Goal: Task Accomplishment & Management: Manage account settings

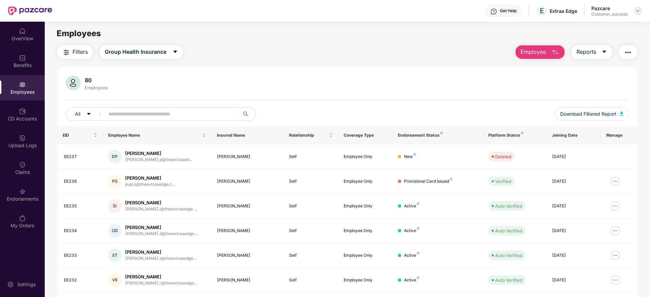
click at [637, 13] on img at bounding box center [637, 10] width 5 height 5
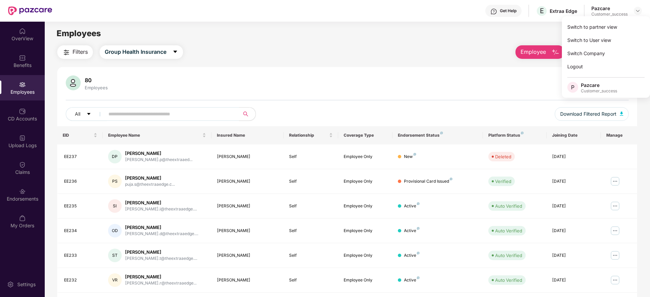
click at [378, 54] on div "Filters Group Health Insurance Employee Reports" at bounding box center [347, 52] width 580 height 14
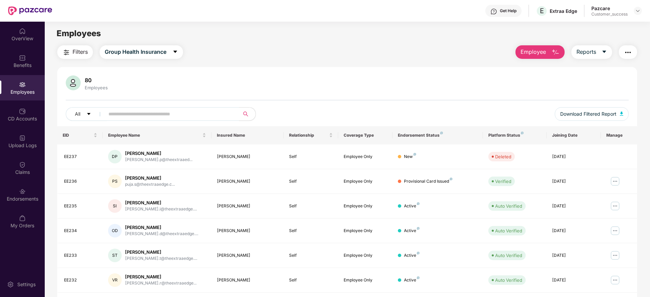
click at [514, 52] on div "Employee Reports" at bounding box center [573, 52] width 128 height 14
click at [635, 9] on div at bounding box center [638, 11] width 8 height 8
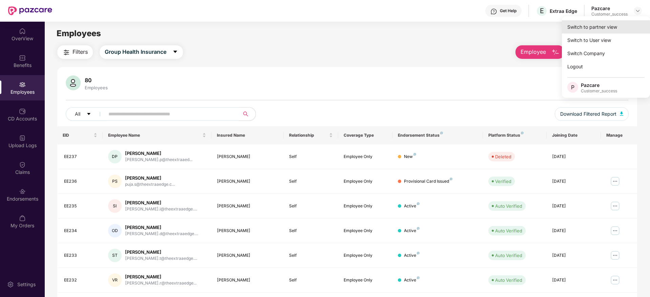
click at [631, 25] on div "Switch to partner view" at bounding box center [606, 26] width 88 height 13
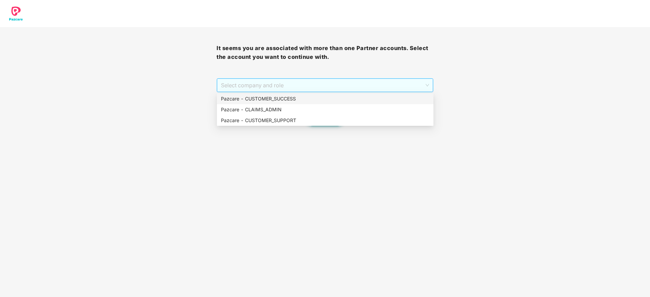
click at [391, 87] on span "Select company and role" at bounding box center [325, 85] width 208 height 13
click at [388, 100] on div "Pazcare - CUSTOMER_SUCCESS" at bounding box center [325, 98] width 208 height 7
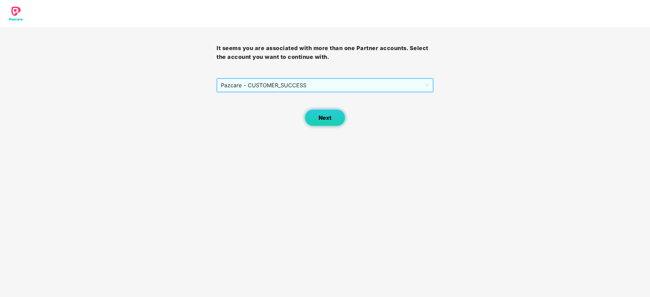
click at [345, 116] on div "Next" at bounding box center [325, 110] width 217 height 34
click at [334, 119] on button "Next" at bounding box center [325, 117] width 41 height 17
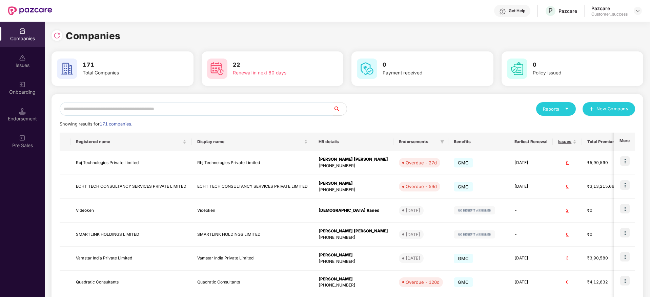
click at [267, 108] on input "text" at bounding box center [196, 109] width 273 height 14
type input "*"
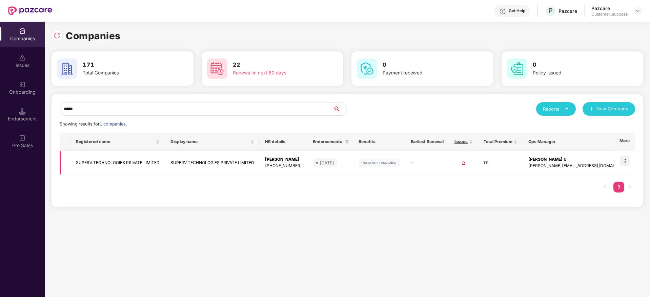
type input "*****"
click at [625, 164] on img at bounding box center [624, 161] width 9 height 9
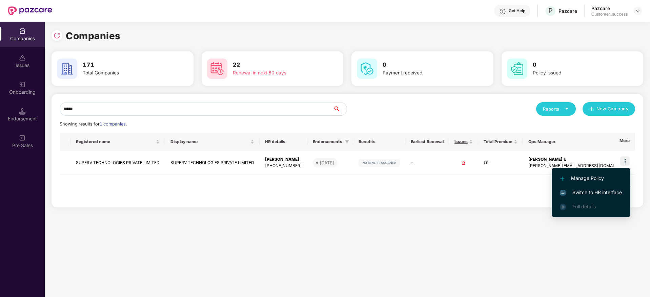
click at [608, 189] on span "Switch to HR interface" at bounding box center [591, 192] width 62 height 7
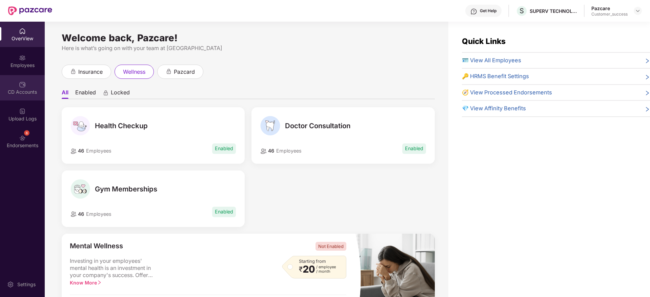
click at [22, 91] on div "CD Accounts" at bounding box center [22, 92] width 45 height 7
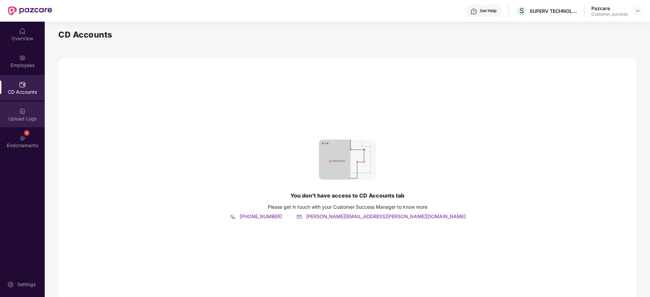
click at [23, 123] on div "Upload Logs" at bounding box center [22, 114] width 45 height 25
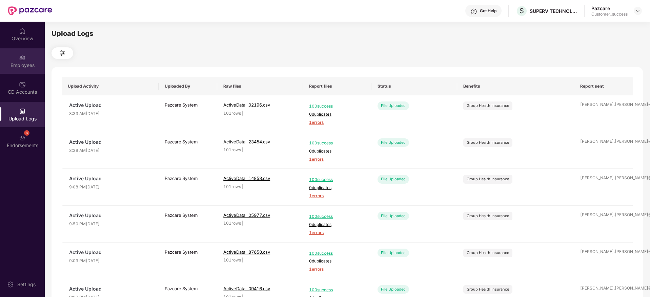
click at [15, 65] on div "Employees" at bounding box center [22, 65] width 45 height 7
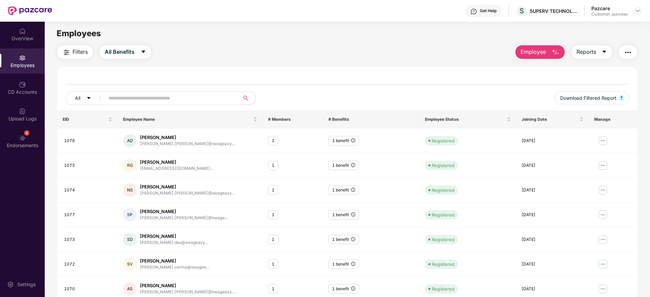
click at [352, 85] on div "All Download Filtered Report" at bounding box center [347, 93] width 580 height 35
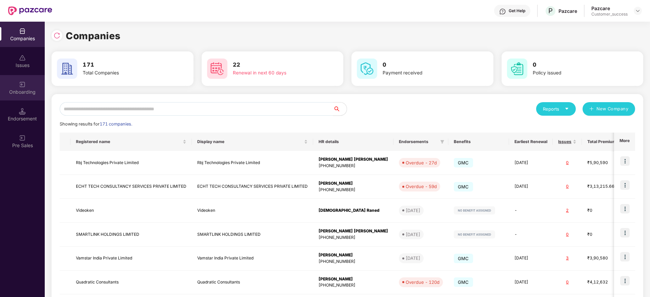
click at [30, 96] on div "Onboarding" at bounding box center [22, 87] width 45 height 25
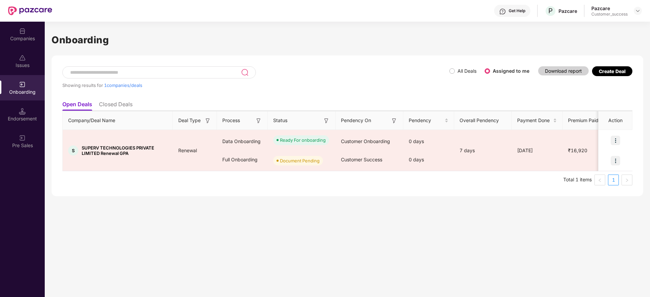
click at [610, 67] on div "Create Deal" at bounding box center [612, 71] width 40 height 10
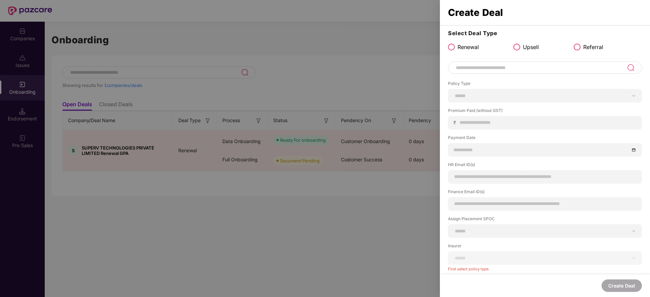
click at [355, 40] on div at bounding box center [325, 148] width 650 height 297
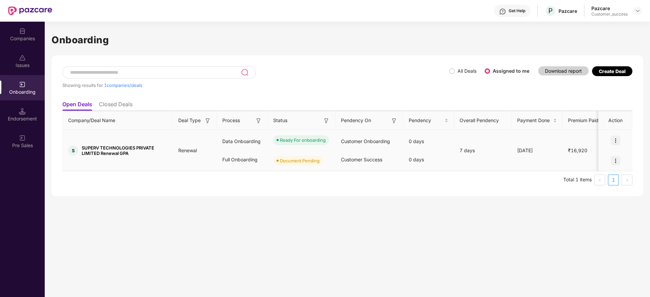
click at [616, 161] on img at bounding box center [615, 160] width 9 height 9
click at [604, 182] on span "Upload Documents" at bounding box center [584, 178] width 56 height 7
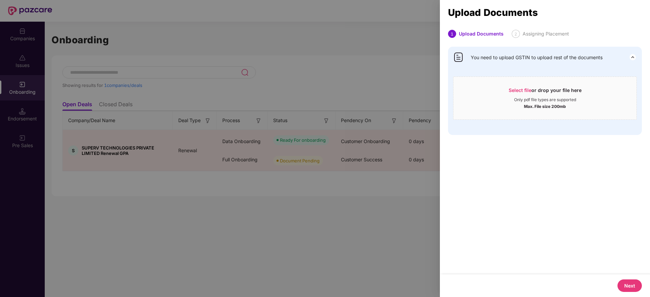
click at [629, 289] on button "Next" at bounding box center [629, 286] width 24 height 13
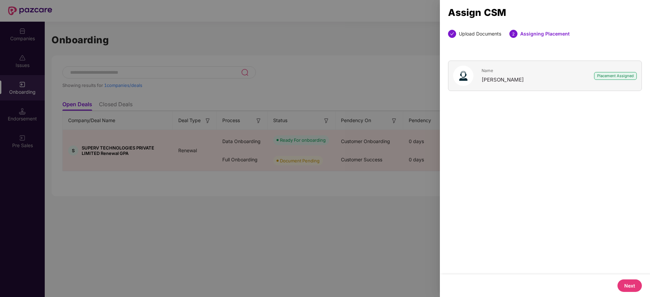
click at [629, 288] on button "Next" at bounding box center [629, 286] width 24 height 13
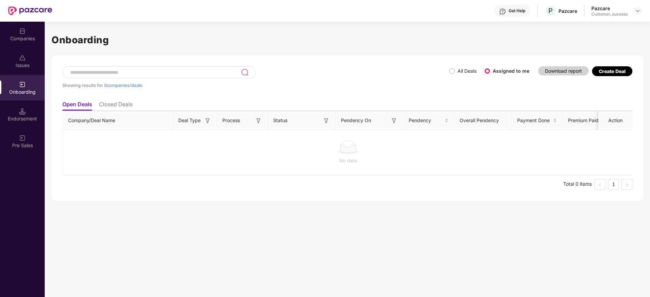
click at [455, 69] on span "All Deals" at bounding box center [467, 70] width 24 height 7
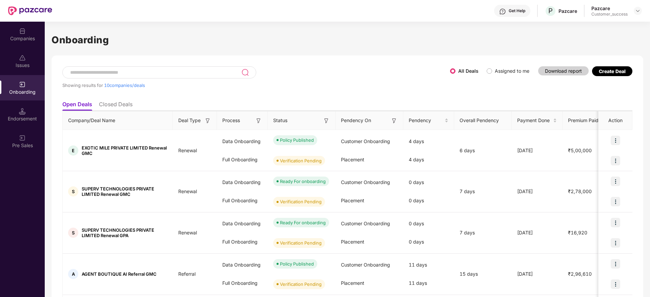
click at [615, 69] on div "Create Deal" at bounding box center [612, 71] width 27 height 6
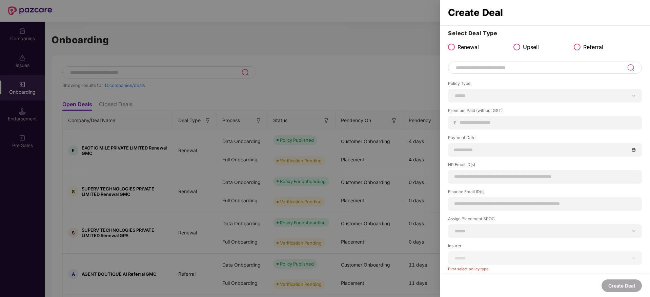
click at [494, 68] on input at bounding box center [541, 68] width 172 height 8
paste input "********"
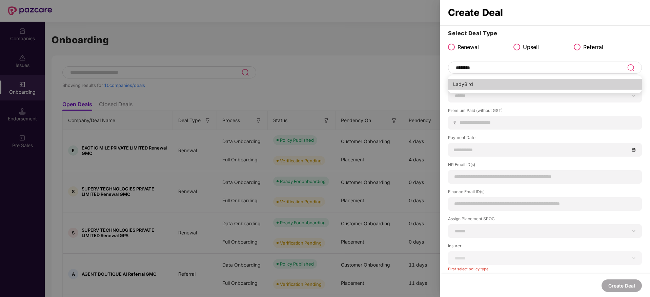
type input "********"
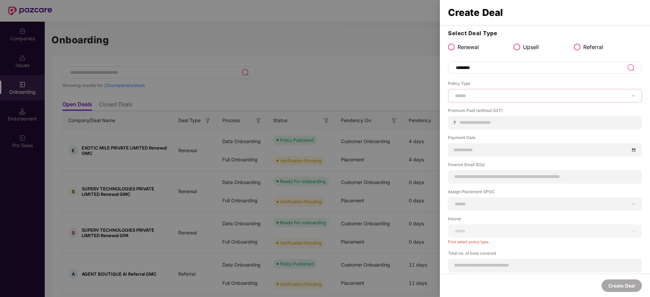
click at [491, 93] on select "****** *** ********* *** *** *** **** ***" at bounding box center [545, 95] width 182 height 5
select select "***"
click at [454, 93] on select "****** *** ********* *** *** *** **** ***" at bounding box center [545, 95] width 182 height 5
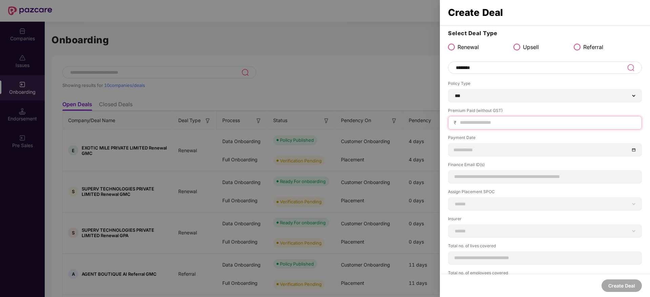
click at [490, 124] on input at bounding box center [547, 122] width 177 height 7
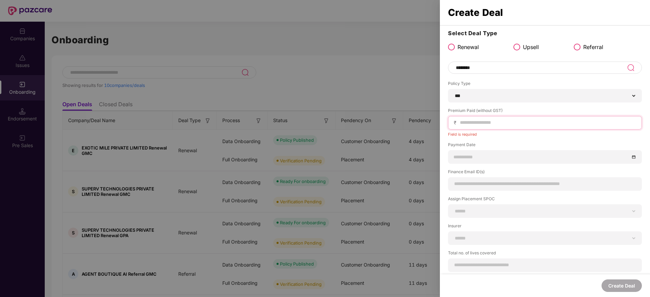
paste input "******"
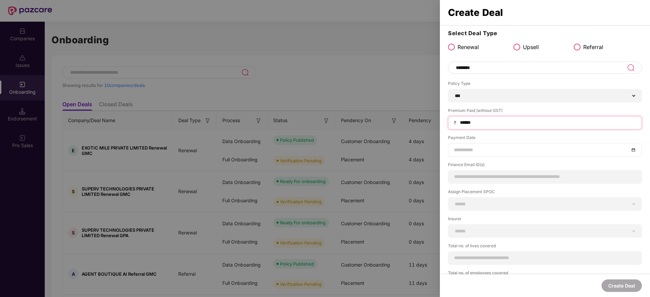
type input "******"
click at [489, 150] on input at bounding box center [542, 149] width 176 height 7
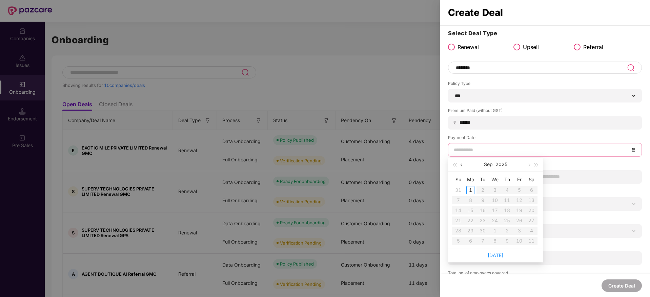
click at [459, 163] on button "button" at bounding box center [461, 165] width 7 height 14
type input "**********"
click at [519, 231] on div "29" at bounding box center [519, 231] width 8 height 8
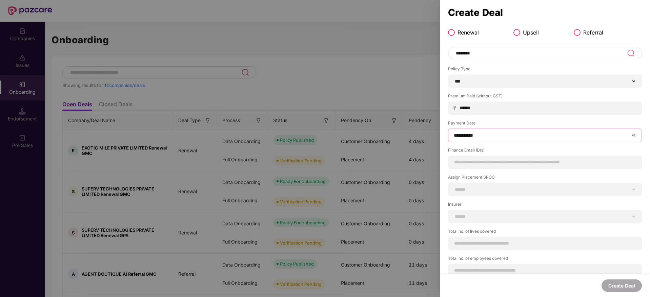
scroll to position [23, 0]
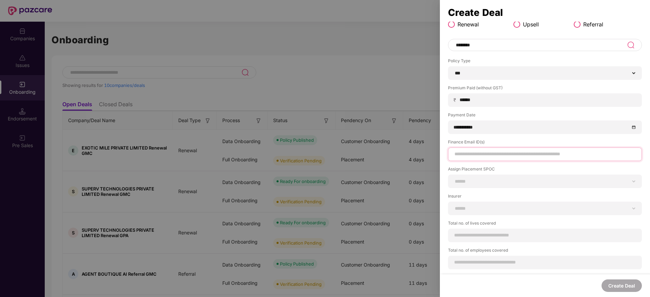
click at [486, 152] on input at bounding box center [545, 154] width 182 height 7
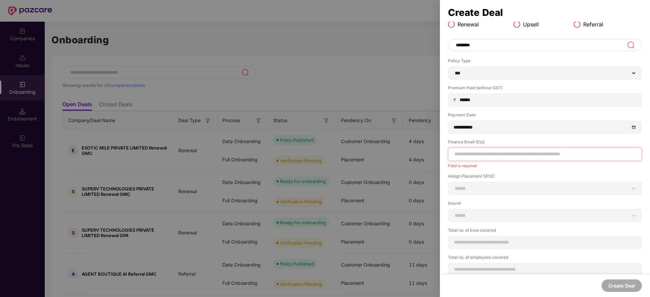
paste input "**********"
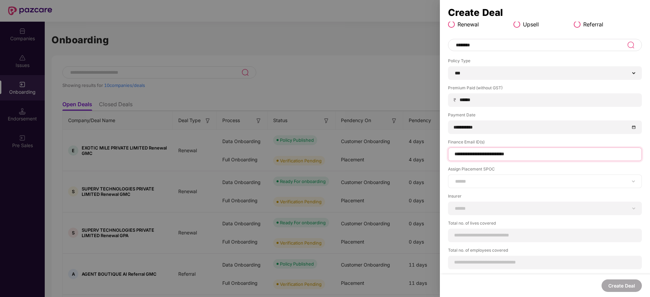
type input "**********"
click at [510, 180] on select "**********" at bounding box center [545, 181] width 182 height 5
select select "**********"
click at [454, 179] on select "**********" at bounding box center [545, 181] width 182 height 5
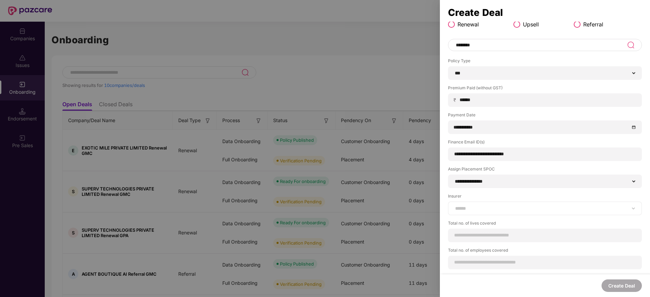
click at [479, 215] on div "**********" at bounding box center [545, 209] width 194 height 14
click at [483, 209] on select "**********" at bounding box center [545, 208] width 182 height 5
click at [454, 206] on select "**********" at bounding box center [545, 208] width 182 height 5
select select "*****"
click at [493, 235] on input at bounding box center [545, 235] width 182 height 7
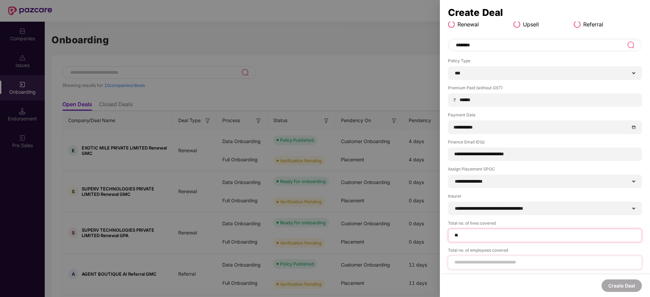
type input "**"
click at [517, 263] on div at bounding box center [545, 270] width 194 height 14
type input "**"
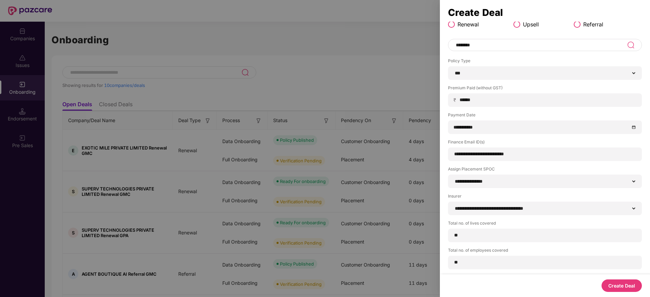
click at [616, 285] on button "Create Deal" at bounding box center [621, 286] width 40 height 13
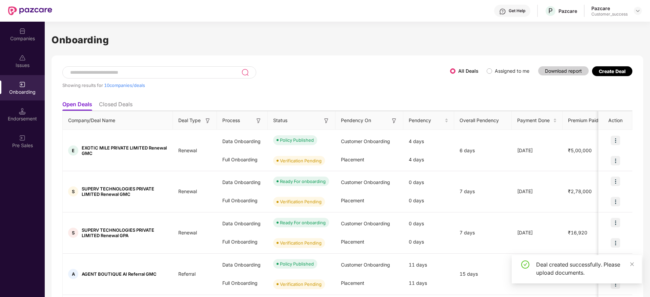
click at [495, 74] on span "Assigned to me" at bounding box center [512, 70] width 40 height 7
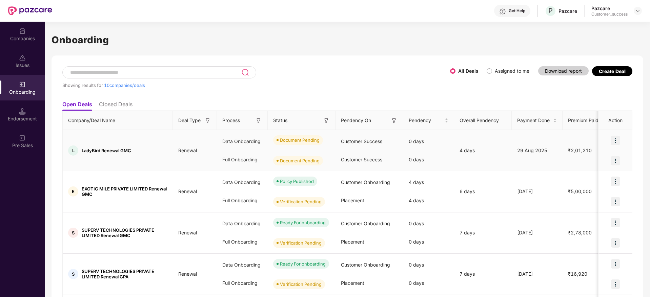
click at [612, 141] on img at bounding box center [615, 140] width 9 height 9
click at [601, 166] on ul "Upload Documents" at bounding box center [583, 157] width 73 height 21
click at [600, 160] on span "Upload Documents" at bounding box center [583, 157] width 56 height 7
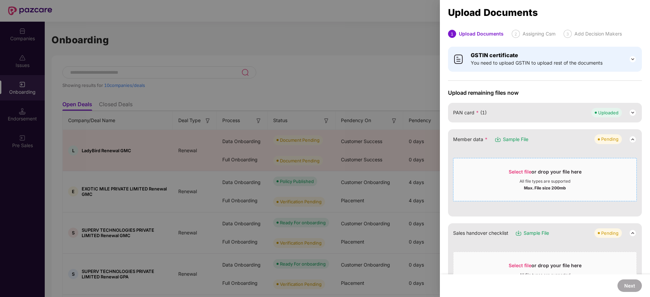
click at [547, 179] on div "All file types are supported" at bounding box center [544, 181] width 51 height 5
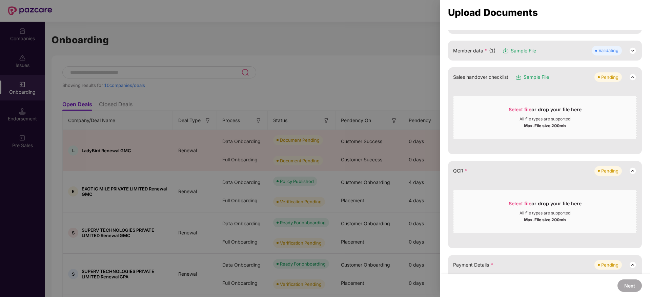
scroll to position [102, 0]
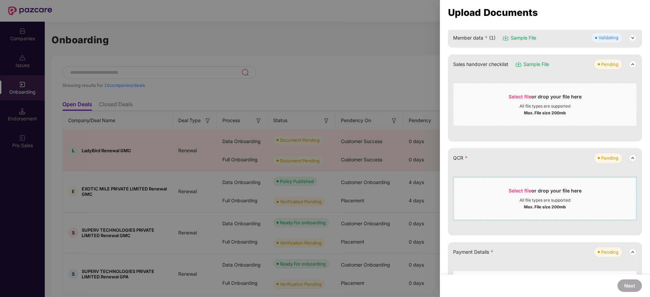
click at [537, 208] on div "Max. File size 200mb" at bounding box center [545, 206] width 42 height 7
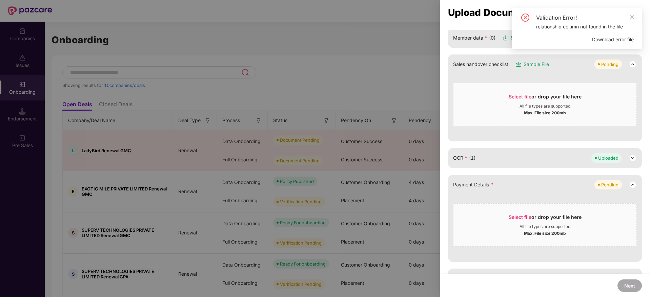
scroll to position [152, 0]
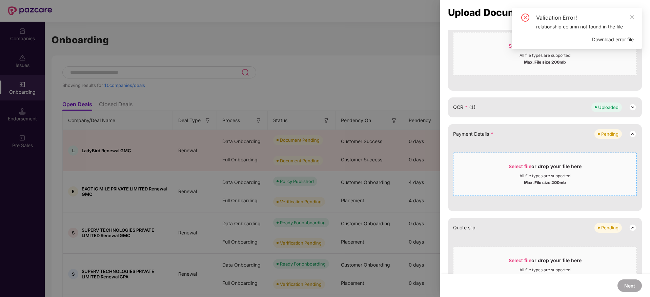
click at [530, 177] on div "All file types are supported" at bounding box center [544, 175] width 51 height 5
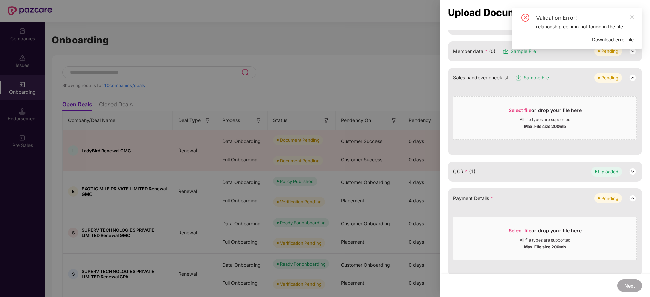
scroll to position [51, 0]
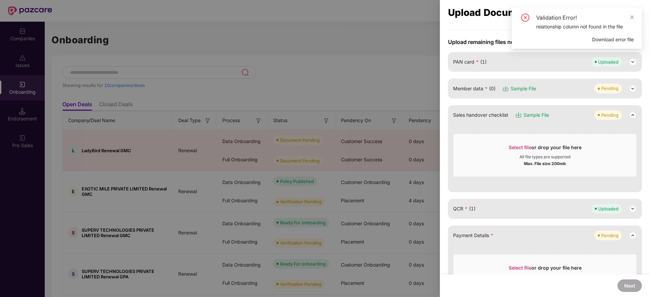
click at [610, 37] on span "Download error file" at bounding box center [613, 39] width 42 height 7
click at [632, 16] on icon "close" at bounding box center [632, 17] width 5 height 5
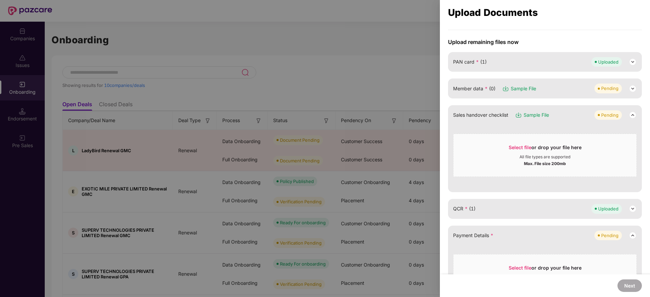
click at [471, 90] on span "Member data * (0)" at bounding box center [474, 88] width 42 height 7
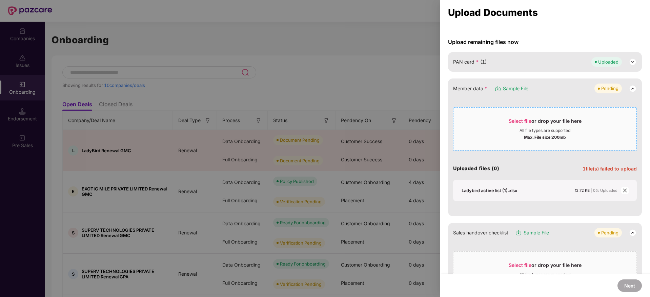
click at [524, 125] on div "Select file or drop your file here" at bounding box center [545, 123] width 73 height 10
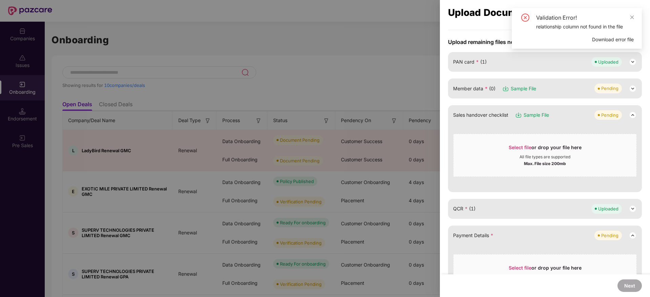
click at [515, 89] on span "Sample File" at bounding box center [523, 88] width 25 height 7
click at [630, 18] on icon "close" at bounding box center [632, 17] width 5 height 5
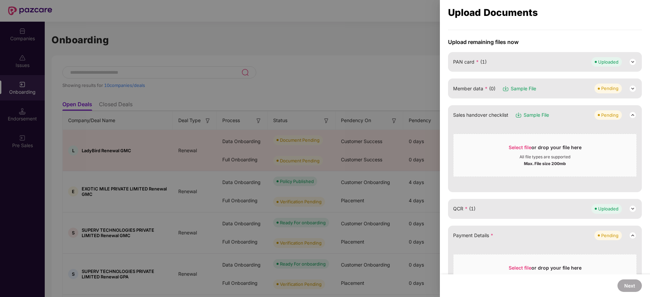
click at [467, 89] on span "Member data * (0)" at bounding box center [474, 88] width 42 height 7
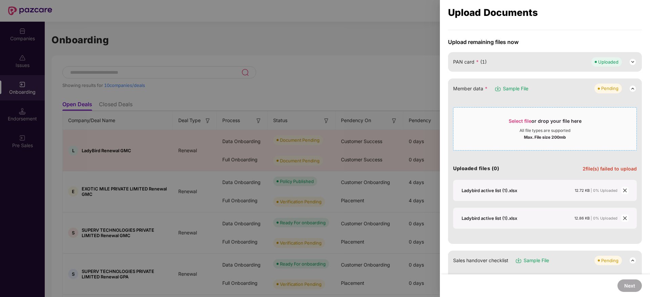
click at [539, 131] on div "All file types are supported" at bounding box center [544, 130] width 51 height 5
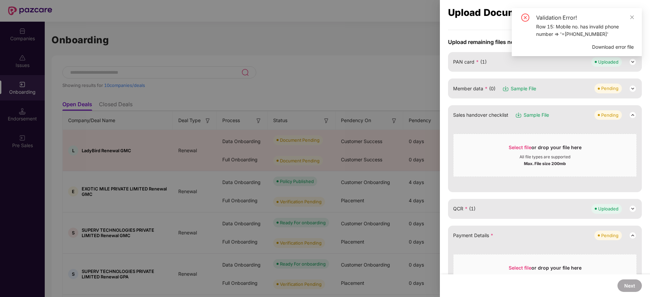
click at [475, 91] on span "Member data * (0)" at bounding box center [474, 88] width 42 height 7
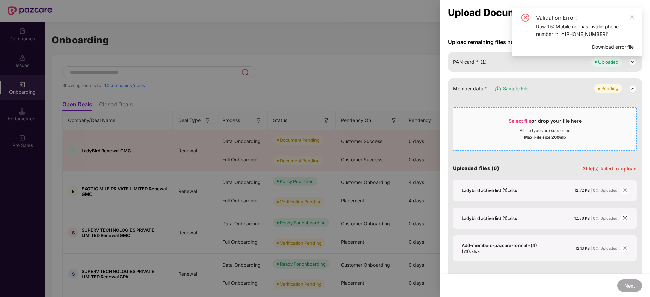
click at [500, 142] on span "Select file or drop your file here All file types are supported Max. File size …" at bounding box center [544, 129] width 183 height 33
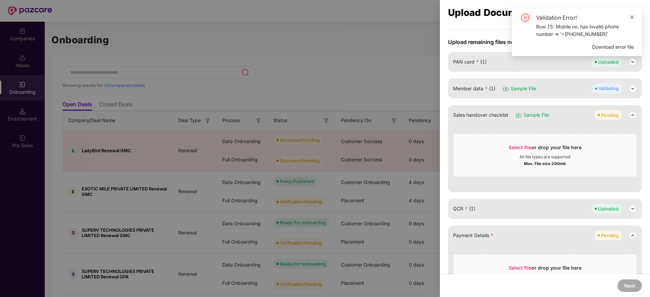
click at [631, 15] on icon "close" at bounding box center [632, 17] width 5 height 5
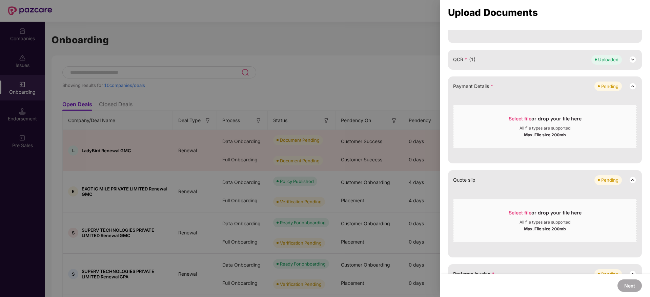
scroll to position [203, 0]
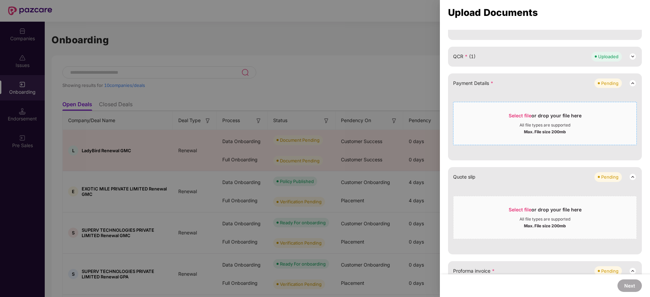
click at [570, 119] on div "Select file or drop your file here" at bounding box center [545, 117] width 73 height 10
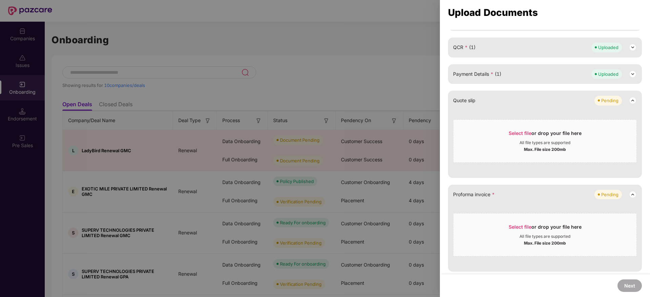
scroll to position [249, 0]
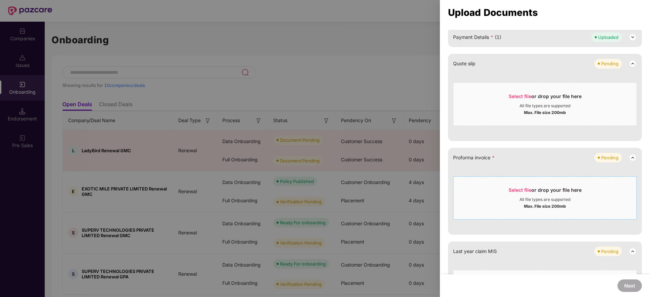
click at [572, 199] on div "All file types are supported" at bounding box center [544, 199] width 183 height 5
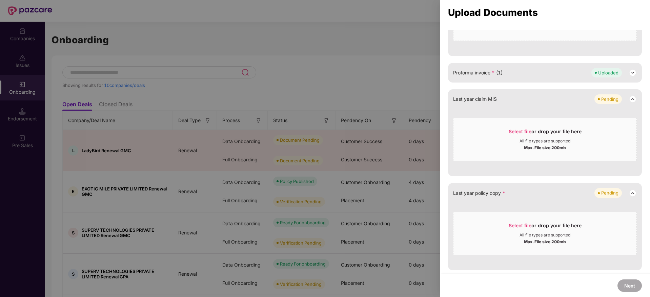
scroll to position [334, 0]
click at [518, 214] on div "Select file or drop your file here All file types are supported Max. File size …" at bounding box center [545, 233] width 184 height 43
click at [550, 230] on div "Select file or drop your file here" at bounding box center [545, 228] width 73 height 10
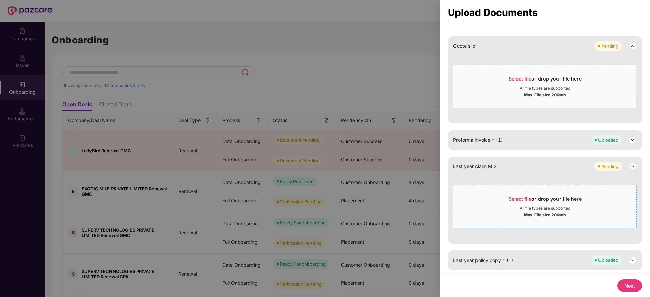
scroll to position [267, 0]
click at [625, 286] on button "Next" at bounding box center [629, 286] width 24 height 13
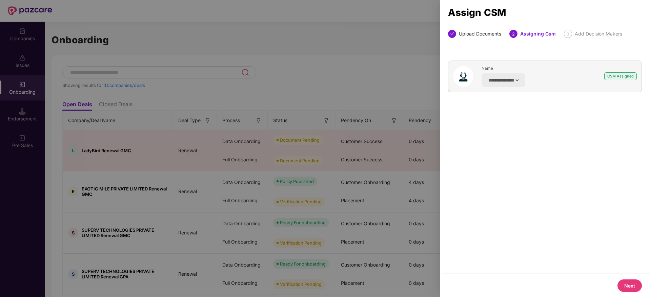
scroll to position [0, 0]
click at [624, 286] on button "Next" at bounding box center [629, 286] width 24 height 13
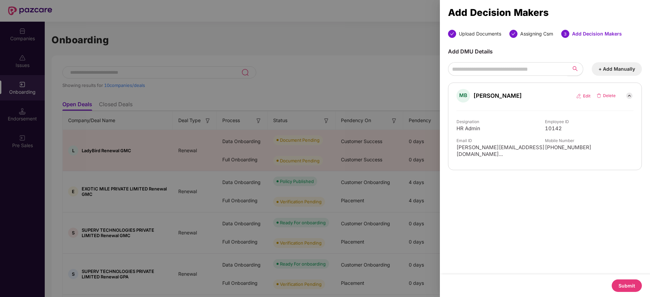
click at [624, 286] on button "Submit" at bounding box center [627, 286] width 30 height 13
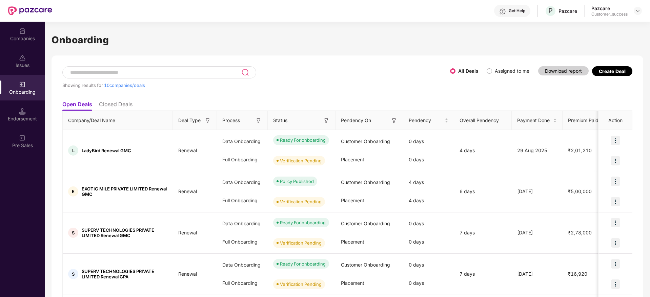
click at [9, 32] on div "Companies" at bounding box center [22, 34] width 45 height 25
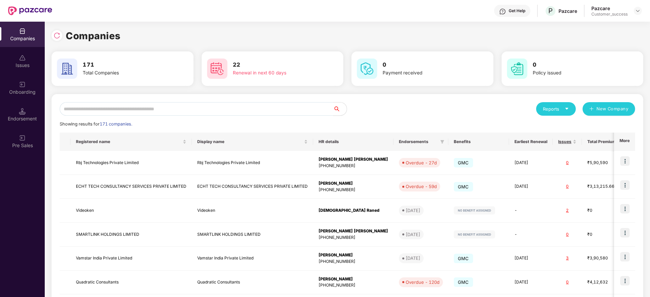
click at [205, 103] on input "text" at bounding box center [196, 109] width 273 height 14
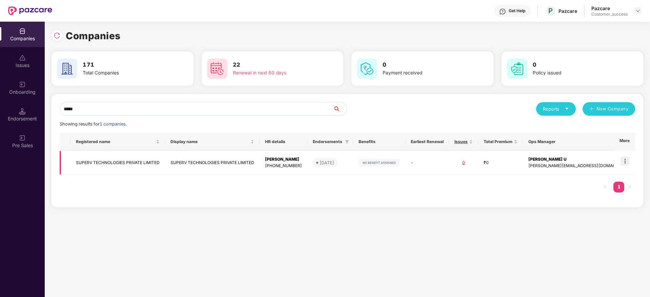
type input "*****"
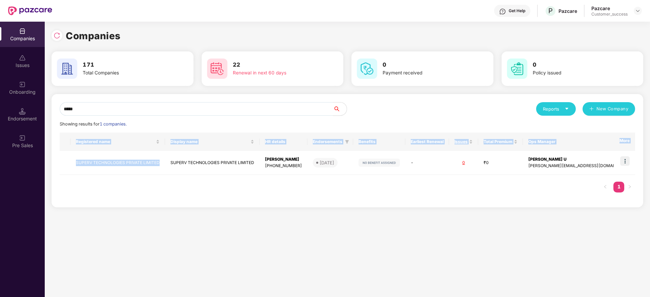
copy table "Registered name Display name HR details Endorsements Benefits Earliest Renewal …"
click at [164, 204] on div "***** Reports New Company Showing results for 1 companies. Registered name Disp…" at bounding box center [348, 151] width 592 height 114
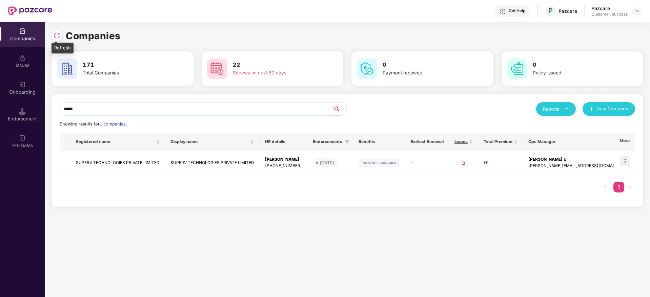
click at [57, 33] on img at bounding box center [57, 35] width 7 height 7
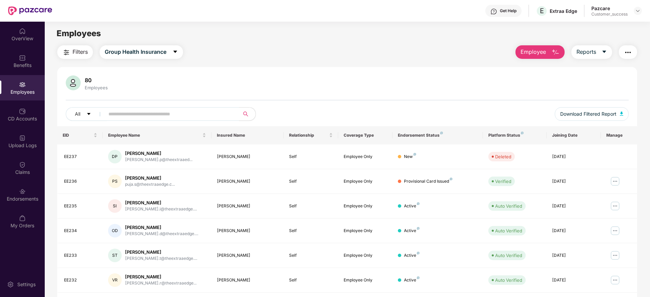
click at [641, 10] on div at bounding box center [638, 11] width 8 height 8
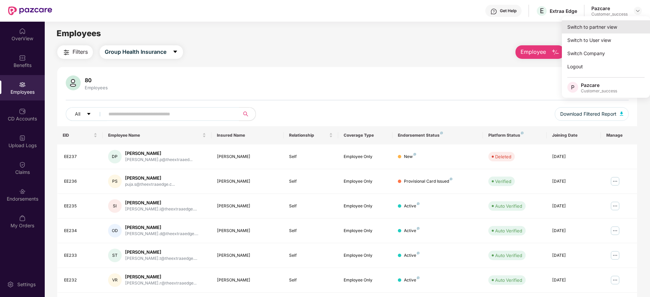
click at [629, 24] on div "Switch to partner view" at bounding box center [606, 26] width 88 height 13
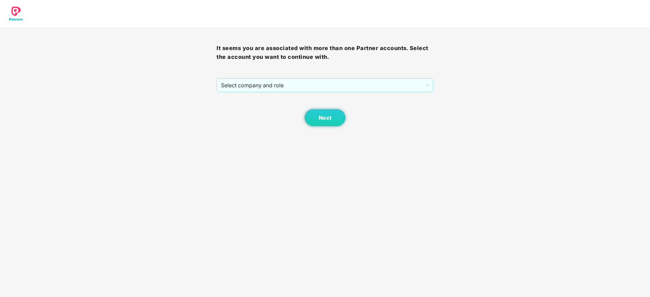
click at [390, 94] on div "Next" at bounding box center [325, 110] width 217 height 34
click at [389, 85] on span "Select company and role" at bounding box center [325, 85] width 208 height 13
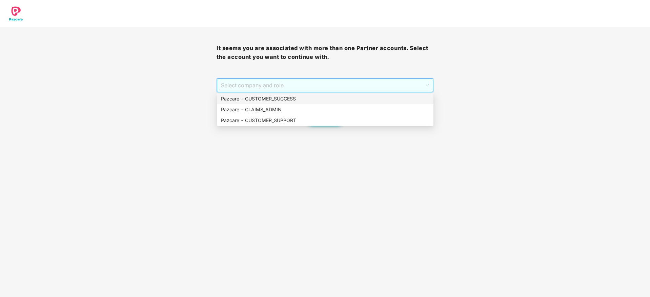
click at [386, 96] on div "Pazcare - CUSTOMER_SUCCESS" at bounding box center [325, 98] width 208 height 7
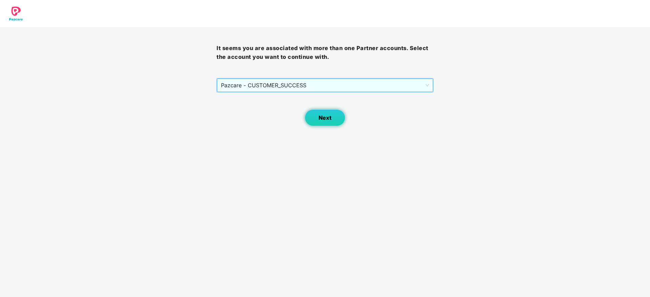
click at [316, 119] on button "Next" at bounding box center [325, 117] width 41 height 17
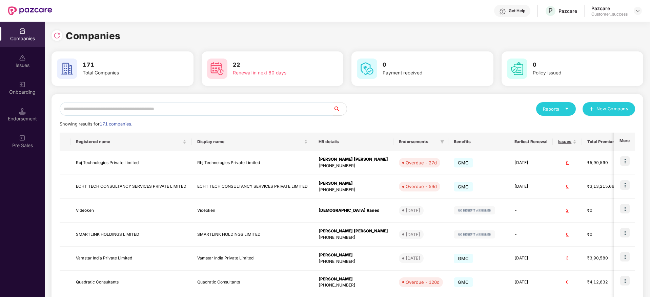
click at [314, 114] on input "text" at bounding box center [196, 109] width 273 height 14
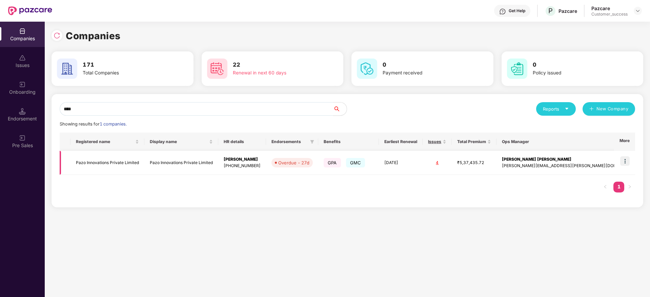
type input "****"
click at [627, 161] on img at bounding box center [624, 161] width 9 height 9
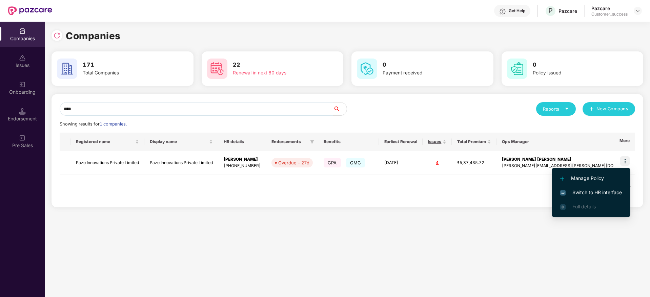
click at [616, 192] on span "Switch to HR interface" at bounding box center [591, 192] width 62 height 7
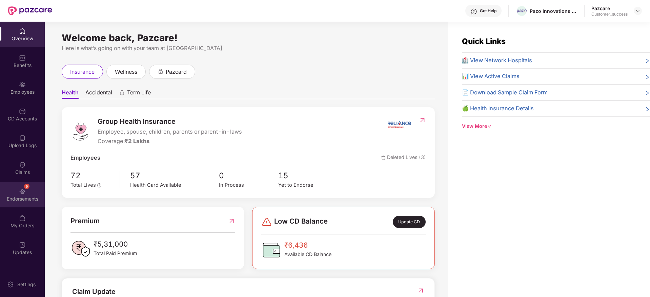
click at [24, 202] on div "9 Endorsements" at bounding box center [22, 194] width 45 height 25
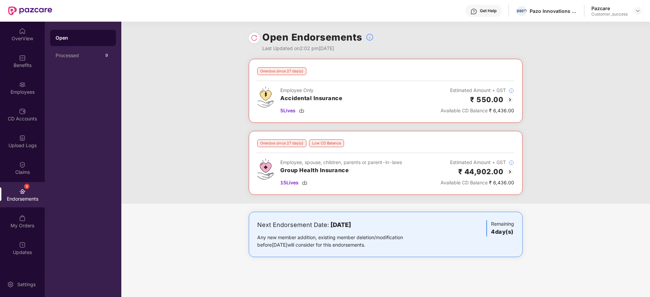
click at [509, 171] on img at bounding box center [510, 172] width 8 height 8
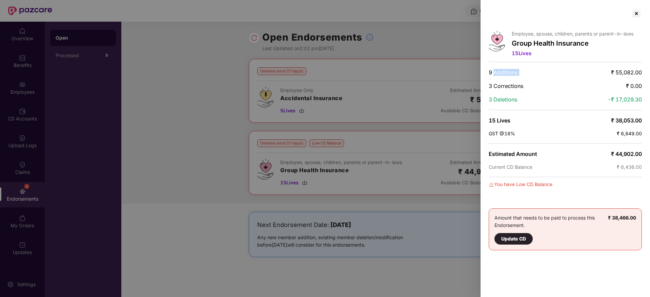
drag, startPoint x: 493, startPoint y: 72, endPoint x: 598, endPoint y: 73, distance: 104.7
click at [597, 73] on div "9 Additions ₹ 55,082.00" at bounding box center [565, 72] width 153 height 7
click at [639, 13] on div at bounding box center [636, 13] width 11 height 11
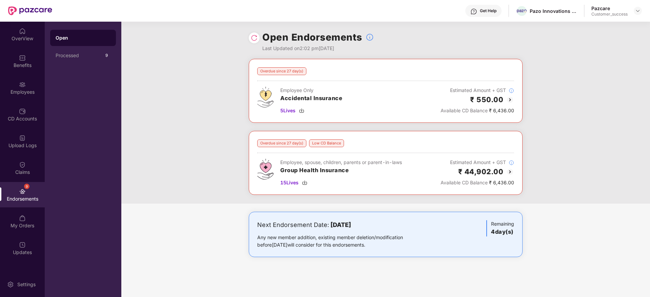
drag, startPoint x: 300, startPoint y: 224, endPoint x: 416, endPoint y: 252, distance: 119.2
click at [416, 252] on div "Next Endorsement Date: 05 September 2025 Any new member addition, existing memb…" at bounding box center [386, 234] width 274 height 45
drag, startPoint x: 445, startPoint y: 259, endPoint x: 275, endPoint y: 221, distance: 173.6
click at [275, 221] on div "Next Endorsement Date: 05 September 2025 Any new member addition, existing memb…" at bounding box center [385, 241] width 529 height 59
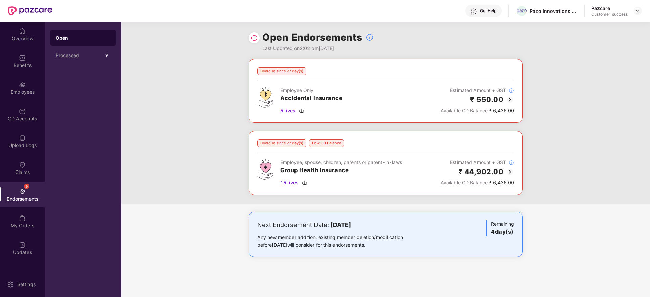
click at [275, 221] on div "Next Endorsement Date: 05 September 2025" at bounding box center [340, 225] width 167 height 9
drag, startPoint x: 251, startPoint y: 221, endPoint x: 434, endPoint y: 260, distance: 187.3
click at [434, 260] on div "Next Endorsement Date: 05 September 2025 Any new member addition, existing memb…" at bounding box center [385, 241] width 529 height 59
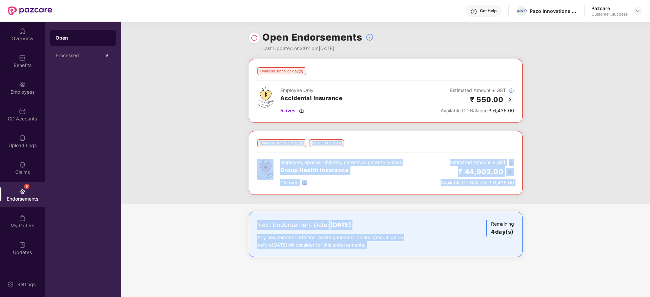
drag, startPoint x: 434, startPoint y: 260, endPoint x: 254, endPoint y: 200, distance: 189.2
click at [254, 200] on div "Overdue since 27 day(s) Employee Only Accidental Insurance 5 Lives Estimated Am…" at bounding box center [385, 165] width 529 height 212
click at [244, 204] on div "Overdue since 27 day(s) Employee Only Accidental Insurance 5 Lives Estimated Am…" at bounding box center [385, 165] width 529 height 212
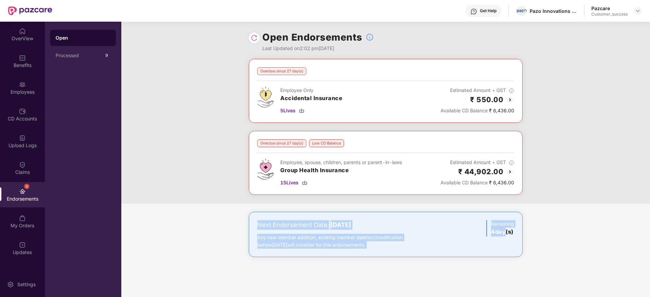
drag, startPoint x: 244, startPoint y: 204, endPoint x: 503, endPoint y: 255, distance: 263.5
click at [503, 255] on div "Overdue since 27 day(s) Employee Only Accidental Insurance 5 Lives Estimated Am…" at bounding box center [385, 165] width 529 height 212
click at [503, 255] on div "Next Endorsement Date: 05 September 2025 Any new member addition, existing memb…" at bounding box center [386, 234] width 274 height 45
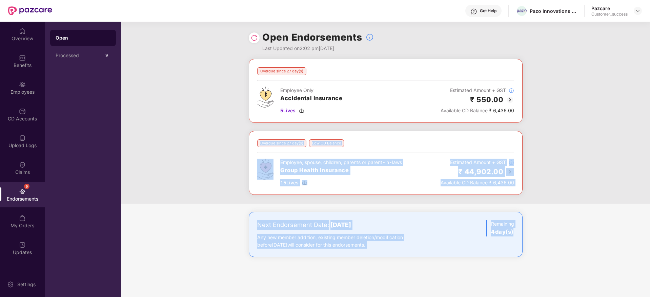
drag, startPoint x: 512, startPoint y: 255, endPoint x: 205, endPoint y: 134, distance: 330.4
click at [205, 134] on div "Overdue since 27 day(s) Employee Only Accidental Insurance 5 Lives Estimated Am…" at bounding box center [385, 165] width 529 height 212
click at [205, 134] on div "Overdue since 27 day(s) Employee Only Accidental Insurance 5 Lives Estimated Am…" at bounding box center [385, 131] width 529 height 145
drag, startPoint x: 205, startPoint y: 134, endPoint x: 498, endPoint y: 257, distance: 318.5
click at [498, 257] on div "Overdue since 27 day(s) Employee Only Accidental Insurance 5 Lives Estimated Am…" at bounding box center [385, 165] width 529 height 212
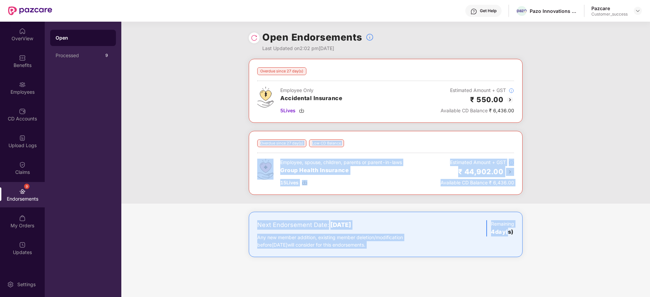
click at [499, 257] on div "Next Endorsement Date: 05 September 2025 Any new member addition, existing memb…" at bounding box center [386, 234] width 274 height 45
drag, startPoint x: 528, startPoint y: 251, endPoint x: 168, endPoint y: 107, distance: 388.2
click at [168, 107] on div "Overdue since 27 day(s) Employee Only Accidental Insurance 5 Lives Estimated Am…" at bounding box center [385, 165] width 529 height 212
drag, startPoint x: 226, startPoint y: 64, endPoint x: 519, endPoint y: 241, distance: 342.3
click at [519, 241] on div "Overdue since 27 day(s) Employee Only Accidental Insurance 5 Lives Estimated Am…" at bounding box center [385, 165] width 529 height 212
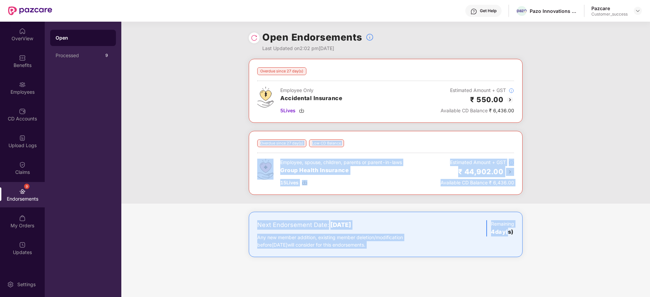
click at [519, 241] on div "Next Endorsement Date: 05 September 2025 Any new member addition, existing memb…" at bounding box center [386, 234] width 274 height 45
drag, startPoint x: 527, startPoint y: 244, endPoint x: 191, endPoint y: 46, distance: 390.1
click at [191, 46] on div "Open Endorsements Last Updated on 2:02 pm, 01 Sep 2025 Overdue since 27 day(s) …" at bounding box center [385, 160] width 529 height 276
click at [191, 46] on div "Open Endorsements Last Updated on 2:02 pm, 01 Sep 2025" at bounding box center [385, 40] width 529 height 37
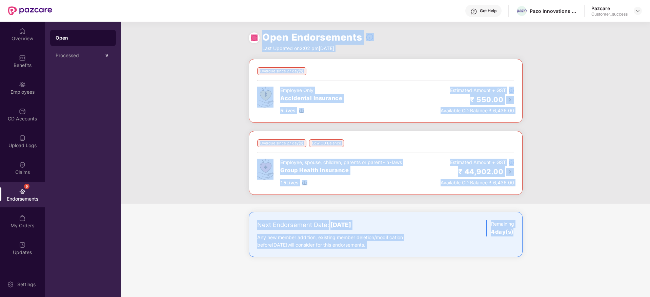
drag, startPoint x: 191, startPoint y: 46, endPoint x: 517, endPoint y: 249, distance: 383.4
click at [517, 249] on div "Open Endorsements Last Updated on 2:02 pm, 01 Sep 2025 Overdue since 27 day(s) …" at bounding box center [385, 160] width 529 height 276
click at [517, 249] on div "Next Endorsement Date: 05 September 2025 Any new member addition, existing memb…" at bounding box center [386, 234] width 274 height 45
drag, startPoint x: 517, startPoint y: 249, endPoint x: 183, endPoint y: 38, distance: 395.0
click at [183, 38] on div "Open Endorsements Last Updated on 2:02 pm, 01 Sep 2025 Overdue since 27 day(s) …" at bounding box center [385, 160] width 529 height 276
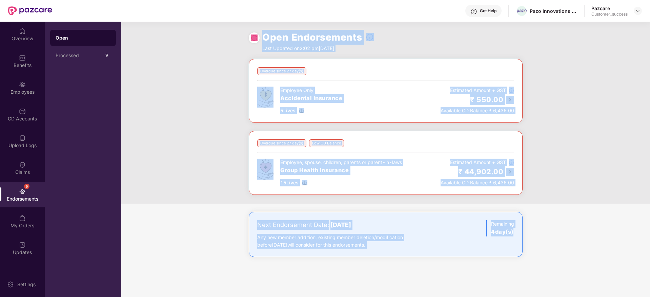
click at [183, 37] on div "Open Endorsements Last Updated on 2:02 pm, 01 Sep 2025" at bounding box center [385, 40] width 529 height 37
drag, startPoint x: 183, startPoint y: 37, endPoint x: 546, endPoint y: 242, distance: 417.2
click at [546, 242] on div "Open Endorsements Last Updated on 2:02 pm, 01 Sep 2025 Overdue since 27 day(s) …" at bounding box center [385, 160] width 529 height 276
click at [546, 242] on div "Next Endorsement Date: 05 September 2025 Any new member addition, existing memb…" at bounding box center [385, 241] width 529 height 59
drag, startPoint x: 546, startPoint y: 242, endPoint x: 169, endPoint y: 46, distance: 424.5
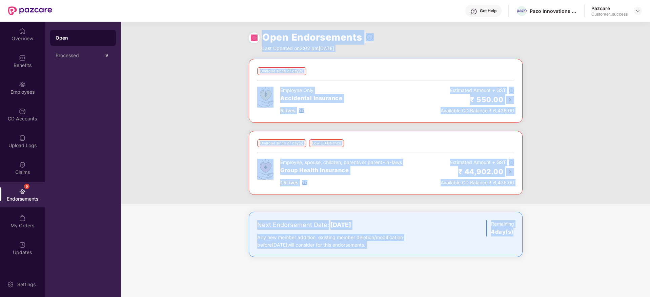
click at [169, 46] on div "Open Endorsements Last Updated on 2:02 pm, 01 Sep 2025 Overdue since 27 day(s) …" at bounding box center [385, 160] width 529 height 276
click at [169, 46] on div "Open Endorsements Last Updated on 2:02 pm, 01 Sep 2025" at bounding box center [385, 40] width 529 height 37
drag, startPoint x: 377, startPoint y: 122, endPoint x: 568, endPoint y: 244, distance: 226.4
click at [568, 244] on div "Open Endorsements Last Updated on 2:02 pm, 01 Sep 2025 Overdue since 27 day(s) …" at bounding box center [385, 160] width 529 height 276
click at [568, 244] on div "Next Endorsement Date: 05 September 2025 Any new member addition, existing memb…" at bounding box center [385, 241] width 529 height 59
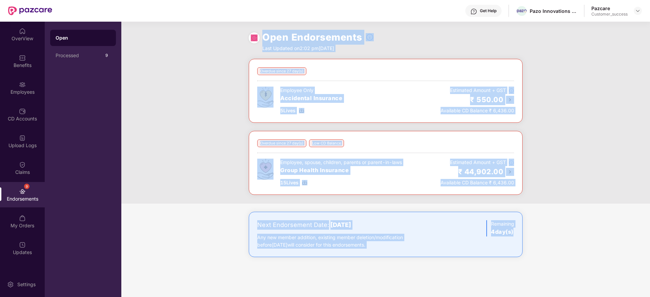
drag, startPoint x: 568, startPoint y: 244, endPoint x: 191, endPoint y: 29, distance: 433.7
click at [191, 29] on div "Open Endorsements Last Updated on 2:02 pm, 01 Sep 2025 Overdue since 27 day(s) …" at bounding box center [385, 160] width 529 height 276
click at [191, 28] on div "Open Endorsements Last Updated on 2:02 pm, 01 Sep 2025" at bounding box center [385, 40] width 529 height 37
drag, startPoint x: 191, startPoint y: 28, endPoint x: 550, endPoint y: 240, distance: 416.5
click at [550, 240] on div "Open Endorsements Last Updated on 2:02 pm, 01 Sep 2025 Overdue since 27 day(s) …" at bounding box center [385, 160] width 529 height 276
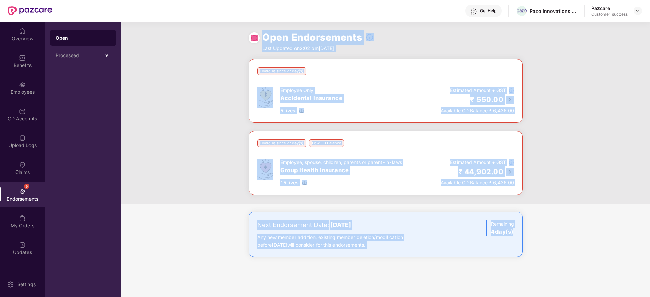
click at [550, 240] on div "Next Endorsement Date: 05 September 2025 Any new member addition, existing memb…" at bounding box center [385, 241] width 529 height 59
drag, startPoint x: 550, startPoint y: 240, endPoint x: 237, endPoint y: 32, distance: 375.6
click at [237, 32] on div "Open Endorsements Last Updated on 2:02 pm, 01 Sep 2025 Overdue since 27 day(s) …" at bounding box center [385, 160] width 529 height 276
click at [237, 32] on div "Open Endorsements Last Updated on 2:02 pm, 01 Sep 2025" at bounding box center [385, 40] width 529 height 37
drag, startPoint x: 237, startPoint y: 32, endPoint x: 650, endPoint y: 246, distance: 464.9
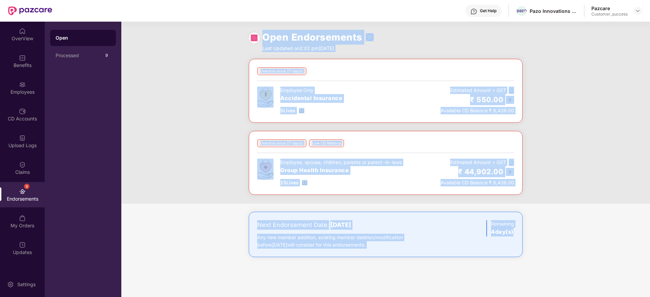
click at [650, 246] on html "Get Help Pazo Innovations Private Limited Pazcare Customer_success OverView Ben…" at bounding box center [325, 148] width 650 height 297
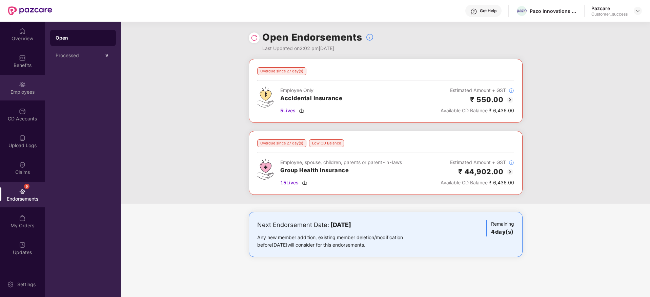
click at [24, 95] on div "Employees" at bounding box center [22, 92] width 45 height 7
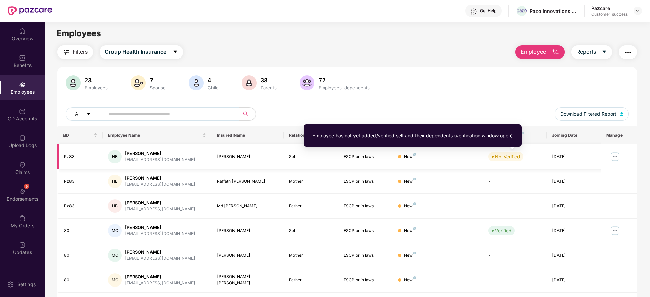
click at [507, 158] on div "Not Verified" at bounding box center [507, 156] width 25 height 7
click at [511, 156] on div "Not Verified" at bounding box center [507, 156] width 25 height 7
click at [512, 157] on div "Not Verified" at bounding box center [507, 156] width 25 height 7
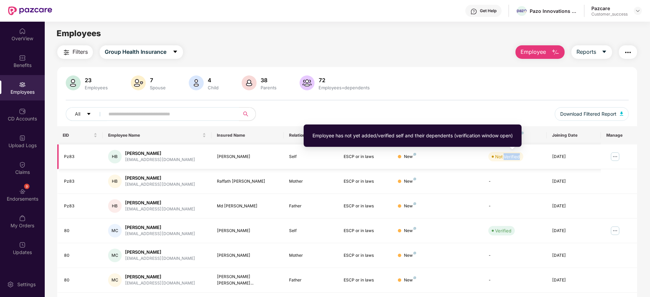
click at [512, 157] on div "Not Verified" at bounding box center [507, 156] width 25 height 7
click at [509, 157] on div "Not Verified" at bounding box center [507, 156] width 25 height 7
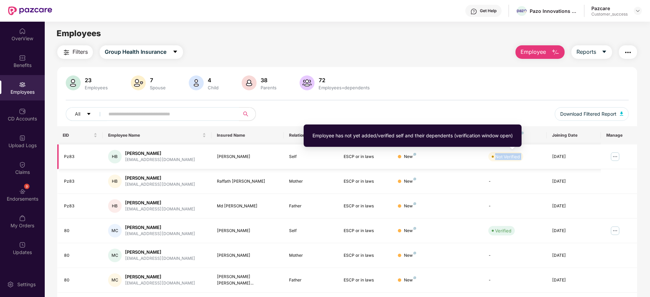
click at [520, 153] on span "Not Verified" at bounding box center [505, 156] width 35 height 9
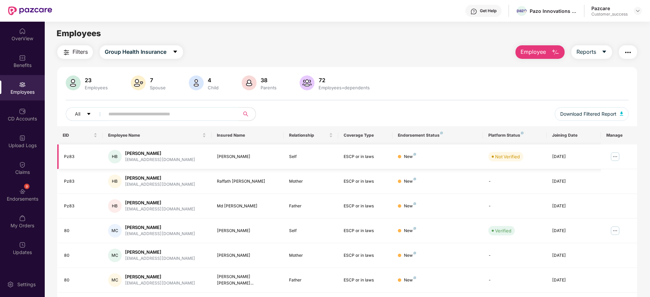
click at [610, 153] on img at bounding box center [615, 156] width 11 height 11
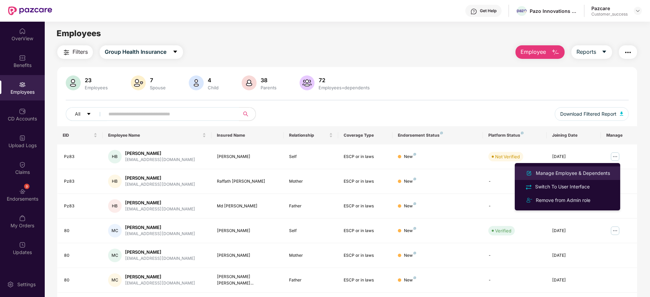
click at [571, 173] on div "Manage Employee & Dependents" at bounding box center [572, 173] width 77 height 7
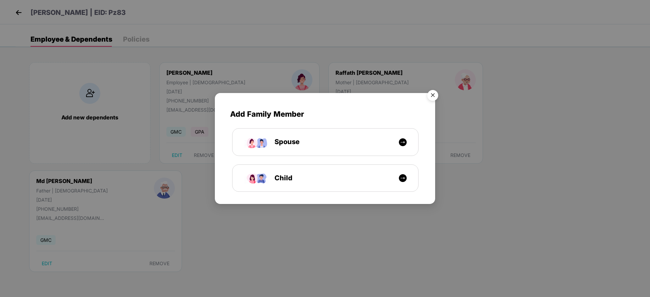
click at [431, 93] on img "Close" at bounding box center [432, 96] width 19 height 19
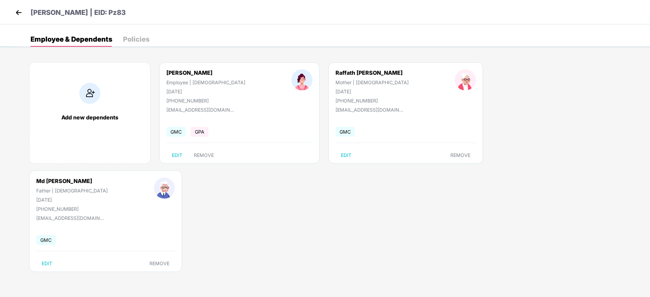
click at [10, 9] on div "Humaira Begum | EID: Pz83" at bounding box center [325, 12] width 650 height 24
click at [16, 10] on img at bounding box center [19, 12] width 10 height 10
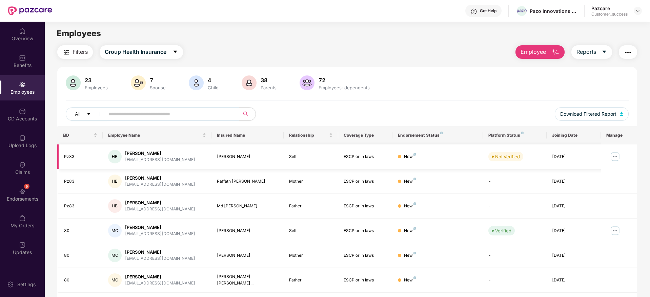
click at [615, 156] on img at bounding box center [615, 156] width 11 height 11
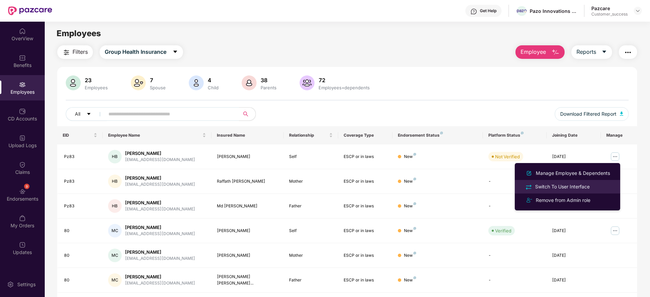
click at [580, 188] on div "Switch To User Interface" at bounding box center [562, 186] width 57 height 7
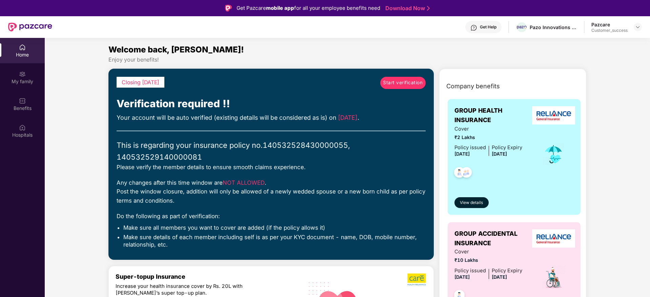
click at [387, 82] on span "Start verification" at bounding box center [403, 82] width 40 height 7
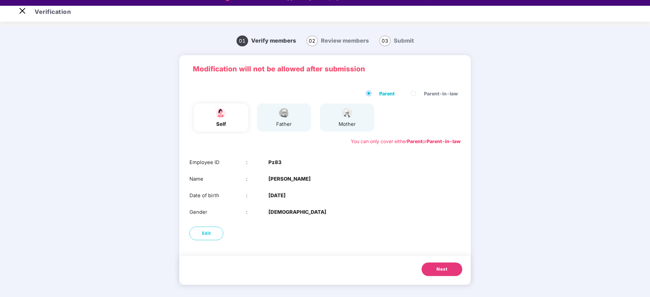
scroll to position [16, 0]
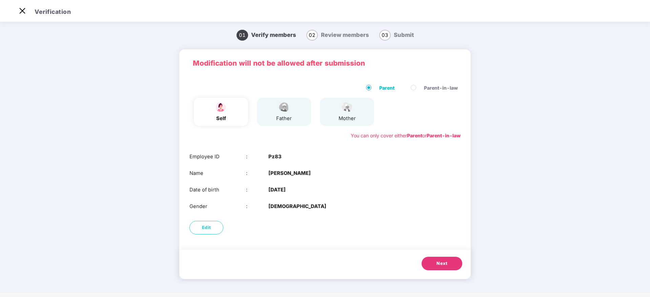
click at [449, 266] on button "Next" at bounding box center [442, 264] width 41 height 14
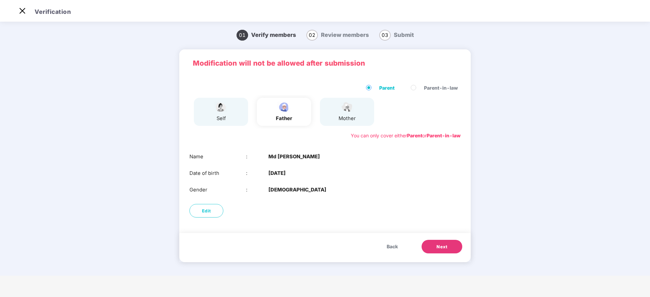
click at [440, 248] on span "Next" at bounding box center [441, 247] width 11 height 7
click at [440, 247] on span "Next" at bounding box center [441, 247] width 11 height 7
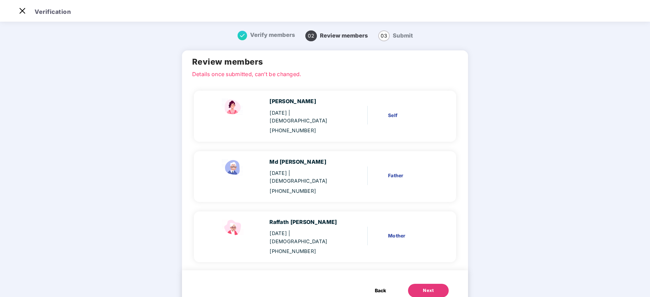
click at [433, 284] on button "Next" at bounding box center [428, 291] width 41 height 14
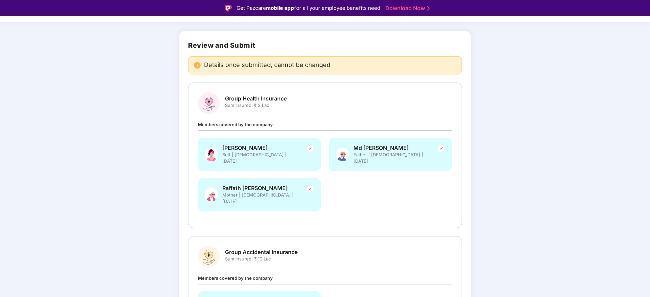
scroll to position [99, 0]
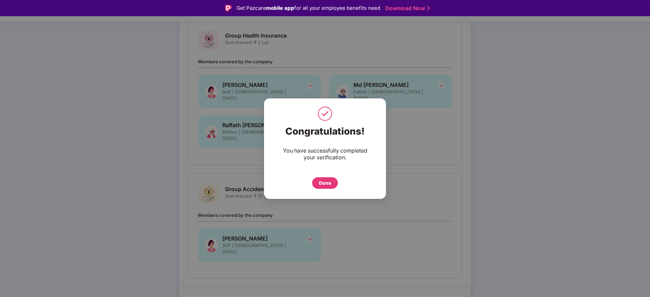
click at [328, 180] on div "Done" at bounding box center [325, 183] width 12 height 7
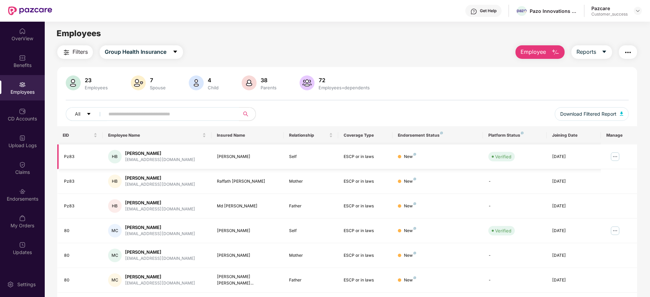
scroll to position [119, 0]
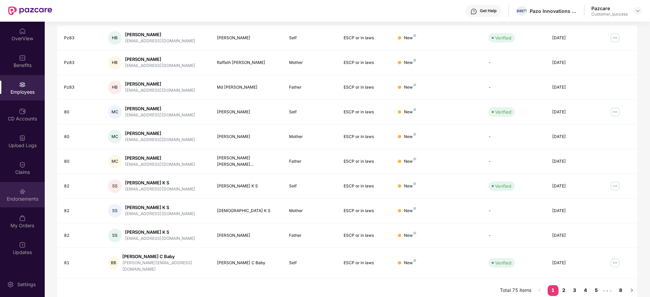
click at [22, 186] on div "Endorsements" at bounding box center [22, 194] width 45 height 25
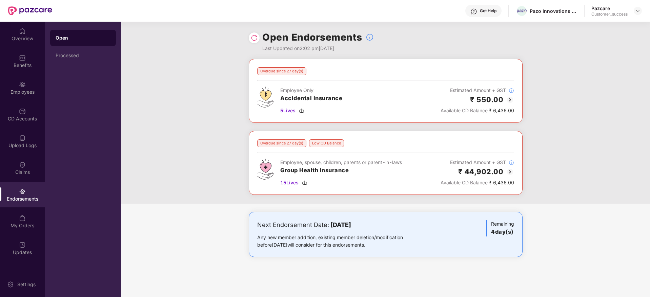
click at [305, 183] on img at bounding box center [304, 182] width 5 height 5
click at [608, 143] on div "Overdue since 27 day(s) Employee Only Accidental Insurance 5 Lives Estimated Am…" at bounding box center [385, 131] width 529 height 145
click at [511, 173] on img at bounding box center [510, 172] width 8 height 8
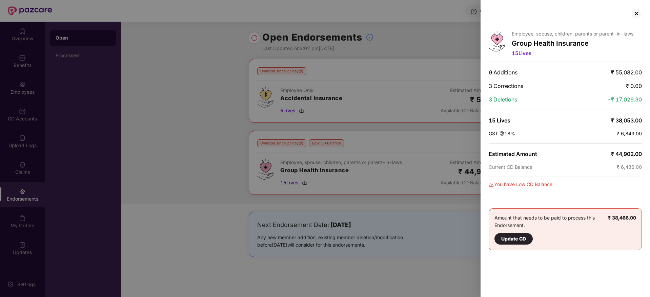
click at [504, 19] on div at bounding box center [565, 13] width 153 height 11
click at [640, 17] on div at bounding box center [636, 13] width 11 height 11
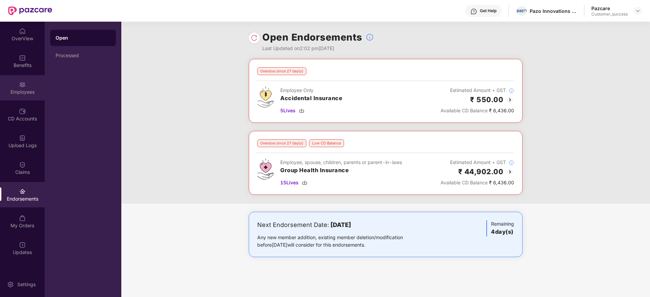
click at [31, 92] on div "Employees" at bounding box center [22, 92] width 45 height 7
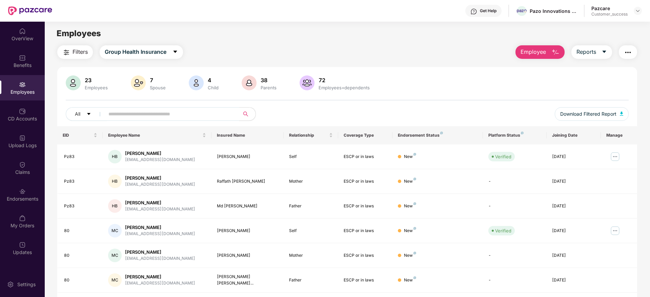
click at [219, 111] on input "text" at bounding box center [169, 114] width 122 height 10
click at [136, 162] on div "[EMAIL_ADDRESS][DOMAIN_NAME]" at bounding box center [160, 160] width 70 height 6
drag, startPoint x: 136, startPoint y: 162, endPoint x: 163, endPoint y: 168, distance: 27.7
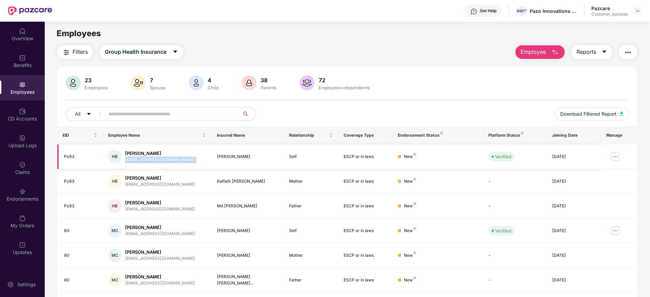
click at [163, 168] on td "HB [PERSON_NAME] [PERSON_NAME][EMAIL_ADDRESS][DOMAIN_NAME]" at bounding box center [157, 157] width 109 height 25
copy div "[EMAIL_ADDRESS][DOMAIN_NAME]"
click at [170, 113] on input "text" at bounding box center [169, 114] width 122 height 10
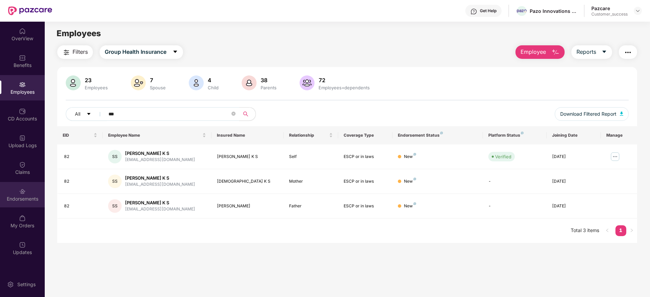
type input "***"
click at [33, 193] on div "Endorsements" at bounding box center [22, 194] width 45 height 25
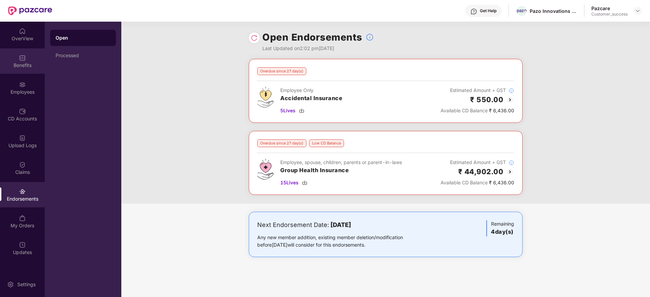
click at [22, 64] on div "Benefits" at bounding box center [22, 65] width 45 height 7
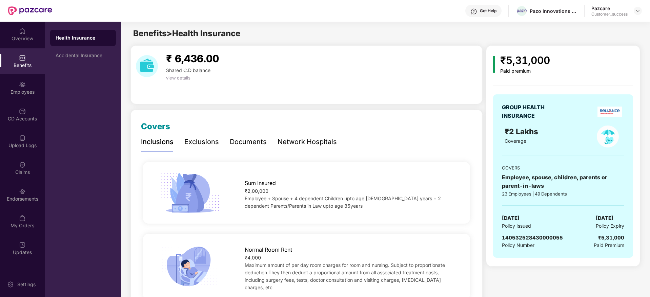
click at [262, 141] on div "Documents" at bounding box center [248, 142] width 37 height 11
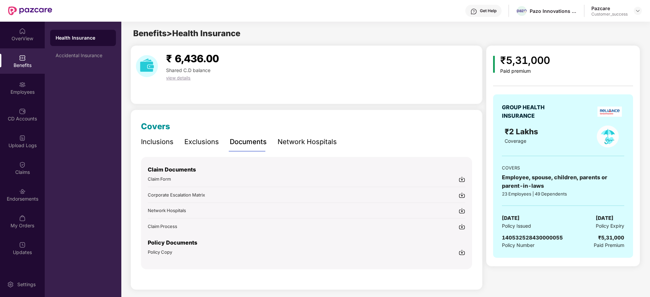
scroll to position [4, 0]
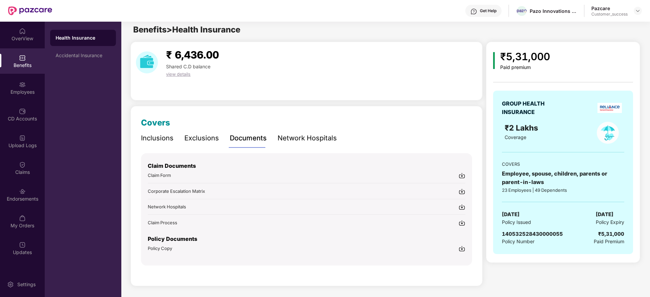
click at [461, 250] on img at bounding box center [461, 249] width 7 height 7
click at [29, 203] on div "Endorsements" at bounding box center [22, 194] width 45 height 25
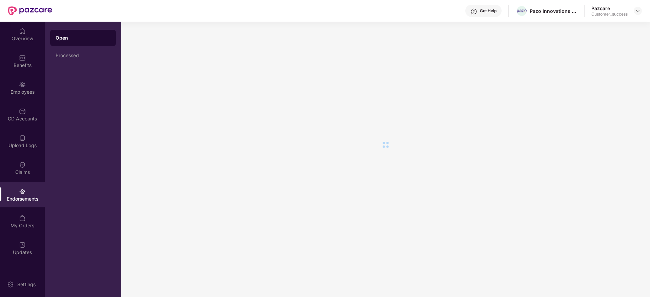
scroll to position [0, 0]
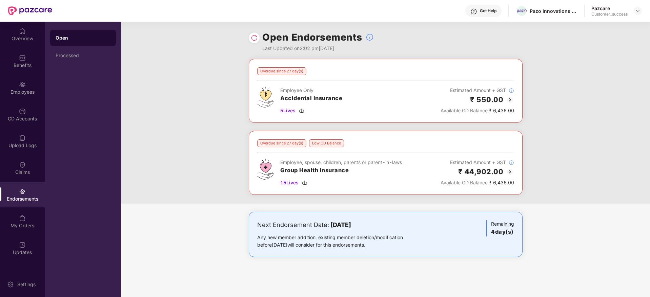
click at [511, 172] on img at bounding box center [510, 172] width 8 height 8
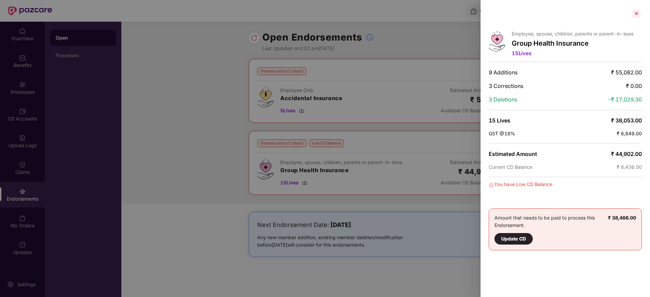
click at [637, 14] on div at bounding box center [636, 13] width 11 height 11
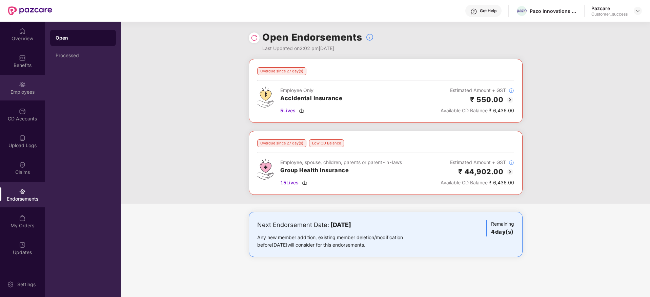
click at [26, 96] on div "Employees" at bounding box center [22, 87] width 45 height 25
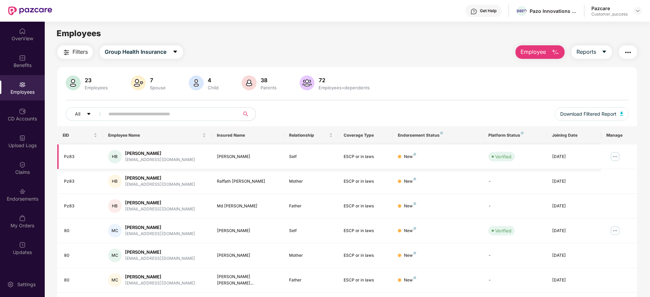
click at [155, 155] on div "Humaira Begum" at bounding box center [160, 153] width 70 height 6
click at [154, 162] on div "humaira@gopazo.com" at bounding box center [160, 160] width 70 height 6
copy div "humaira@gopazo.com"
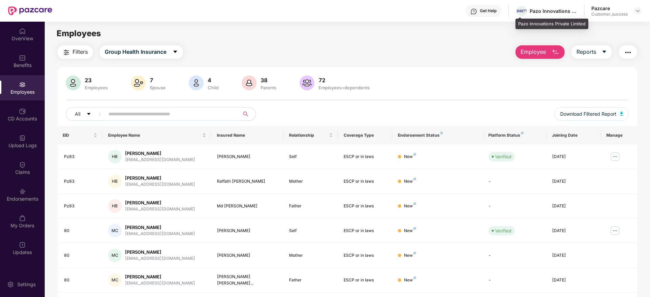
click at [551, 8] on div "Pazo Innovations Private Limited" at bounding box center [553, 11] width 47 height 6
copy div "Pazo Innovations Private Limited"
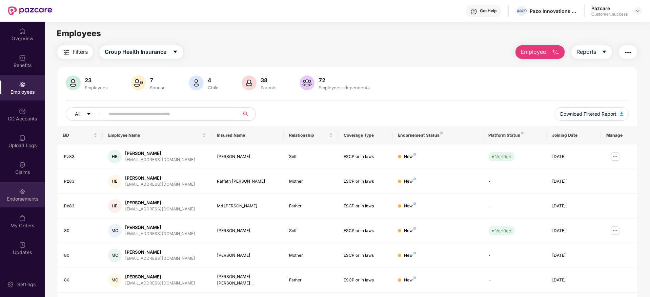
click at [37, 189] on div "Endorsements" at bounding box center [22, 194] width 45 height 25
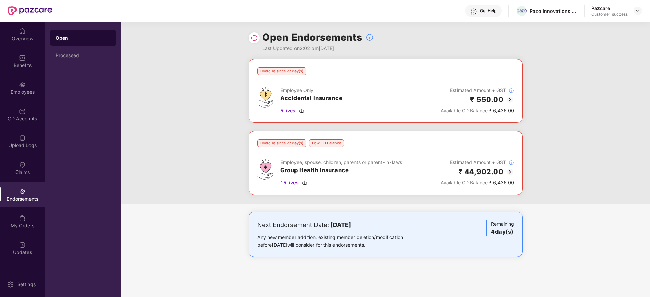
click at [509, 99] on img at bounding box center [510, 100] width 8 height 8
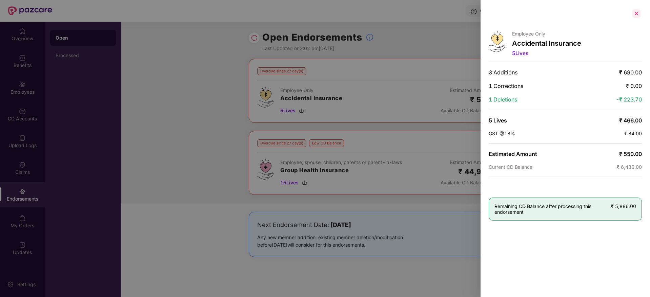
click at [635, 13] on div at bounding box center [636, 13] width 11 height 11
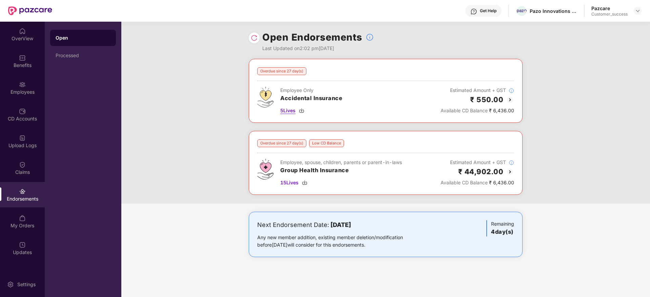
click at [303, 109] on img at bounding box center [301, 110] width 5 height 5
click at [635, 12] on div at bounding box center [638, 11] width 8 height 8
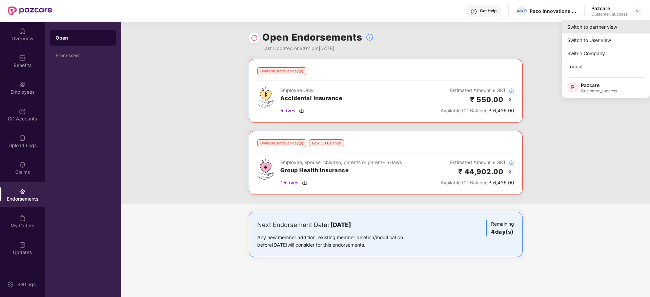
click at [628, 23] on div "Switch to partner view" at bounding box center [606, 26] width 88 height 13
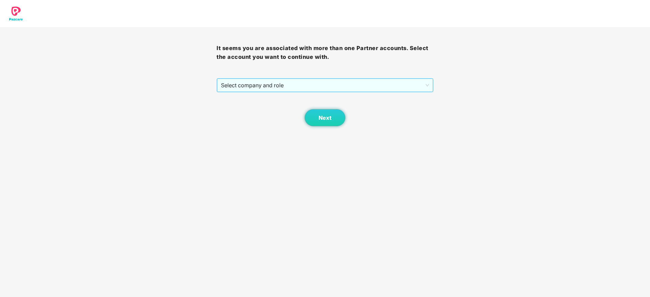
click at [339, 89] on span "Select company and role" at bounding box center [325, 85] width 208 height 13
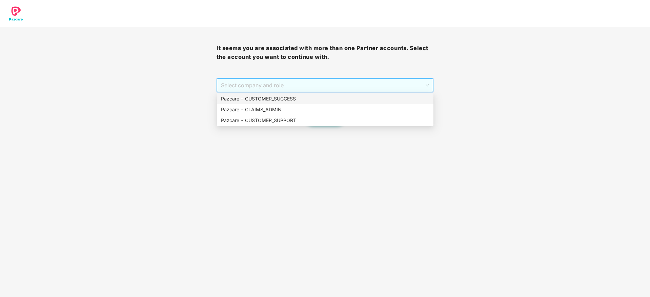
click at [338, 100] on div "Pazcare - CUSTOMER_SUCCESS" at bounding box center [325, 98] width 208 height 7
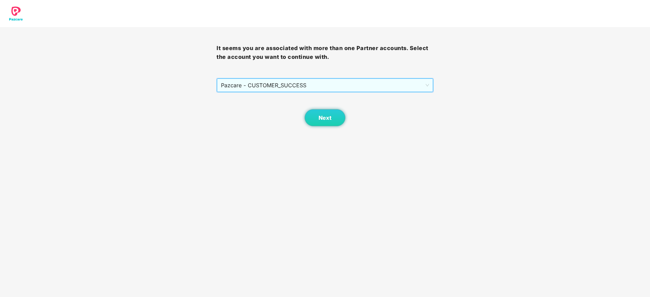
click at [332, 128] on body "It seems you are associated with more than one Partner accounts. Select the acc…" at bounding box center [325, 148] width 650 height 297
click at [332, 123] on button "Next" at bounding box center [325, 117] width 41 height 17
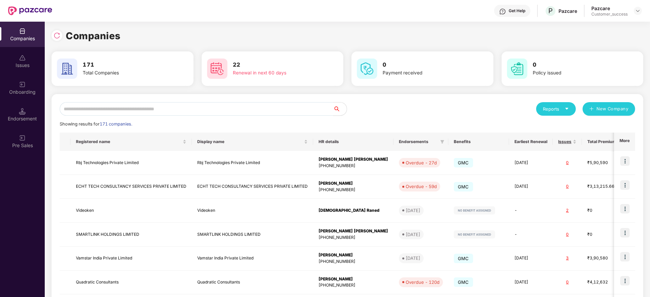
click at [274, 111] on input "text" at bounding box center [196, 109] width 273 height 14
paste input "*******"
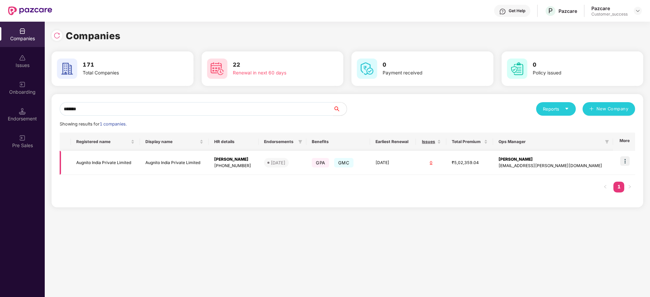
type input "*******"
click at [623, 163] on img at bounding box center [624, 161] width 9 height 9
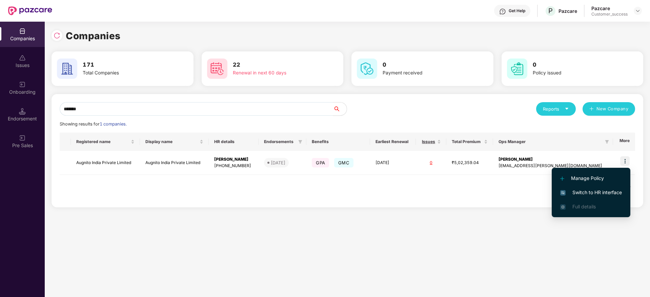
click at [616, 192] on span "Switch to HR interface" at bounding box center [591, 192] width 62 height 7
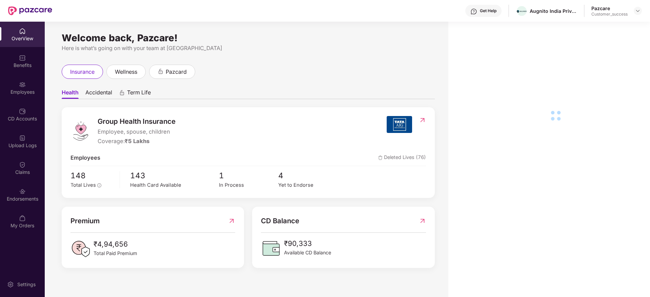
click at [21, 81] on img at bounding box center [22, 84] width 7 height 7
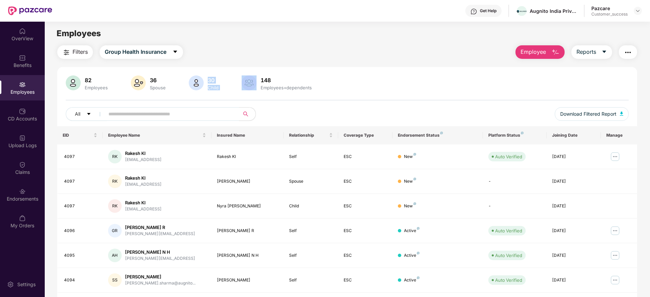
click at [246, 90] on div "82 Employees 36 Spouse 30 Child 148 Employees+dependents" at bounding box center [347, 84] width 563 height 16
click at [204, 95] on div "82 Employees 36 Spouse 30 Child 148 Employees+dependents All Download Filtered …" at bounding box center [347, 101] width 580 height 51
click at [26, 55] on div "Benefits" at bounding box center [22, 60] width 45 height 25
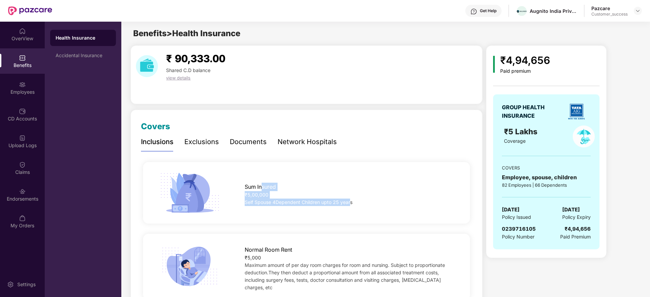
drag, startPoint x: 350, startPoint y: 205, endPoint x: 263, endPoint y: 183, distance: 90.6
click at [263, 183] on div "Sum Insured ₹5,00,000 Self Spouse 4Dependent Children upto 25 years" at bounding box center [350, 193] width 232 height 27
click at [261, 181] on div "Sum Insured" at bounding box center [350, 186] width 211 height 12
click at [344, 203] on span "Self Spouse 4Dependent Children upto 25 years" at bounding box center [299, 203] width 108 height 6
click at [246, 139] on div "Documents" at bounding box center [248, 142] width 37 height 11
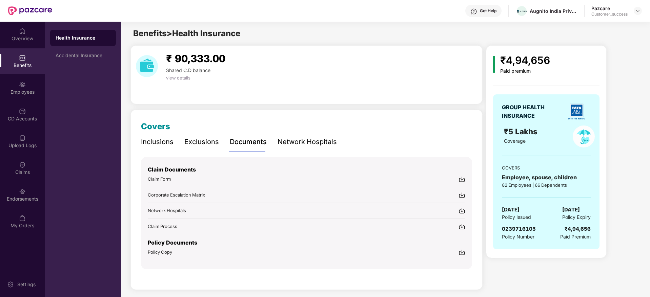
click at [459, 252] on img at bounding box center [461, 252] width 7 height 7
click at [640, 8] on img at bounding box center [637, 10] width 5 height 5
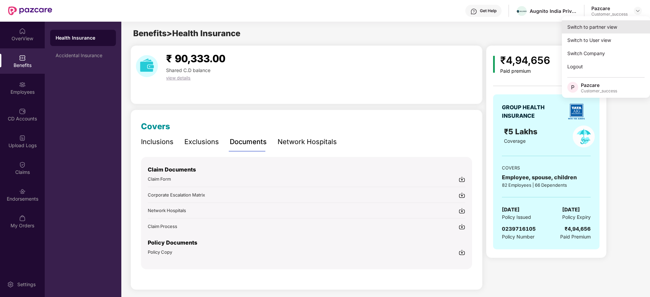
click at [622, 25] on div "Switch to partner view" at bounding box center [606, 26] width 88 height 13
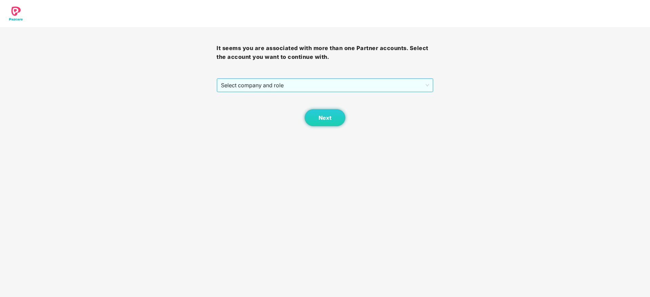
click at [363, 89] on span "Select company and role" at bounding box center [325, 85] width 208 height 13
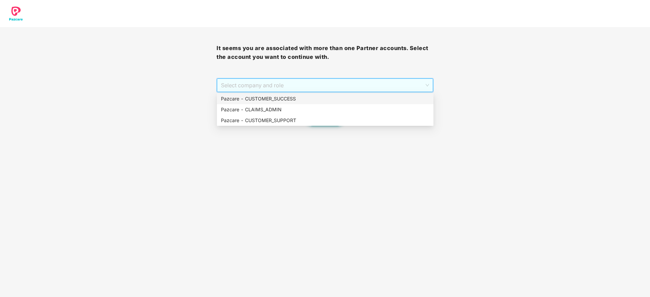
click at [360, 97] on div "Pazcare - CUSTOMER_SUCCESS" at bounding box center [325, 98] width 208 height 7
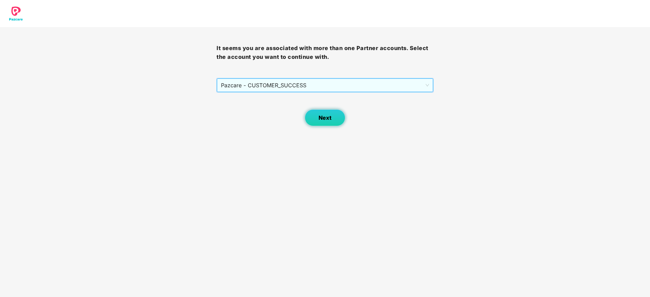
click at [344, 117] on button "Next" at bounding box center [325, 117] width 41 height 17
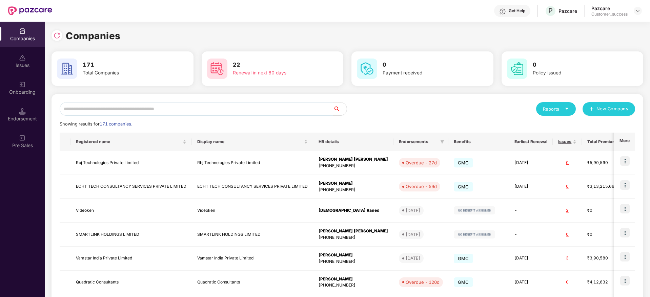
drag, startPoint x: 229, startPoint y: 118, endPoint x: 231, endPoint y: 111, distance: 7.5
click at [229, 117] on div "Reports New Company Showing results for 171 companies. Registered name Display …" at bounding box center [347, 258] width 575 height 313
click at [232, 109] on input "text" at bounding box center [196, 109] width 273 height 14
paste input "**********"
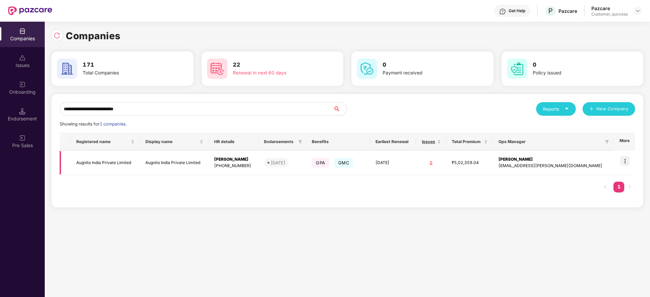
type input "**********"
click at [630, 160] on img at bounding box center [624, 161] width 9 height 9
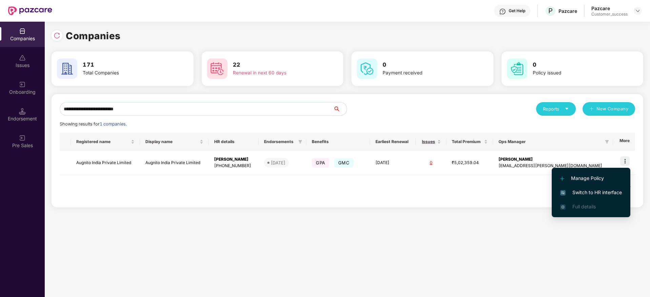
click at [610, 189] on span "Switch to HR interface" at bounding box center [591, 192] width 62 height 7
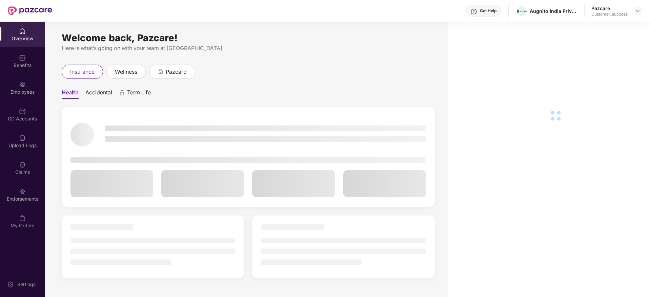
click at [23, 95] on div "Employees" at bounding box center [22, 92] width 45 height 7
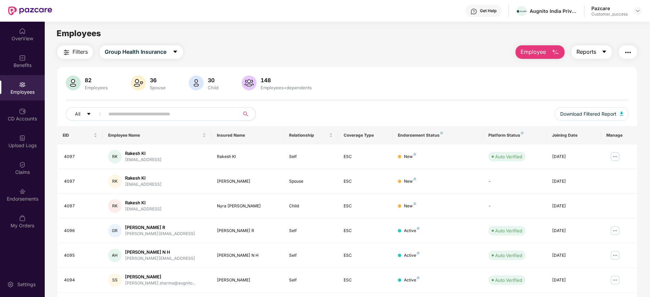
click at [594, 50] on span "Reports" at bounding box center [586, 52] width 20 height 8
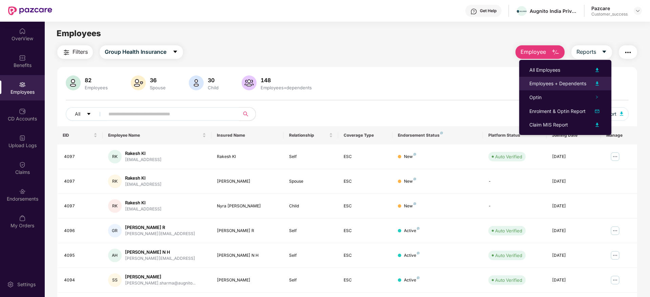
click at [571, 82] on div "Employees + Dependents" at bounding box center [557, 83] width 57 height 7
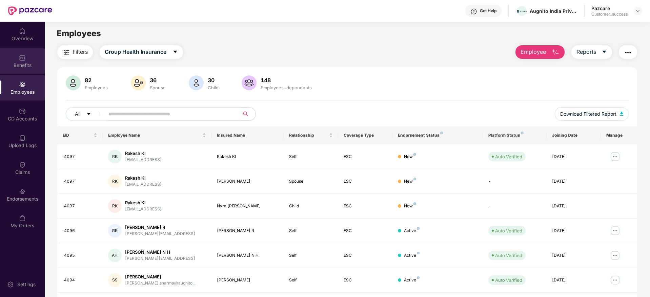
click at [27, 68] on div "Benefits" at bounding box center [22, 60] width 45 height 25
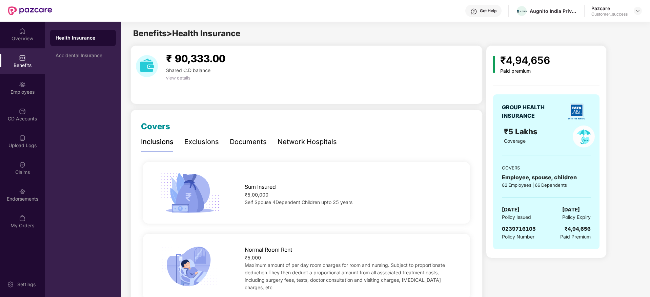
click at [255, 141] on div "Documents" at bounding box center [248, 142] width 37 height 11
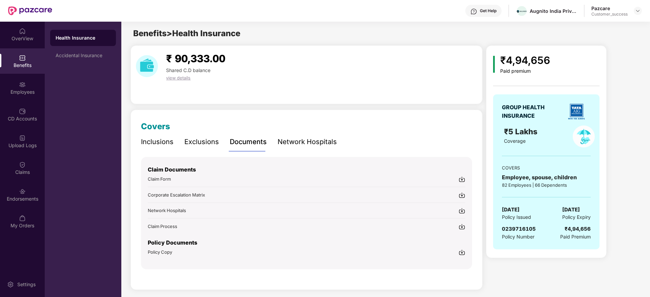
click at [463, 254] on img at bounding box center [461, 252] width 7 height 7
click at [94, 58] on div "Accidental Insurance" at bounding box center [83, 55] width 55 height 5
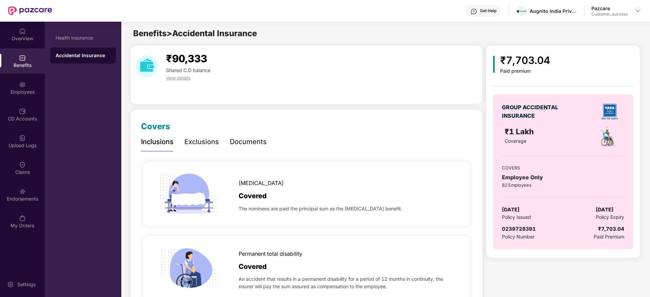
click at [358, 174] on div "Accidental death Covered The nominees are paid the principal sum as the acciden…" at bounding box center [306, 194] width 327 height 64
click at [232, 140] on div "Documents" at bounding box center [248, 142] width 37 height 11
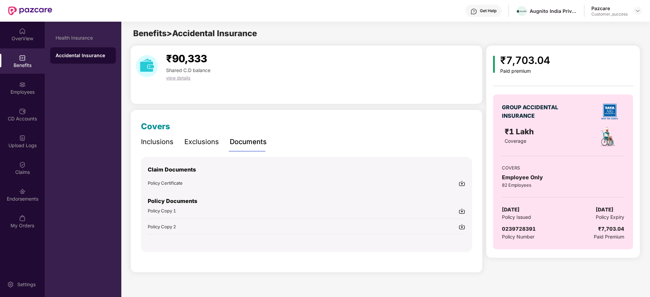
click at [461, 183] on img at bounding box center [461, 183] width 7 height 7
click at [463, 210] on img at bounding box center [461, 211] width 7 height 7
click at [380, 19] on div "Get Help Augnito India Private Limited Pazcare Customer_success" at bounding box center [347, 11] width 590 height 22
click at [551, 13] on div "Augnito India Private Limited" at bounding box center [553, 11] width 47 height 6
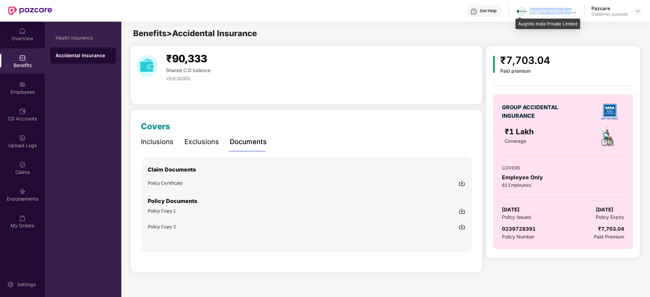
click at [551, 13] on div "Augnito India Private Limited" at bounding box center [553, 11] width 47 height 6
copy div "Augnito India Private Limited"
click at [636, 16] on div "Pazcare Customer_success" at bounding box center [616, 11] width 50 height 12
click at [634, 14] on div at bounding box center [638, 11] width 8 height 8
click at [625, 22] on main "Benefits > Accidental Insurance ₹90,333 Shared C.D balance view details Covers …" at bounding box center [385, 153] width 528 height 262
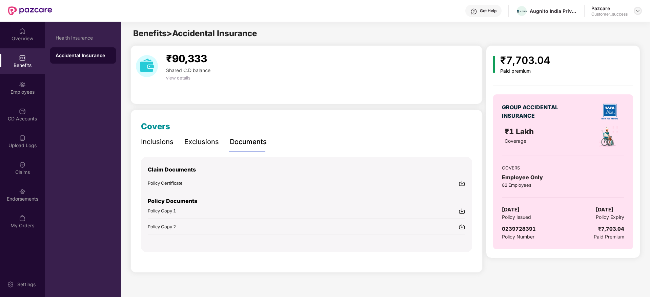
click at [637, 10] on img at bounding box center [637, 10] width 5 height 5
click at [630, 18] on div "Switch to partner view Switch to User view Switch Company Logout P Pazcare Cust…" at bounding box center [606, 57] width 88 height 82
click at [627, 22] on main "Benefits > Accidental Insurance ₹90,333 Shared C.D balance view details Covers …" at bounding box center [385, 153] width 528 height 262
click at [640, 13] on div at bounding box center [638, 11] width 8 height 8
click at [629, 19] on div "Switch to partner view Switch to User view Switch Company Logout P Pazcare Cust…" at bounding box center [606, 57] width 88 height 82
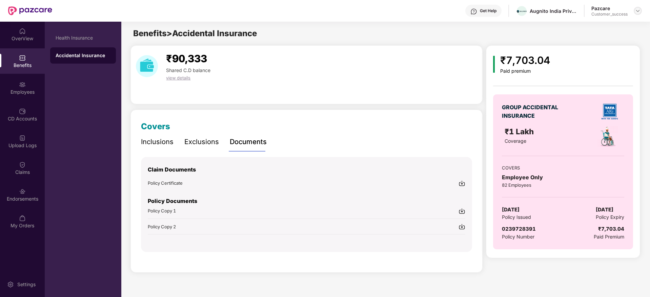
click at [636, 14] on div at bounding box center [638, 11] width 8 height 8
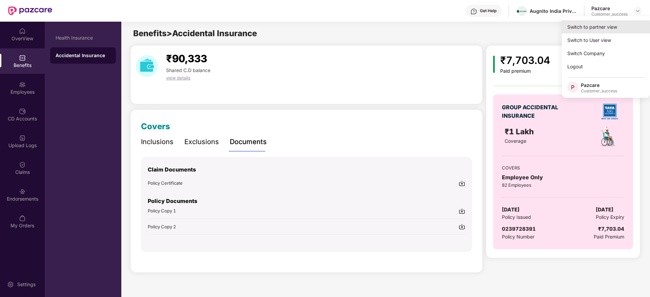
click at [626, 23] on div "Switch to partner view" at bounding box center [606, 26] width 88 height 13
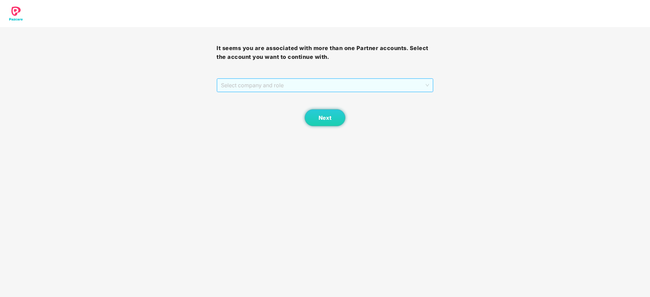
click at [355, 89] on span "Select company and role" at bounding box center [325, 85] width 208 height 13
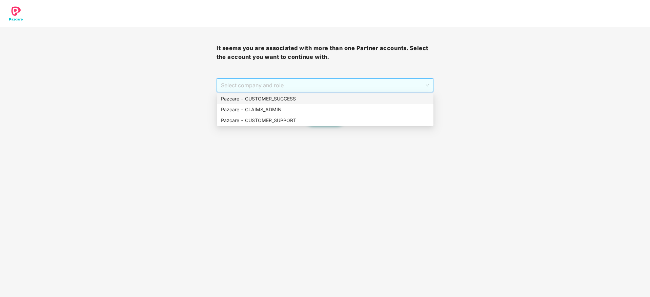
click at [352, 100] on div "Pazcare - CUSTOMER_SUCCESS" at bounding box center [325, 98] width 208 height 7
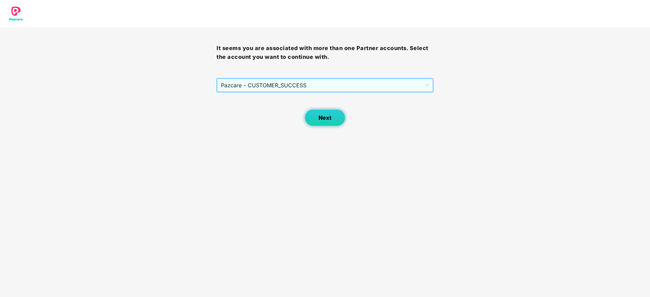
click at [324, 122] on button "Next" at bounding box center [325, 117] width 41 height 17
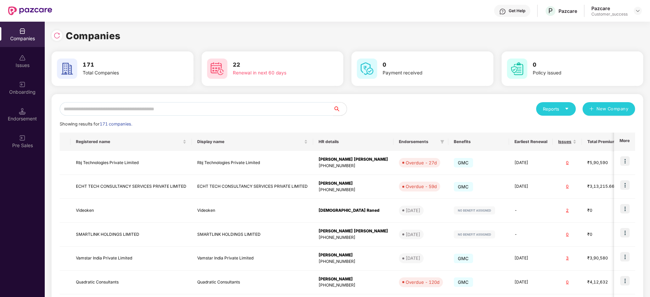
click at [274, 116] on div "Reports New Company Showing results for 171 companies. Registered name Display …" at bounding box center [347, 258] width 575 height 313
click at [279, 106] on input "text" at bounding box center [196, 109] width 273 height 14
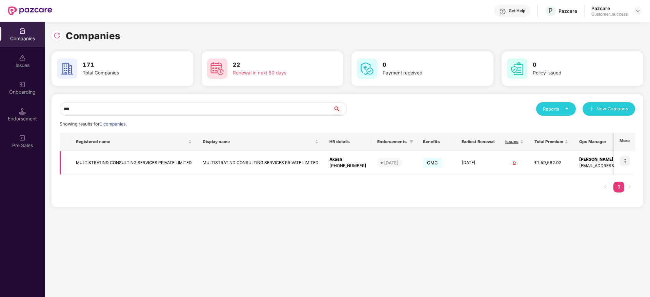
type input "***"
click at [626, 161] on img at bounding box center [624, 161] width 9 height 9
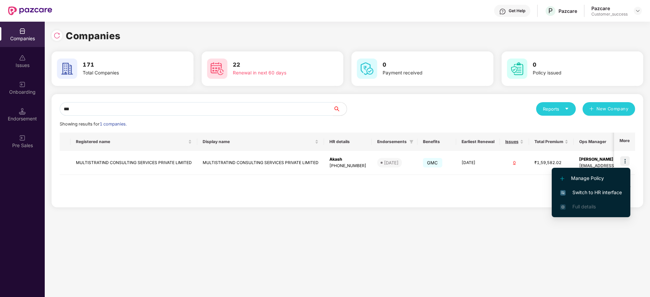
click at [602, 188] on li "Switch to HR interface" at bounding box center [591, 193] width 79 height 14
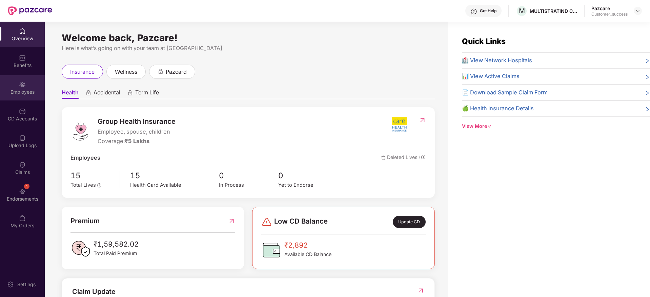
click at [23, 93] on div "Employees" at bounding box center [22, 92] width 45 height 7
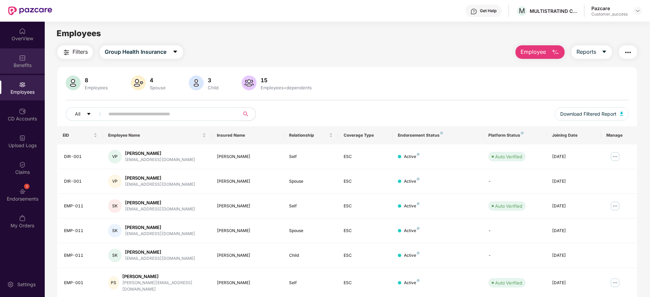
click at [24, 67] on div "Benefits" at bounding box center [22, 65] width 45 height 7
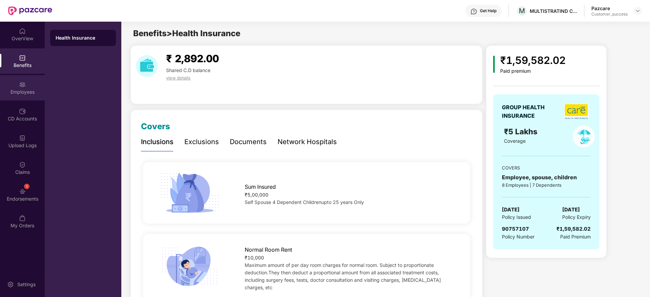
click at [19, 81] on div at bounding box center [22, 84] width 7 height 7
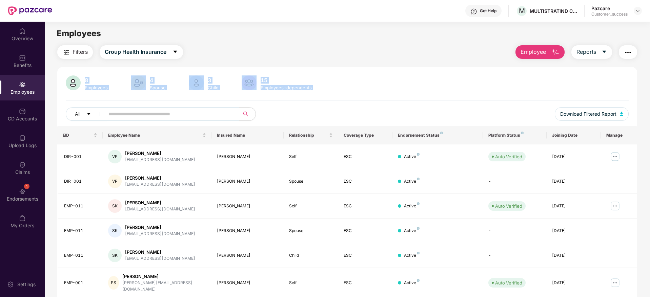
drag, startPoint x: 82, startPoint y: 82, endPoint x: 375, endPoint y: 111, distance: 294.2
click at [375, 111] on div "8 Employees 4 Spouse 3 Child 15 Employees+dependents All Download Filtered Repo…" at bounding box center [347, 101] width 580 height 51
click at [375, 88] on div "8 Employees 4 Spouse 3 Child 15 Employees+dependents" at bounding box center [347, 84] width 563 height 16
drag, startPoint x: 351, startPoint y: 87, endPoint x: 59, endPoint y: 30, distance: 297.0
click at [59, 30] on main "Employees Filters Group Health Insurance Employee Reports 8 Employees 4 Spouse …" at bounding box center [347, 170] width 605 height 297
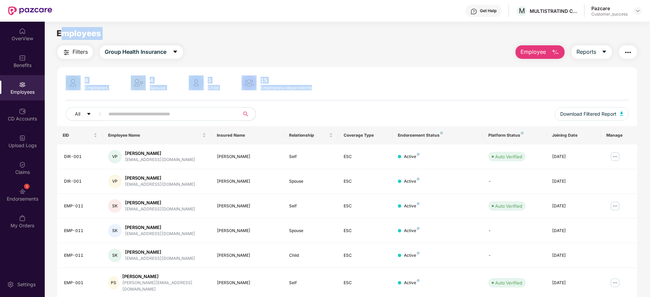
click at [59, 30] on span "Employees" at bounding box center [79, 33] width 44 height 10
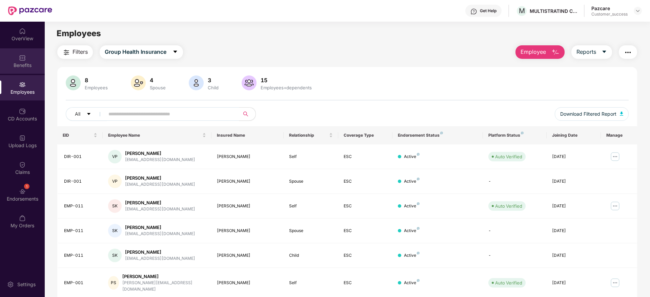
click at [25, 55] on img at bounding box center [22, 58] width 7 height 7
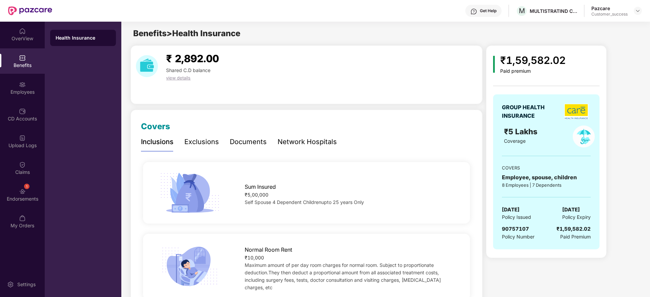
click at [520, 233] on div "Policy Number" at bounding box center [518, 236] width 33 height 7
click at [519, 225] on div "GROUP HEALTH INSURANCE ₹5 Lakhs Coverage COVERS Employee, spouse, children 8 Em…" at bounding box center [546, 172] width 106 height 155
copy span "90757107"
click at [568, 223] on div "GROUP HEALTH INSURANCE ₹5 Lakhs Coverage COVERS Employee, spouse, children 8 Em…" at bounding box center [546, 172] width 106 height 155
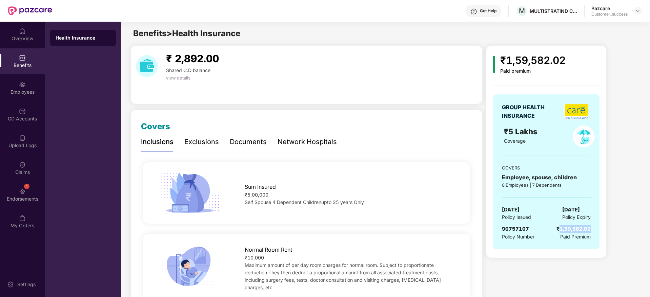
click at [568, 223] on div "GROUP HEALTH INSURANCE ₹5 Lakhs Coverage COVERS Employee, spouse, children 8 Em…" at bounding box center [546, 172] width 106 height 155
drag, startPoint x: 568, startPoint y: 223, endPoint x: 578, endPoint y: 232, distance: 13.2
click at [570, 224] on div "GROUP HEALTH INSURANCE ₹5 Lakhs Coverage COVERS Employee, spouse, children 8 Em…" at bounding box center [546, 172] width 106 height 155
click at [578, 232] on div "₹1,59,582.02" at bounding box center [573, 229] width 34 height 8
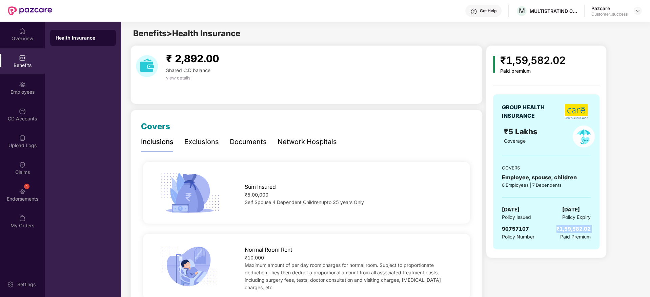
drag, startPoint x: 578, startPoint y: 232, endPoint x: 590, endPoint y: 233, distance: 11.9
click at [578, 232] on div "₹1,59,582.02" at bounding box center [573, 229] width 34 height 8
click at [36, 102] on div "CD Accounts" at bounding box center [22, 114] width 45 height 25
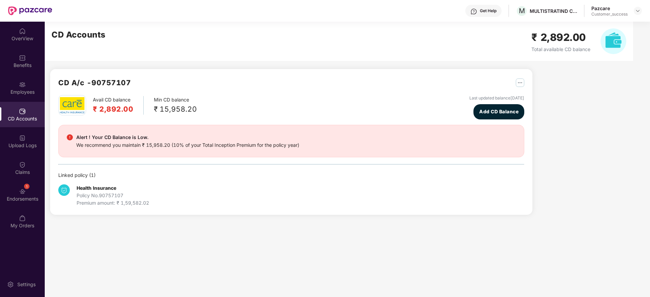
click at [45, 92] on div "CD A/c - 90757107 Avail CD balance ₹ 2,892.00 Min CD balance ₹ 15,958.20 Last u…" at bounding box center [289, 123] width 488 height 202
click at [29, 90] on div "Employees" at bounding box center [22, 92] width 45 height 7
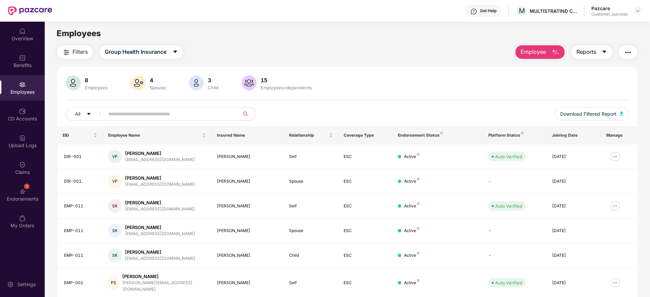
click at [587, 54] on span "Reports" at bounding box center [586, 52] width 20 height 8
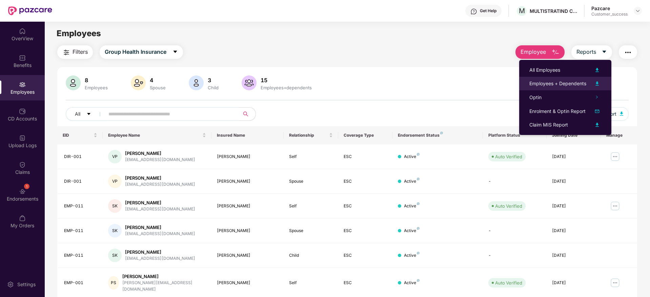
click at [579, 81] on div "Employees + Dependents" at bounding box center [557, 83] width 57 height 7
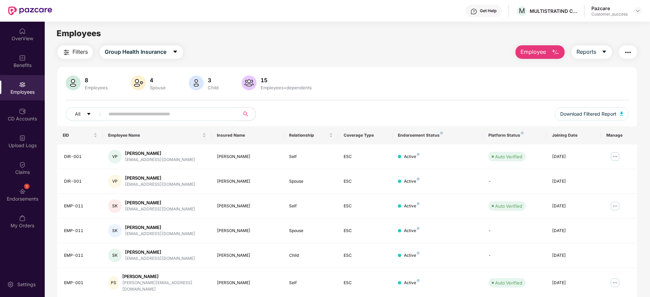
click at [636, 9] on img at bounding box center [637, 10] width 5 height 5
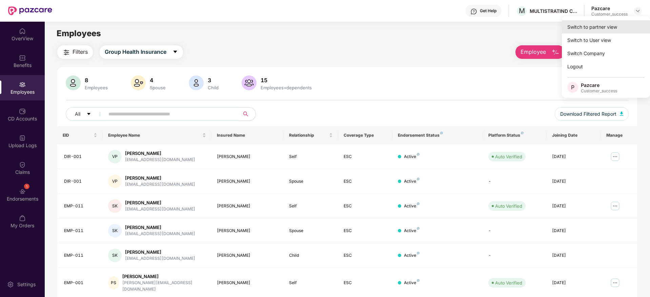
click at [627, 24] on div "Switch to partner view" at bounding box center [606, 26] width 88 height 13
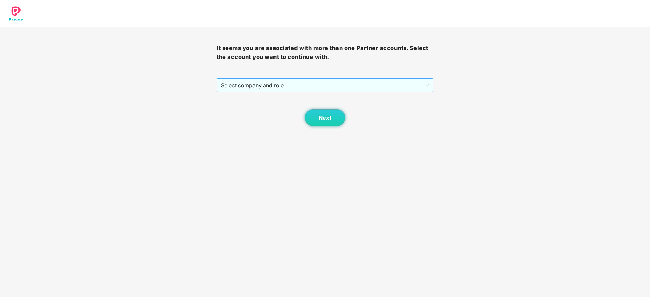
click at [366, 88] on span "Select company and role" at bounding box center [325, 85] width 208 height 13
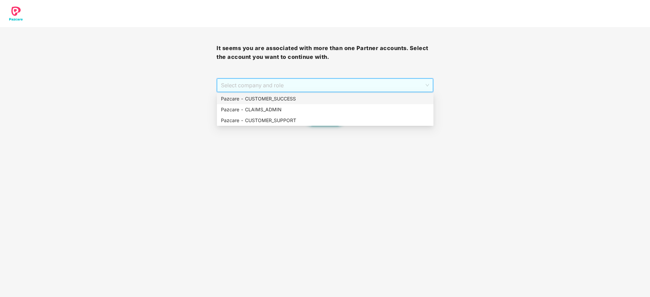
click at [363, 96] on div "Pazcare - CUSTOMER_SUCCESS" at bounding box center [325, 98] width 208 height 7
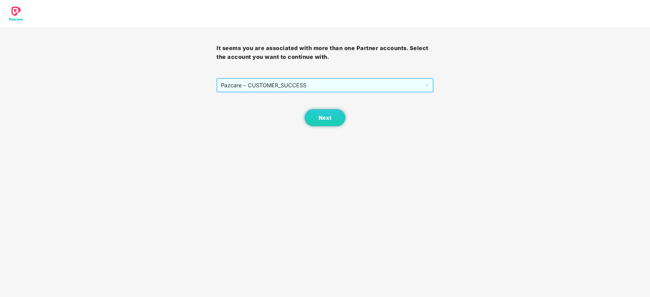
click at [350, 114] on div "Next" at bounding box center [325, 110] width 217 height 34
click at [334, 116] on button "Next" at bounding box center [325, 117] width 41 height 17
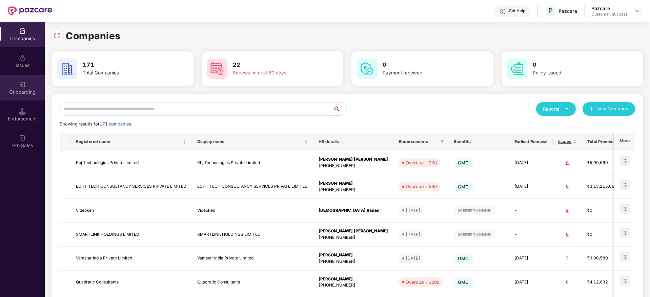
click at [24, 88] on div "Onboarding" at bounding box center [22, 87] width 45 height 25
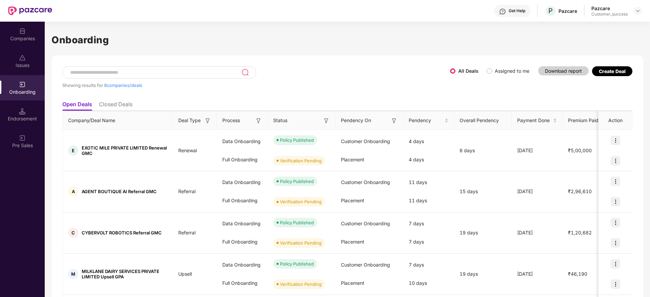
click at [496, 74] on span "Assigned to me" at bounding box center [512, 70] width 40 height 7
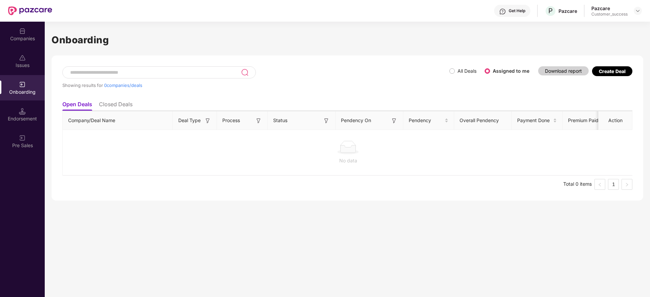
click at [603, 74] on div "Create Deal" at bounding box center [612, 71] width 27 height 6
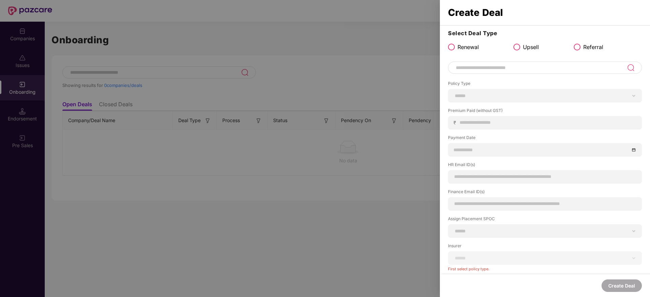
click at [510, 68] on input at bounding box center [541, 68] width 172 height 8
paste input "**********"
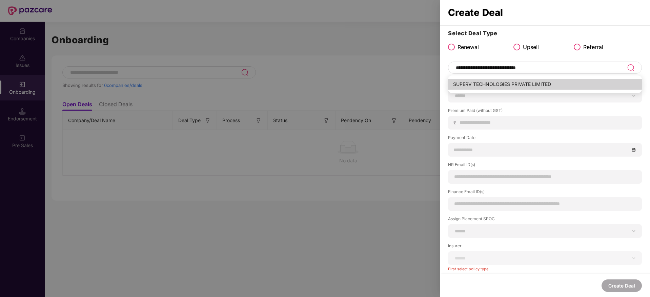
type input "**********"
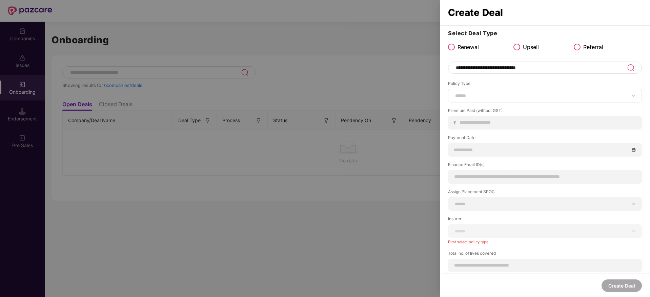
click at [506, 90] on div "****** *** ********* *** *** *** **** ***" at bounding box center [545, 96] width 194 height 14
click at [507, 98] on select "****** *** ********* *** *** *** **** ***" at bounding box center [545, 95] width 182 height 5
select select "***"
click at [454, 93] on select "****** *** ********* *** *** *** **** ***" at bounding box center [545, 95] width 182 height 5
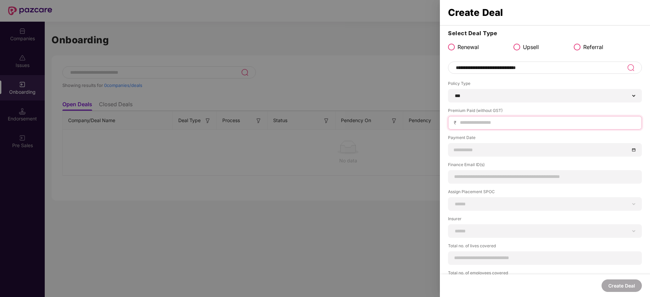
click at [514, 121] on input at bounding box center [547, 122] width 177 height 7
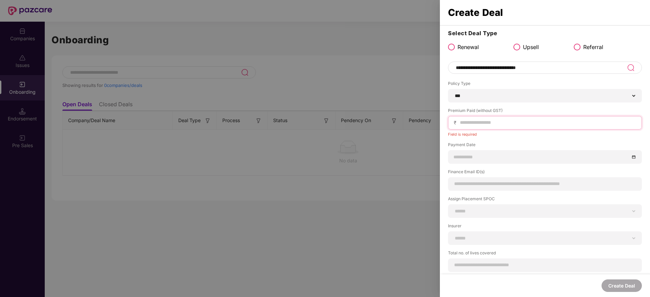
paste input "******"
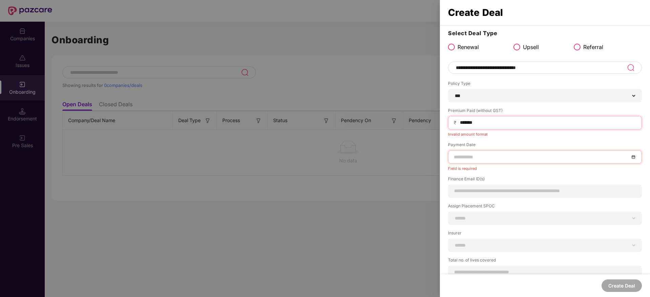
click at [540, 121] on input "******" at bounding box center [547, 122] width 177 height 7
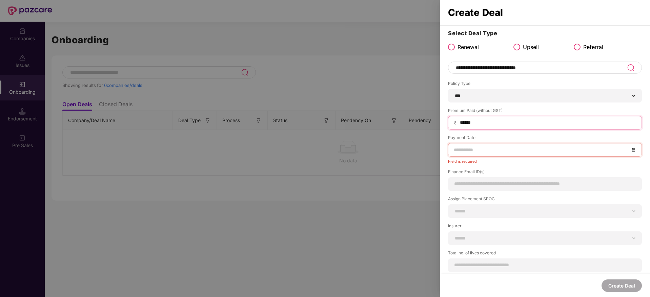
type input "******"
click at [480, 149] on input at bounding box center [542, 149] width 176 height 7
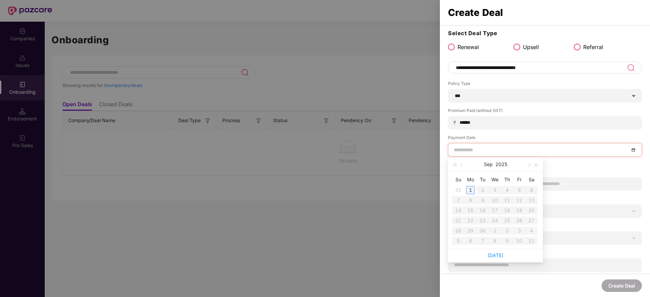
type input "**********"
click at [460, 164] on span "button" at bounding box center [461, 165] width 3 height 3
type input "**********"
click at [485, 230] on div "26" at bounding box center [482, 231] width 8 height 8
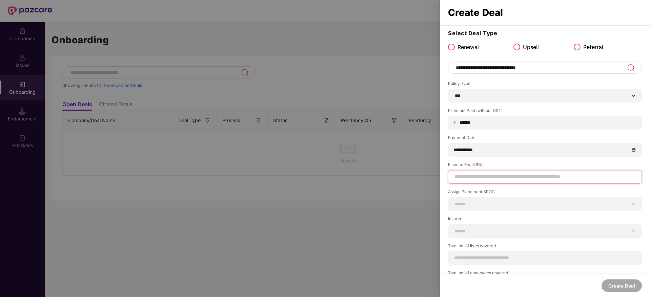
click at [501, 176] on input at bounding box center [545, 176] width 182 height 7
paste input "**********"
type input "**********"
click at [497, 203] on select "**********" at bounding box center [545, 204] width 182 height 5
select select "**********"
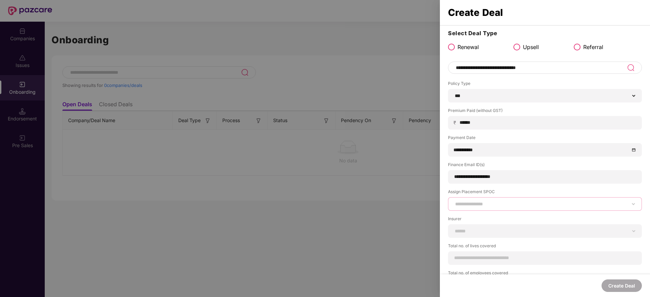
click at [454, 202] on select "**********" at bounding box center [545, 204] width 182 height 5
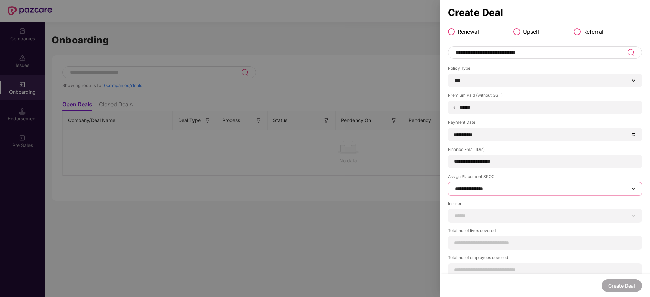
scroll to position [23, 0]
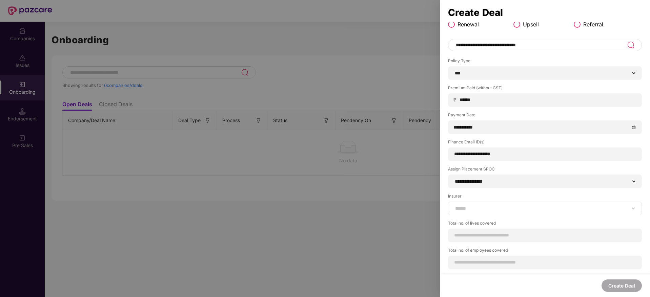
click at [556, 212] on div "**********" at bounding box center [545, 209] width 194 height 14
click at [555, 208] on select "**********" at bounding box center [545, 208] width 182 height 5
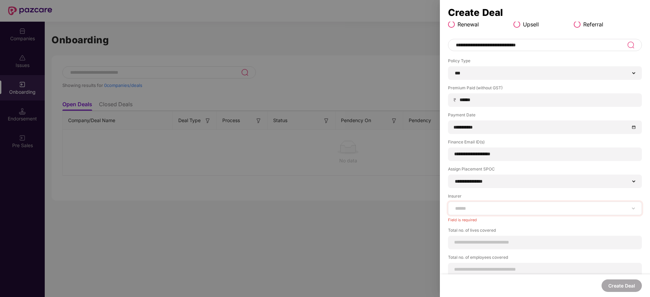
click at [520, 213] on div "**********" at bounding box center [545, 209] width 194 height 14
click at [522, 212] on div "**********" at bounding box center [545, 209] width 194 height 14
click at [524, 208] on select "**********" at bounding box center [545, 208] width 182 height 5
select select "*****"
click at [454, 206] on select "**********" at bounding box center [545, 208] width 182 height 5
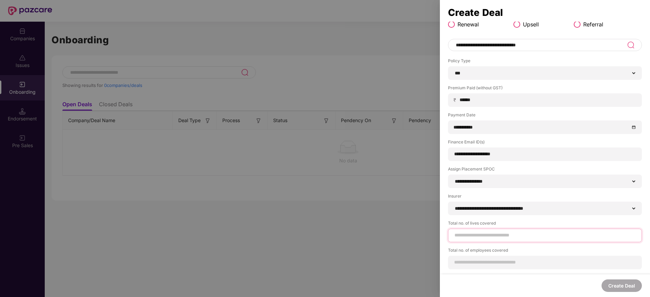
click at [516, 234] on input at bounding box center [545, 235] width 182 height 7
type input "**"
click at [520, 262] on div "Total no. of employees covered" at bounding box center [545, 266] width 194 height 22
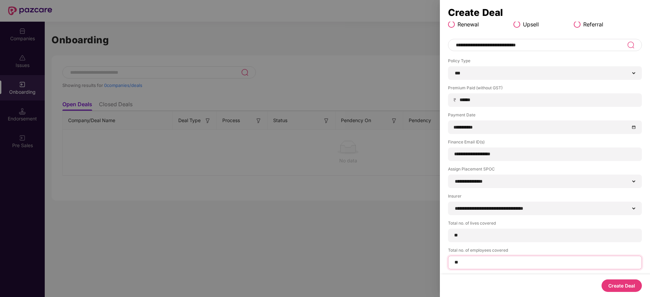
type input "**"
click at [631, 282] on button "Create Deal" at bounding box center [621, 286] width 40 height 13
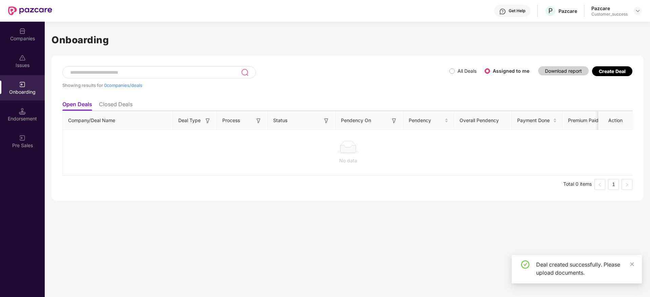
click at [451, 73] on div "Showing results for 0 companies/deals All Deals Assigned to me Download report …" at bounding box center [347, 81] width 570 height 31
click at [456, 70] on span "All Deals" at bounding box center [467, 70] width 24 height 7
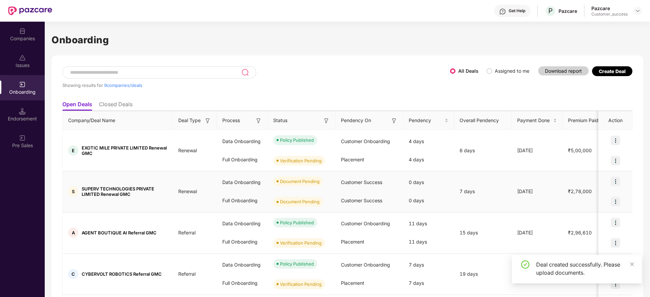
click at [615, 182] on img at bounding box center [615, 181] width 9 height 9
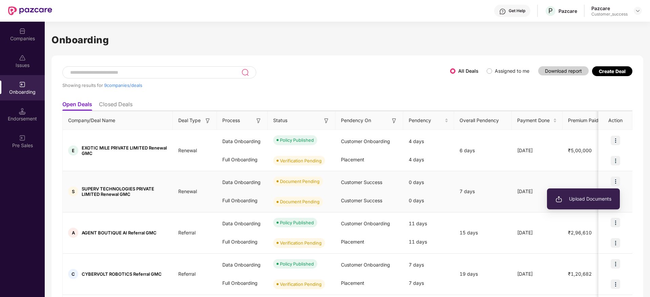
click at [596, 199] on span "Upload Documents" at bounding box center [583, 199] width 56 height 7
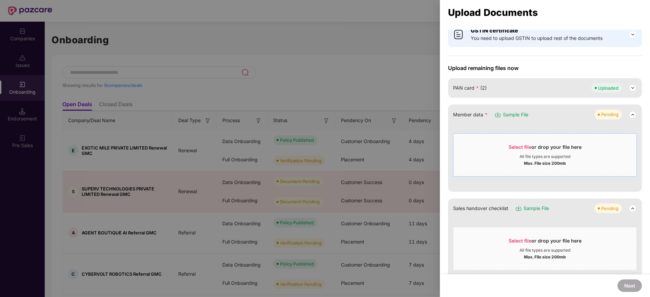
scroll to position [0, 0]
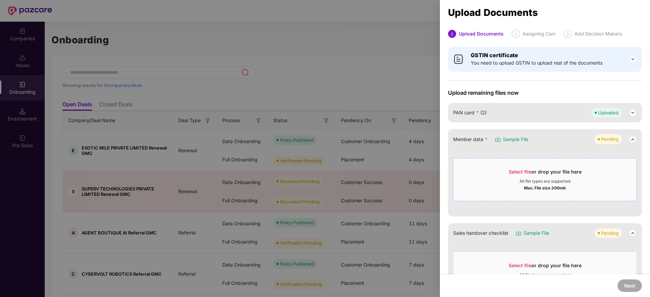
click at [545, 159] on div "Select file or drop your file here All file types are supported Max. File size …" at bounding box center [545, 179] width 184 height 43
click at [529, 170] on span "Select file" at bounding box center [520, 172] width 23 height 6
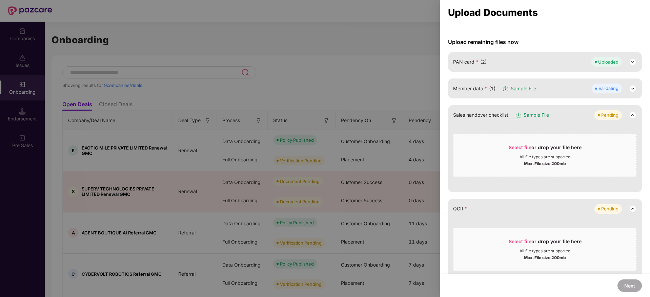
scroll to position [102, 0]
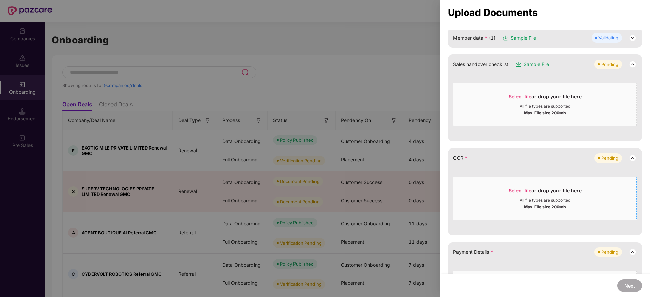
click at [549, 196] on div "Select file or drop your file here" at bounding box center [545, 193] width 73 height 10
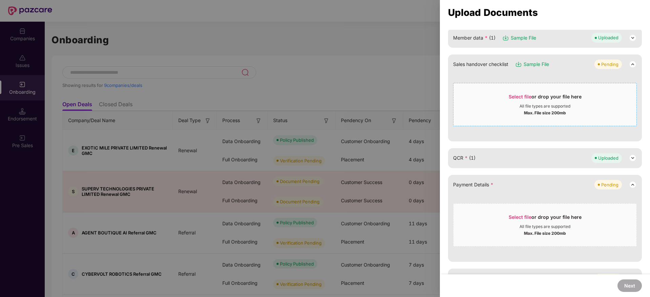
click at [534, 104] on div "All file types are supported" at bounding box center [544, 106] width 51 height 5
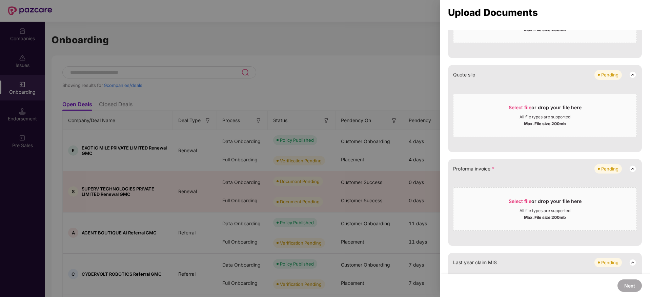
scroll to position [254, 0]
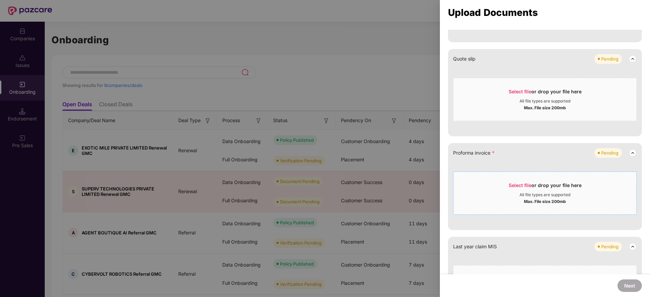
click at [546, 190] on div "Select file or drop your file here" at bounding box center [545, 187] width 73 height 10
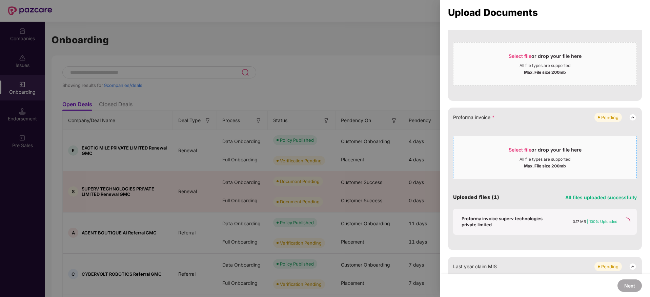
scroll to position [334, 0]
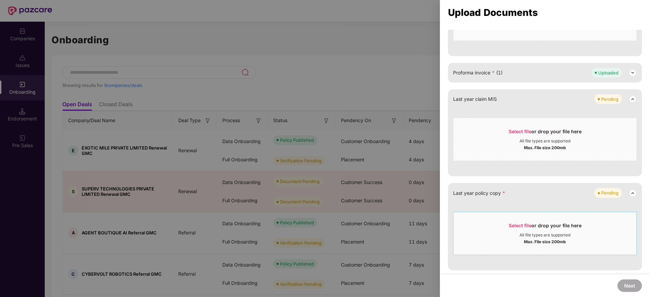
click at [550, 232] on div "Select file or drop your file here" at bounding box center [545, 228] width 73 height 10
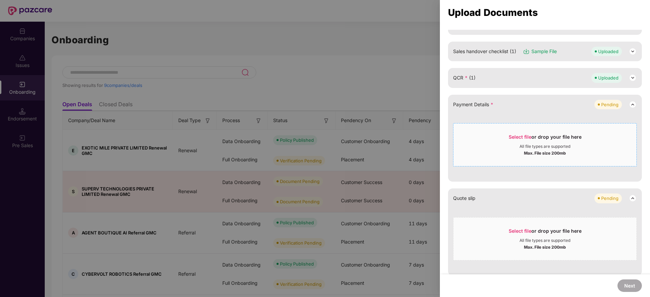
click at [528, 148] on div "All file types are supported" at bounding box center [544, 146] width 51 height 5
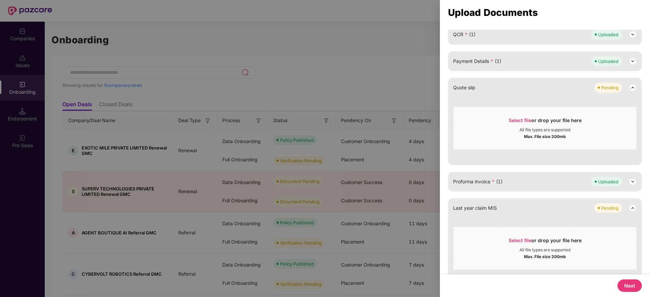
scroll to position [200, 0]
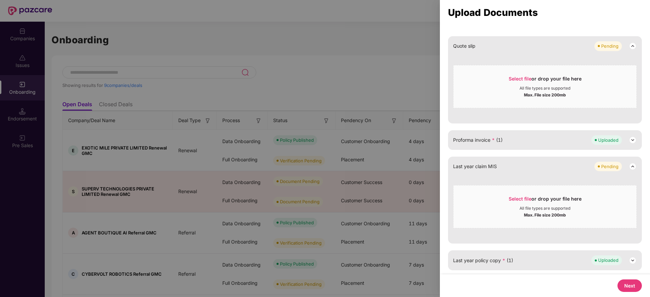
click at [628, 284] on button "Next" at bounding box center [629, 286] width 24 height 13
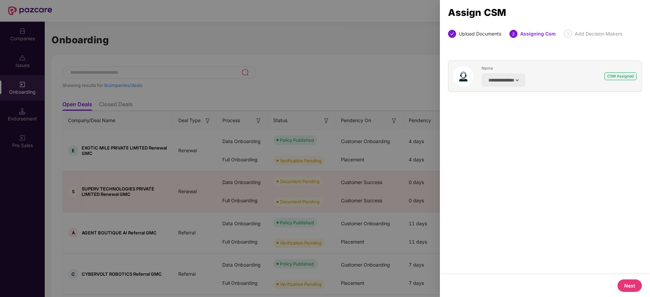
scroll to position [0, 0]
click at [629, 286] on button "Next" at bounding box center [629, 286] width 24 height 13
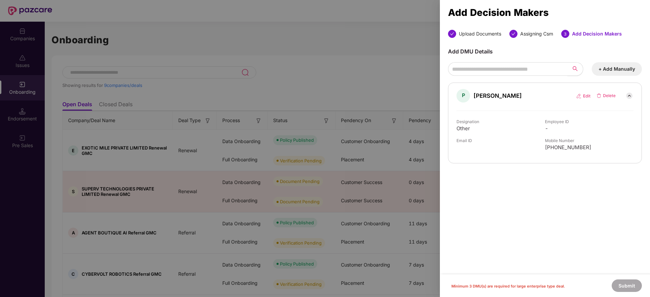
click at [615, 68] on button "+ Add Manually" at bounding box center [617, 69] width 50 height 14
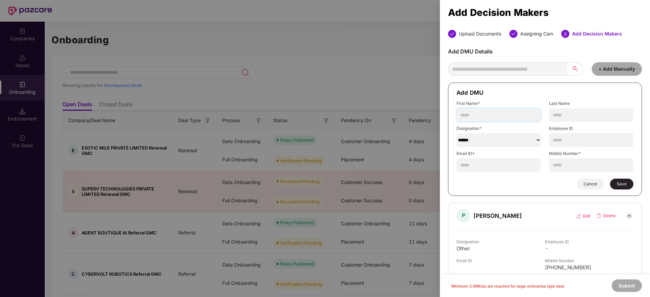
click at [504, 117] on input "text" at bounding box center [498, 115] width 84 height 14
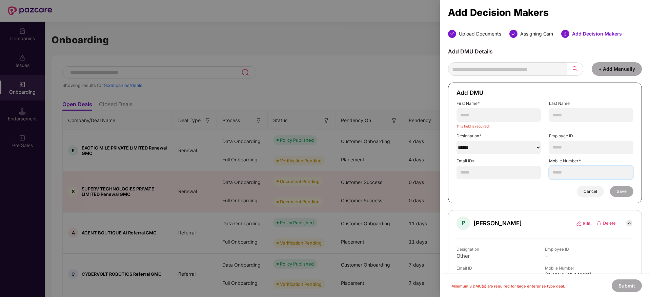
click at [579, 176] on input "text" at bounding box center [591, 173] width 84 height 14
paste input "**********"
type input "**********"
click at [505, 170] on input "text" at bounding box center [498, 173] width 84 height 14
paste input "**********"
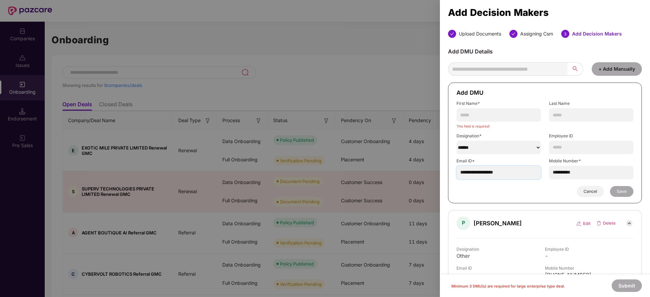
type input "**********"
click at [487, 114] on input "text" at bounding box center [498, 115] width 84 height 14
click at [473, 176] on input "**********" at bounding box center [498, 173] width 84 height 14
drag, startPoint x: 473, startPoint y: 112, endPoint x: 478, endPoint y: 116, distance: 6.0
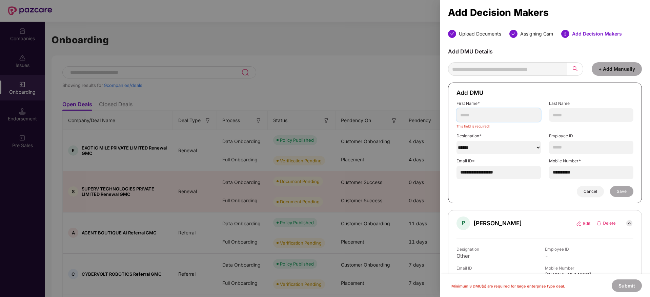
click at [474, 112] on input "text" at bounding box center [498, 115] width 84 height 14
paste input "******"
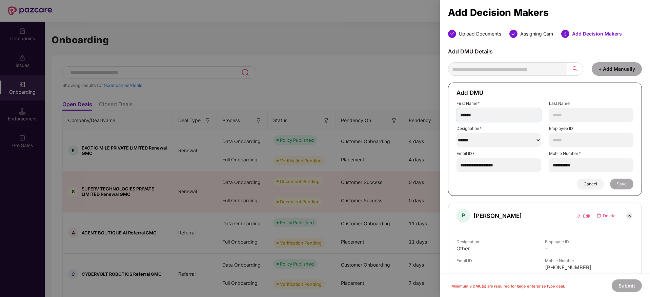
type input "******"
click at [512, 145] on select "******" at bounding box center [498, 141] width 84 height 14
select select "********"
click at [456, 134] on select "******" at bounding box center [498, 141] width 84 height 14
click at [623, 184] on span "Save" at bounding box center [622, 184] width 10 height 5
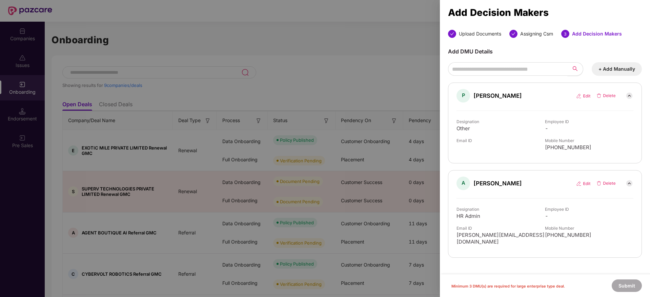
click at [620, 73] on button "+ Add Manually" at bounding box center [617, 69] width 50 height 14
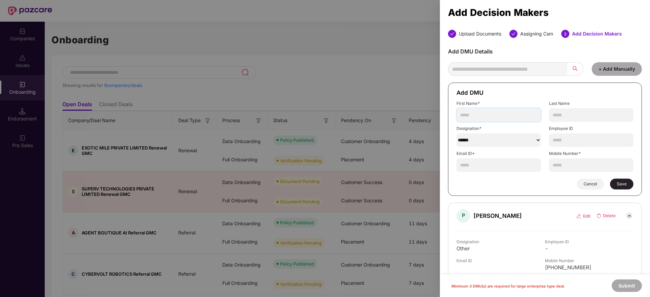
click at [496, 112] on input "text" at bounding box center [498, 115] width 84 height 14
type input "*****"
drag, startPoint x: 483, startPoint y: 141, endPoint x: 484, endPoint y: 145, distance: 3.5
click at [483, 141] on select "******" at bounding box center [498, 141] width 84 height 14
select select "*****"
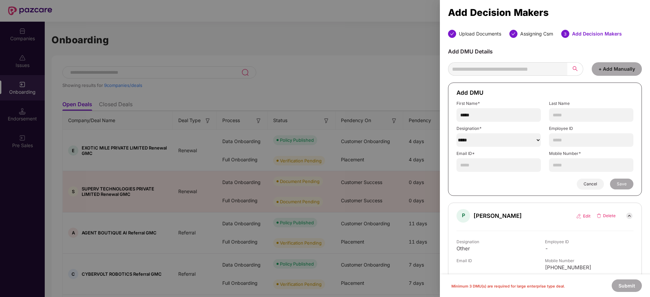
click at [456, 134] on select "******" at bounding box center [498, 141] width 84 height 14
click at [491, 160] on input "text" at bounding box center [498, 166] width 84 height 14
type input "**********"
click at [624, 177] on form "**********" at bounding box center [545, 140] width 194 height 114
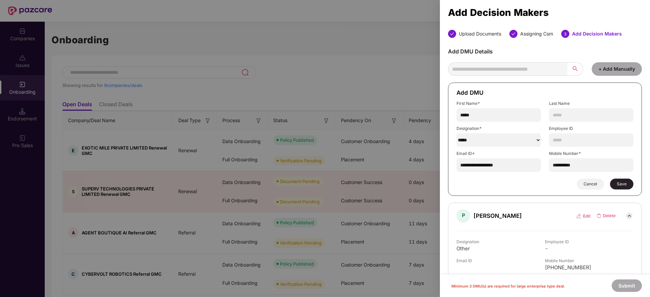
click at [625, 186] on span "Save" at bounding box center [622, 184] width 10 height 5
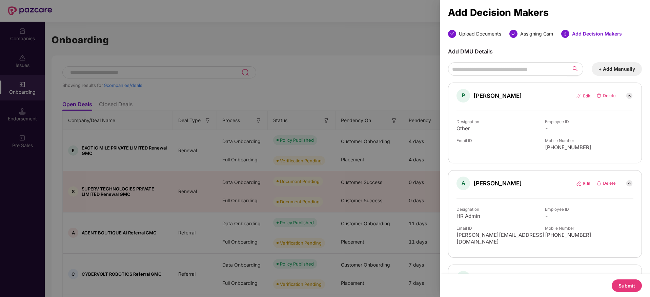
click at [632, 287] on button "Submit" at bounding box center [627, 286] width 30 height 13
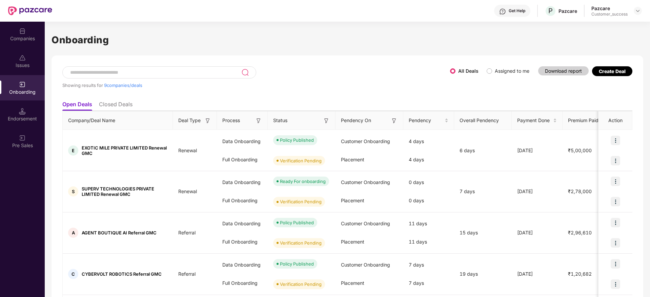
click at [616, 69] on div "Create Deal" at bounding box center [612, 71] width 27 height 6
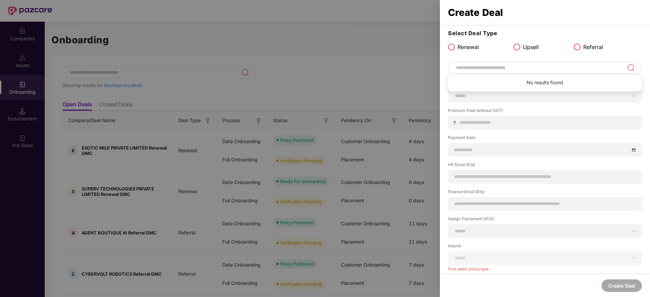
click at [515, 70] on input at bounding box center [541, 68] width 172 height 8
paste input "**********"
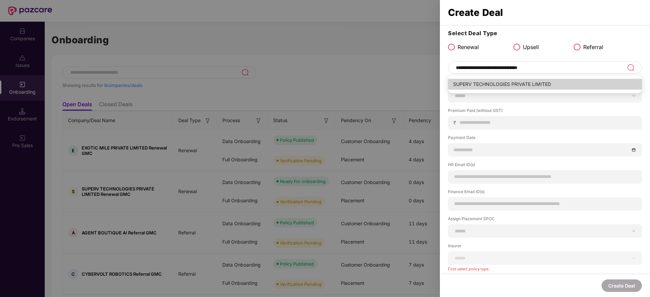
type input "**********"
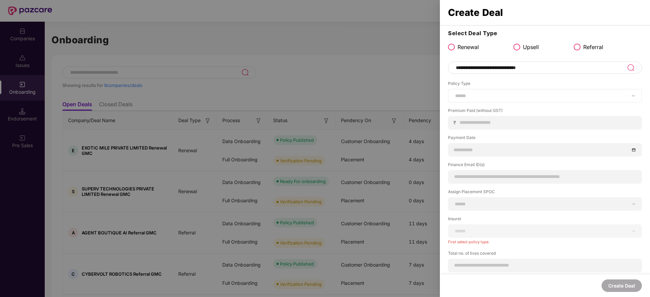
click at [520, 101] on div "****** *** ********* *** *** *** **** ***" at bounding box center [545, 96] width 194 height 14
click at [515, 96] on select "****** *** ********* *** *** *** **** ***" at bounding box center [545, 95] width 182 height 5
select select "***"
click at [454, 93] on select "****** *** ********* *** *** *** **** ***" at bounding box center [545, 95] width 182 height 5
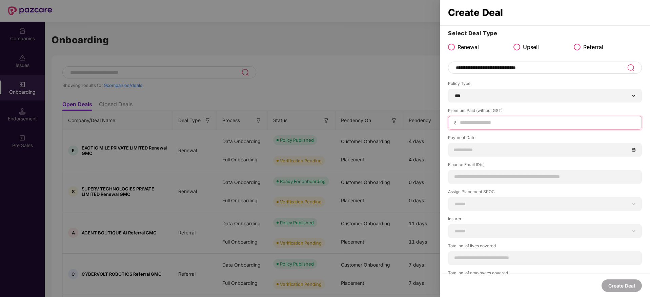
click at [503, 122] on input at bounding box center [547, 122] width 177 height 7
paste input "*****"
type input "*****"
click at [484, 149] on input at bounding box center [542, 149] width 176 height 7
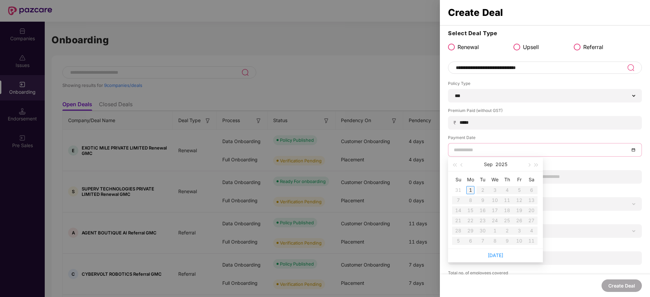
type input "**********"
click at [461, 166] on span "button" at bounding box center [461, 165] width 3 height 3
type input "**********"
click at [485, 231] on div "26" at bounding box center [482, 231] width 8 height 8
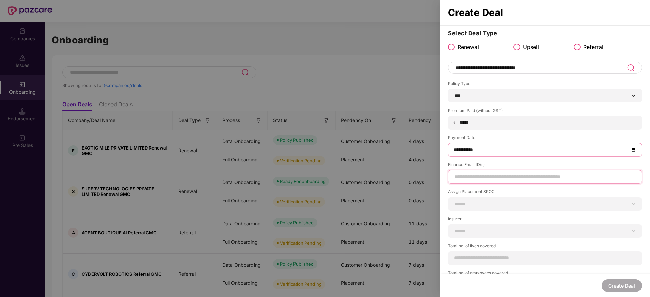
click at [490, 177] on input at bounding box center [545, 176] width 182 height 7
type input "**********"
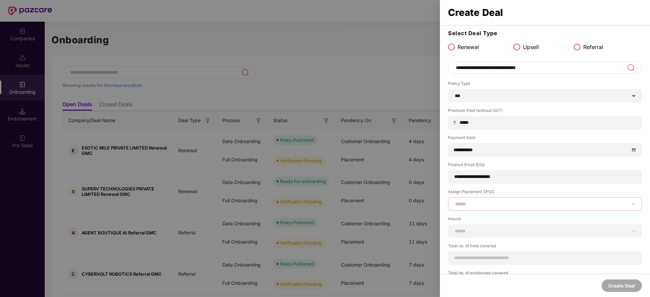
click at [501, 205] on select "**********" at bounding box center [545, 204] width 182 height 5
select select "**********"
click at [454, 202] on select "**********" at bounding box center [545, 204] width 182 height 5
click at [523, 232] on select "**********" at bounding box center [545, 231] width 182 height 5
select select "*****"
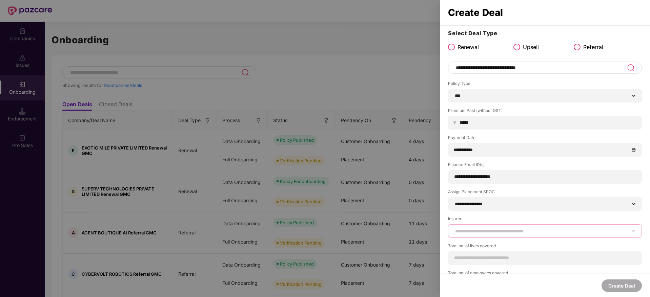
click at [454, 229] on select "**********" at bounding box center [545, 231] width 182 height 5
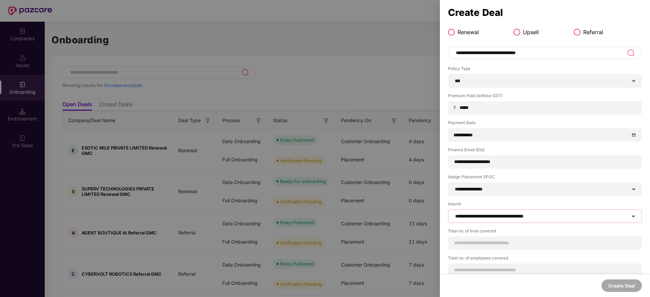
scroll to position [23, 0]
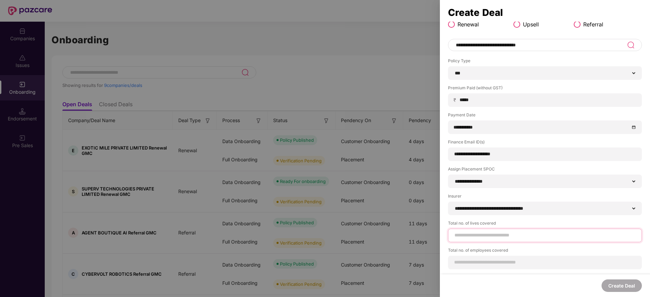
click at [532, 234] on input at bounding box center [545, 235] width 182 height 7
type input "**"
click at [492, 272] on div "**********" at bounding box center [545, 148] width 210 height 253
click at [493, 267] on input at bounding box center [545, 269] width 182 height 7
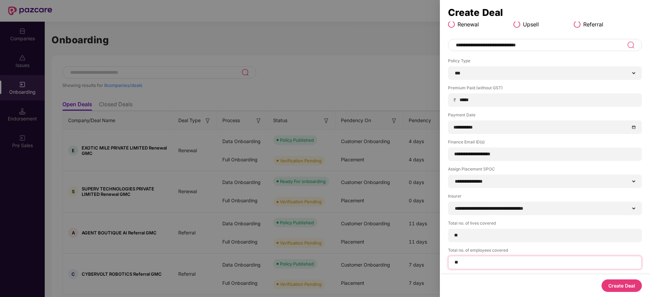
type input "**"
click at [635, 282] on button "Create Deal" at bounding box center [621, 286] width 40 height 13
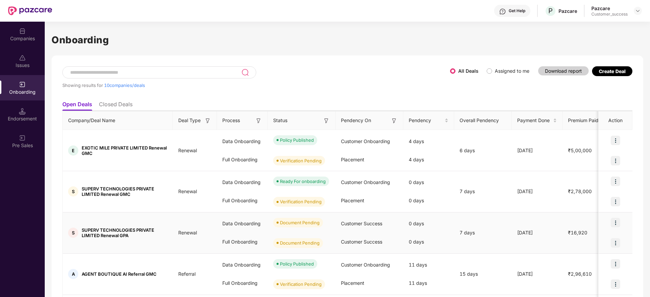
click at [612, 225] on img at bounding box center [615, 222] width 9 height 9
click at [593, 239] on span "Upload Documents" at bounding box center [583, 240] width 56 height 7
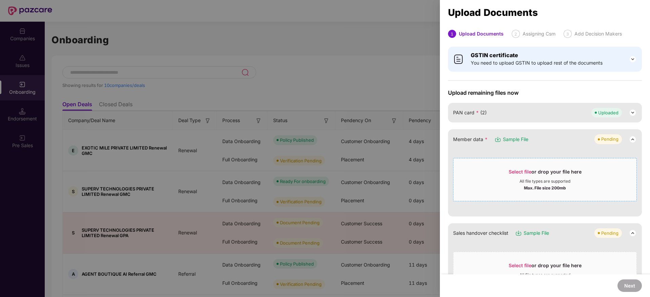
click at [542, 179] on div "All file types are supported" at bounding box center [544, 181] width 51 height 5
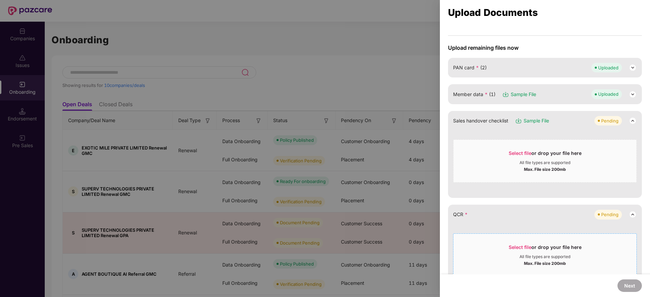
scroll to position [102, 0]
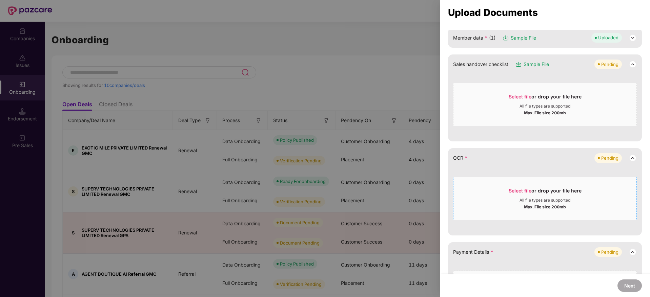
click at [528, 206] on div "Max. File size 200mb" at bounding box center [545, 206] width 42 height 7
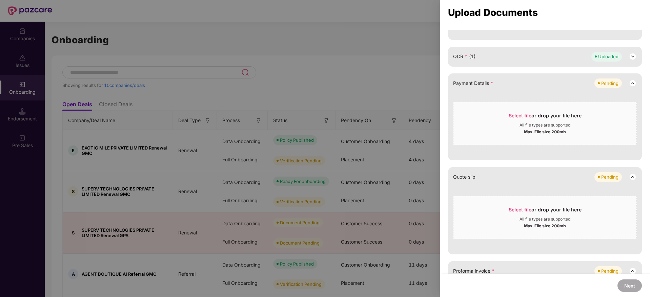
scroll to position [254, 0]
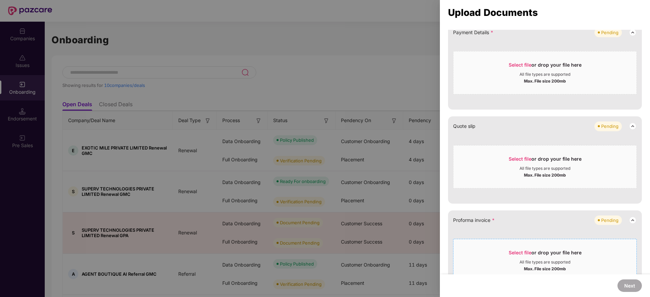
click at [527, 242] on div "Select file or drop your file here All file types are supported Max. File size …" at bounding box center [545, 260] width 184 height 43
click at [537, 261] on div "All file types are supported" at bounding box center [544, 262] width 51 height 5
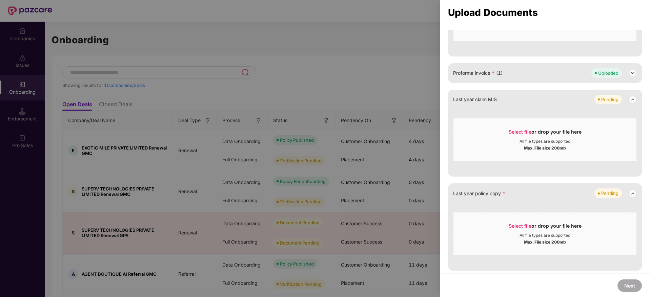
scroll to position [402, 0]
click at [530, 223] on div "Select file or drop your file here" at bounding box center [545, 228] width 73 height 10
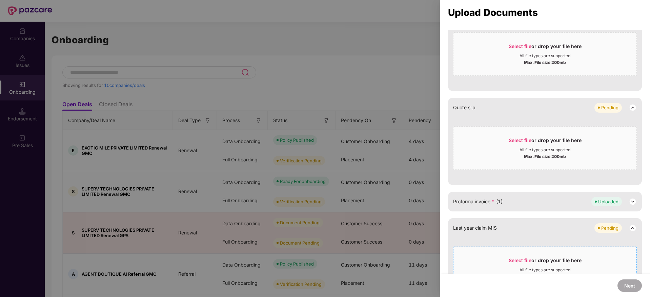
scroll to position [182, 0]
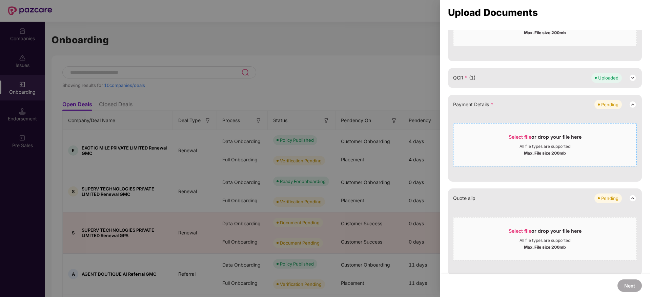
click at [536, 131] on span "Select file or drop your file here All file types are supported Max. File size …" at bounding box center [544, 145] width 183 height 33
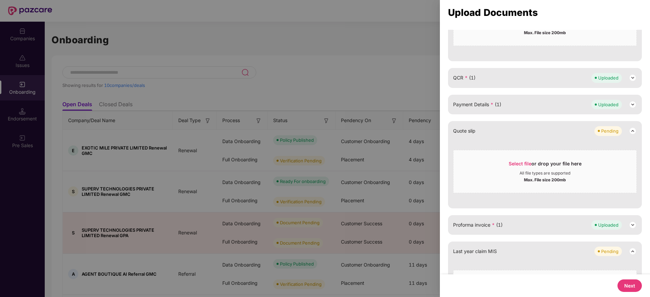
click at [621, 286] on button "Next" at bounding box center [629, 286] width 24 height 13
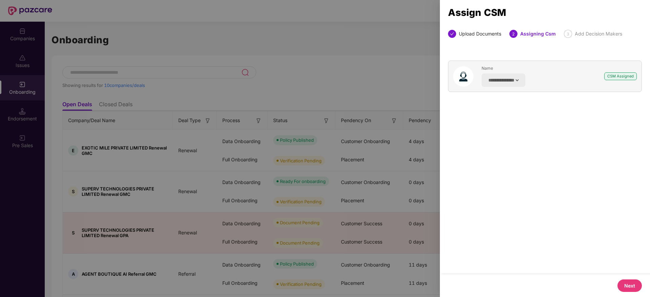
click at [621, 286] on button "Next" at bounding box center [629, 286] width 24 height 13
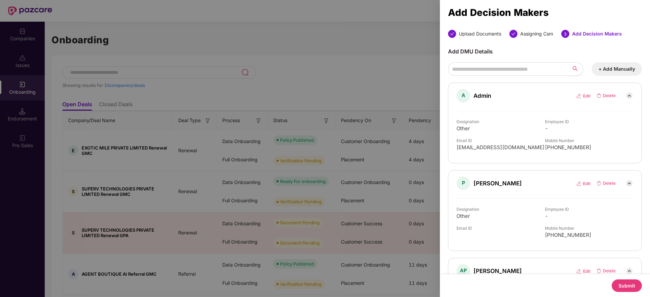
click at [621, 286] on button "Submit" at bounding box center [627, 286] width 30 height 13
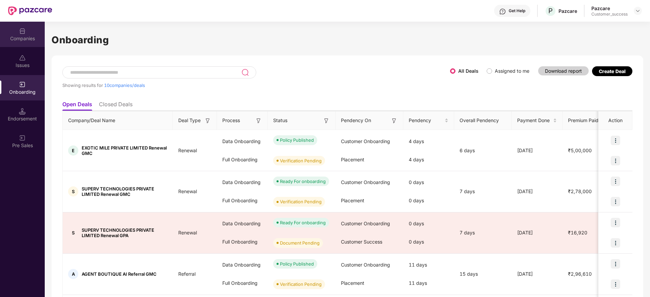
click at [21, 29] on img at bounding box center [22, 31] width 7 height 7
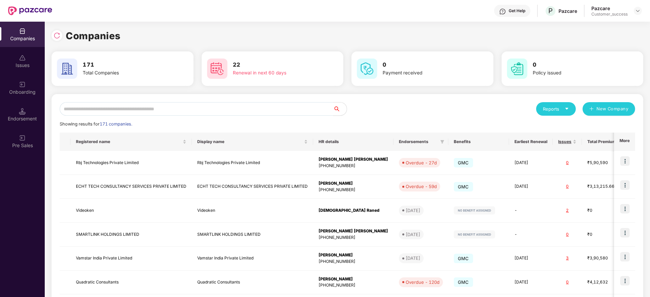
click at [158, 112] on input "text" at bounding box center [196, 109] width 273 height 14
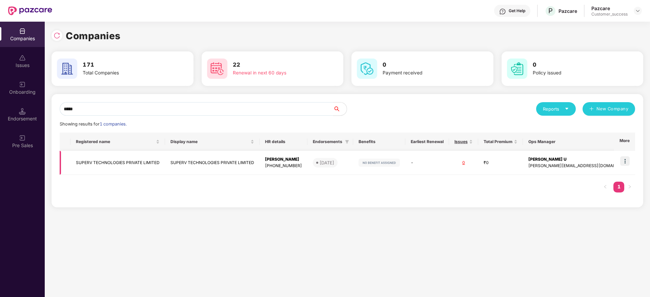
type input "*****"
click at [627, 161] on img at bounding box center [624, 161] width 9 height 9
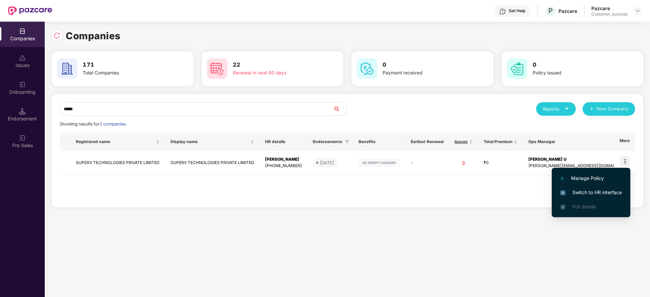
click at [604, 190] on span "Switch to HR interface" at bounding box center [591, 192] width 62 height 7
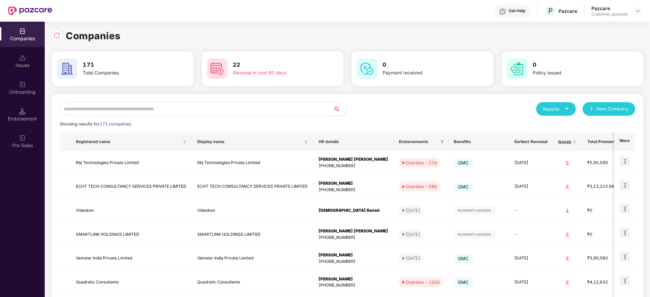
click at [110, 106] on input "text" at bounding box center [196, 109] width 273 height 14
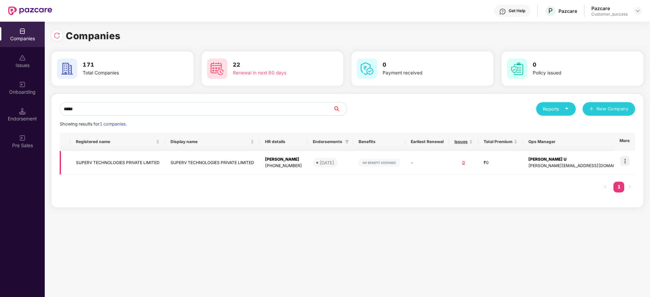
type input "*****"
click at [214, 159] on td "SUPERV TECHNOLOGIES PRIVATE LIMITED" at bounding box center [212, 163] width 95 height 24
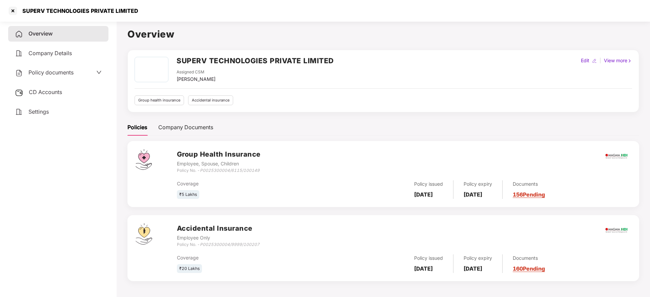
click at [60, 74] on span "Policy documents" at bounding box center [50, 72] width 45 height 7
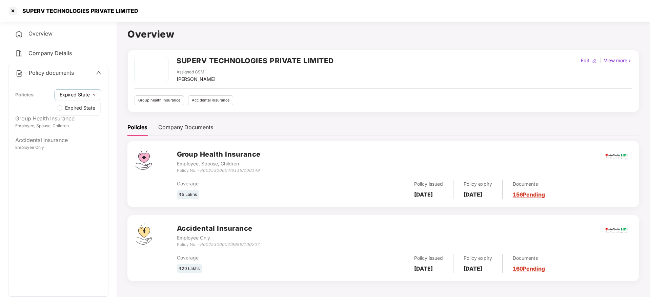
click at [76, 95] on span "Expired State" at bounding box center [75, 94] width 30 height 7
click at [79, 109] on span "Expired State" at bounding box center [80, 107] width 36 height 7
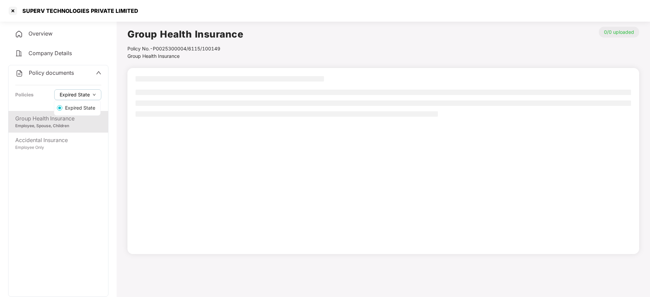
click at [74, 93] on span "Expired State" at bounding box center [75, 94] width 30 height 7
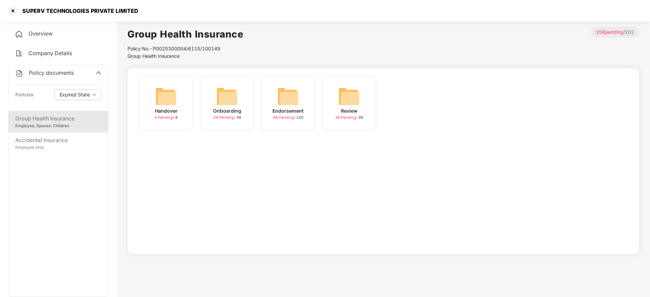
click at [59, 6] on div "SUPERV TECHNOLOGIES PRIVATE LIMITED" at bounding box center [72, 10] width 131 height 11
copy div "SUPERV TECHNOLOGIES PRIVATE LIMITED"
click at [11, 6] on div at bounding box center [12, 10] width 11 height 11
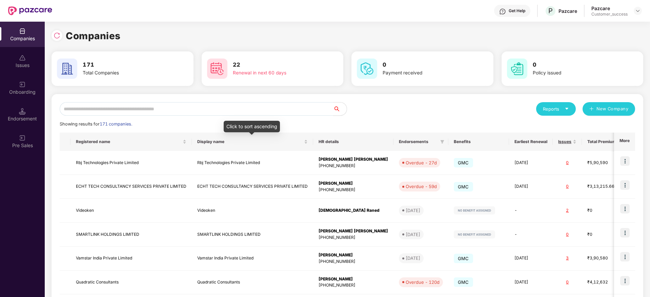
click at [264, 115] on div "Reports New Company Showing results for 171 companies. Registered name Display …" at bounding box center [347, 258] width 575 height 313
click at [265, 112] on input "text" at bounding box center [196, 109] width 273 height 14
paste input "**********"
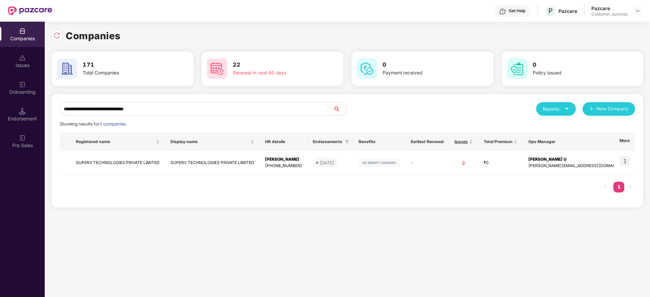
type input "**********"
click at [169, 106] on input "**********" at bounding box center [196, 109] width 273 height 14
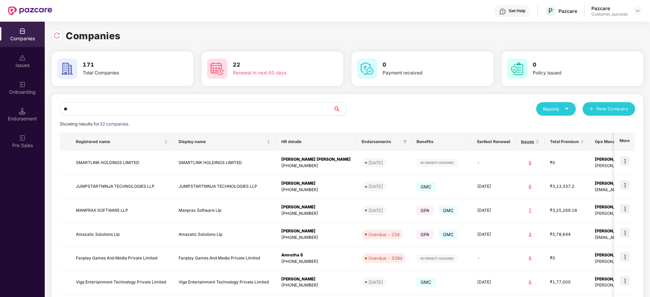
type input "*"
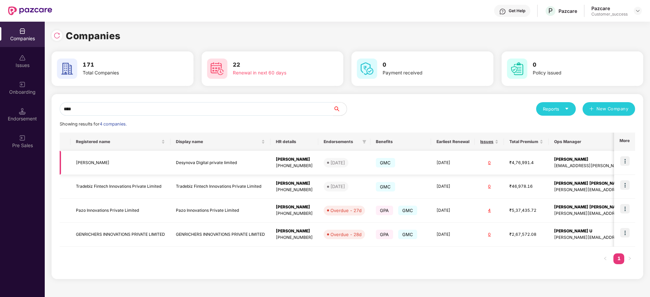
type input "****"
click at [629, 160] on img at bounding box center [624, 161] width 9 height 9
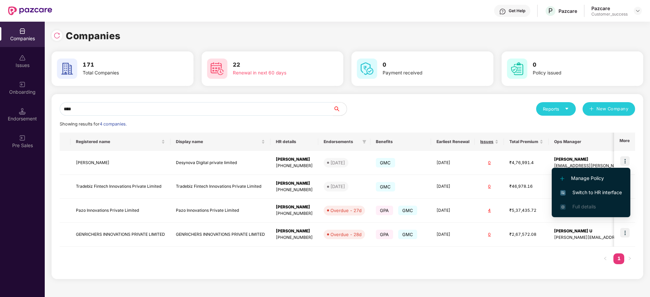
click at [615, 193] on span "Switch to HR interface" at bounding box center [591, 192] width 62 height 7
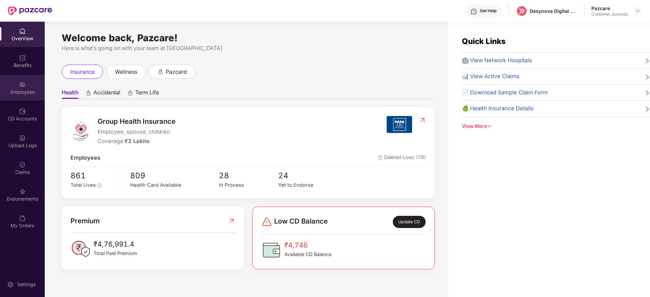
click at [33, 91] on div "Employees" at bounding box center [22, 92] width 45 height 7
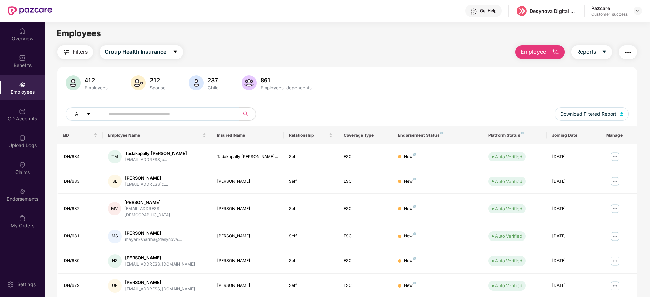
click at [33, 91] on div "Employees" at bounding box center [22, 92] width 45 height 7
click at [27, 172] on div "Claims" at bounding box center [22, 172] width 45 height 7
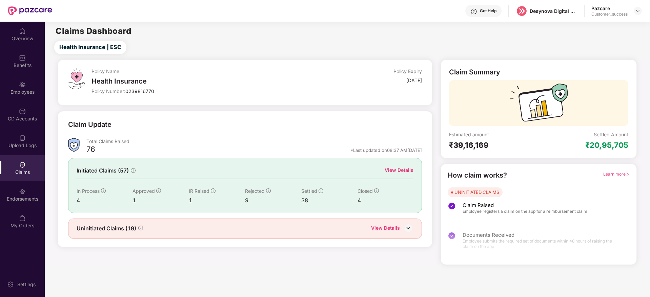
click at [402, 169] on div "View Details" at bounding box center [399, 170] width 29 height 7
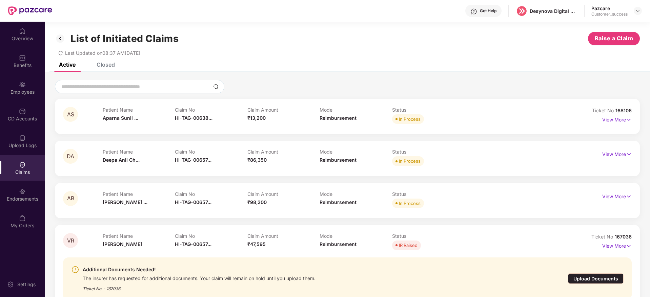
click at [614, 117] on p "View More" at bounding box center [616, 119] width 29 height 9
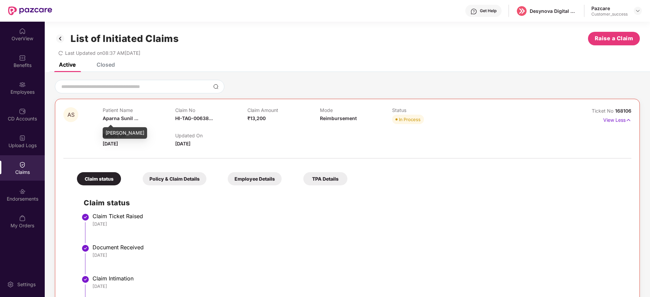
click at [123, 120] on span "Aparna Sunil ..." at bounding box center [121, 119] width 36 height 6
copy span "Aparna Sunil ..."
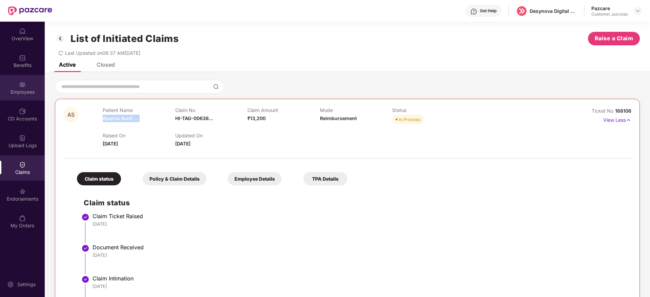
click at [21, 88] on img at bounding box center [22, 84] width 7 height 7
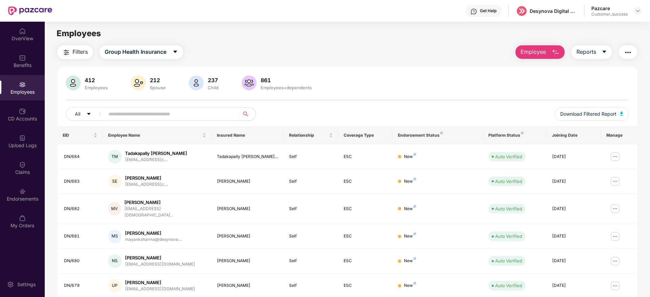
click at [164, 117] on input "text" at bounding box center [169, 114] width 122 height 10
paste input "**********"
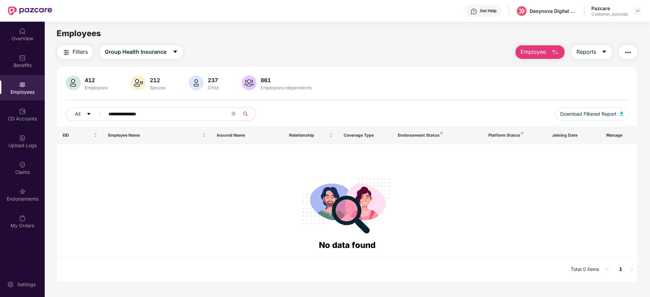
drag, startPoint x: 127, startPoint y: 113, endPoint x: 193, endPoint y: 117, distance: 65.5
click at [193, 117] on input "**********" at bounding box center [169, 114] width 122 height 10
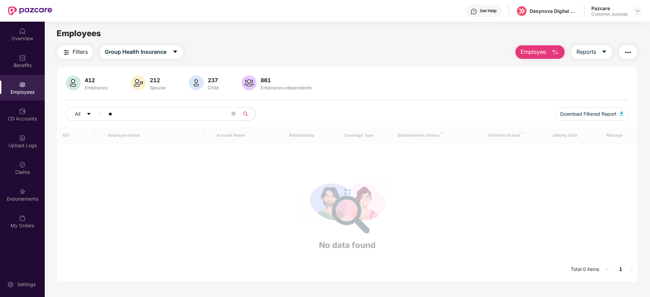
type input "*"
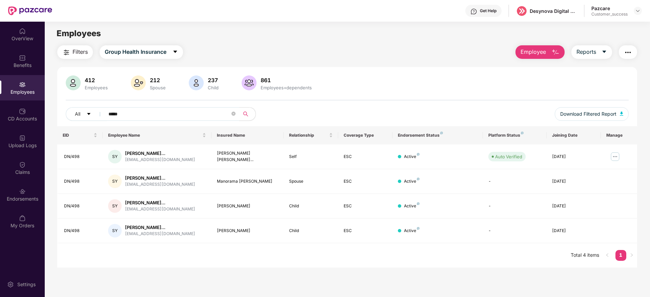
type input "*****"
click at [337, 259] on div "EID Employee Name Insured Name Relationship Coverage Type Endorsement Status Pl…" at bounding box center [347, 197] width 580 height 142
click at [483, 14] on div "Get Help" at bounding box center [483, 11] width 36 height 12
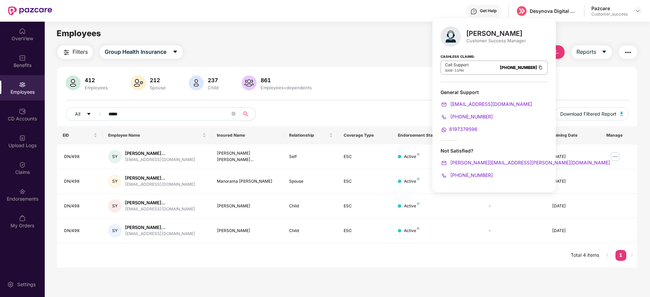
click at [455, 90] on div "General Support" at bounding box center [493, 92] width 107 height 6
click at [461, 90] on div "General Support" at bounding box center [493, 92] width 107 height 6
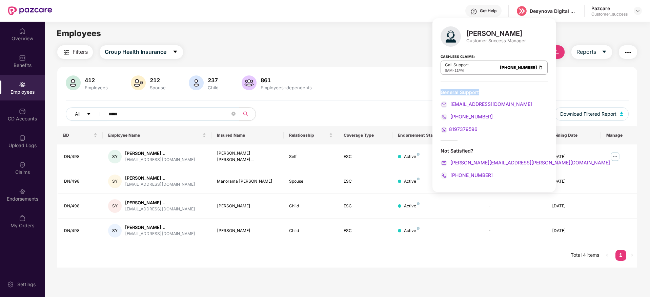
click at [461, 90] on div "General Support" at bounding box center [493, 92] width 107 height 6
click at [476, 90] on div "General Support" at bounding box center [493, 92] width 107 height 6
click at [490, 90] on div "General Support" at bounding box center [493, 92] width 107 height 6
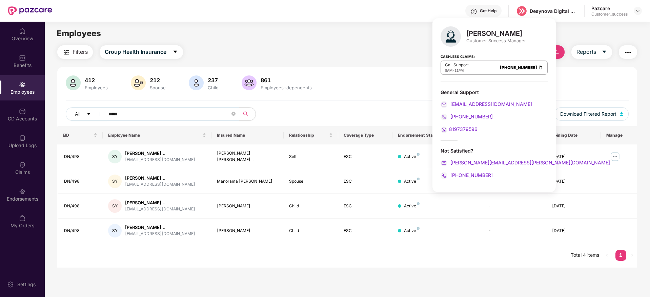
click at [490, 90] on div "General Support" at bounding box center [493, 92] width 107 height 6
click at [493, 90] on div "General Support" at bounding box center [493, 92] width 107 height 6
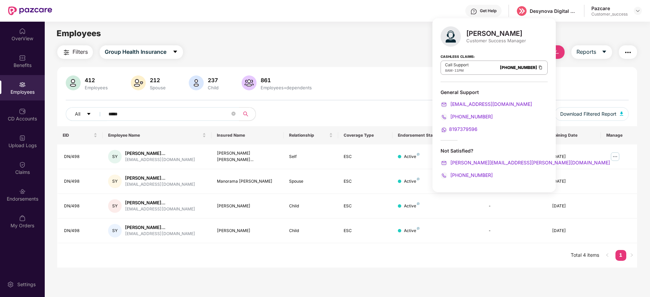
click at [288, 61] on div "Filters Group Health Insurance Employee Reports 412 Employees 212 Spouse 237 Ch…" at bounding box center [347, 156] width 580 height 223
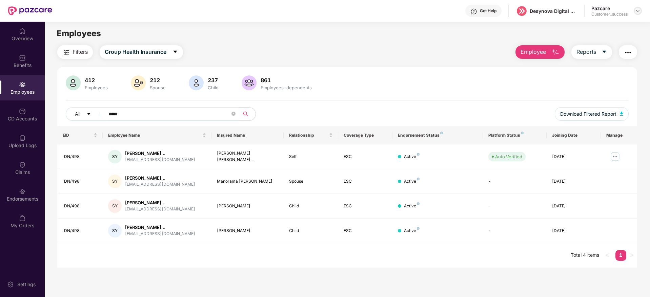
drag, startPoint x: 637, startPoint y: 12, endPoint x: 632, endPoint y: 20, distance: 9.1
click at [637, 13] on img at bounding box center [637, 10] width 5 height 5
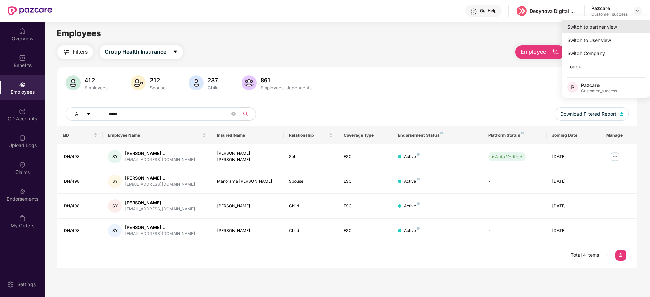
click at [628, 28] on div "Switch to partner view" at bounding box center [606, 26] width 88 height 13
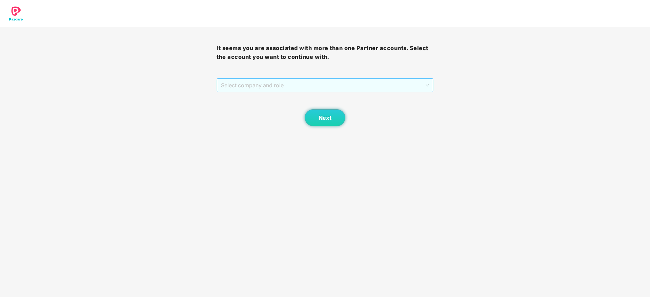
click at [366, 85] on span "Select company and role" at bounding box center [325, 85] width 208 height 13
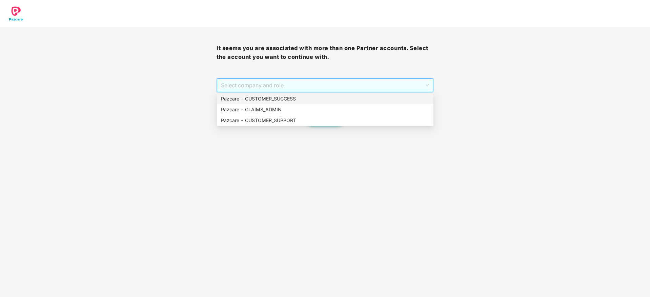
click at [367, 99] on div "Pazcare - CUSTOMER_SUCCESS" at bounding box center [325, 98] width 208 height 7
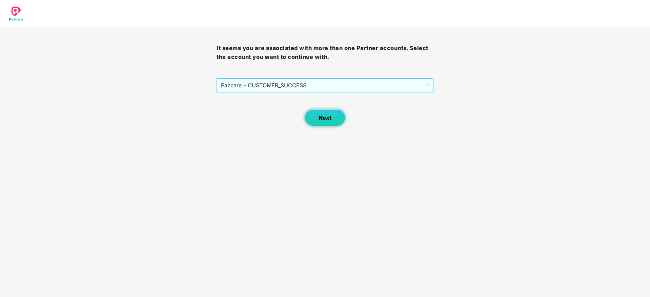
click at [334, 118] on button "Next" at bounding box center [325, 117] width 41 height 17
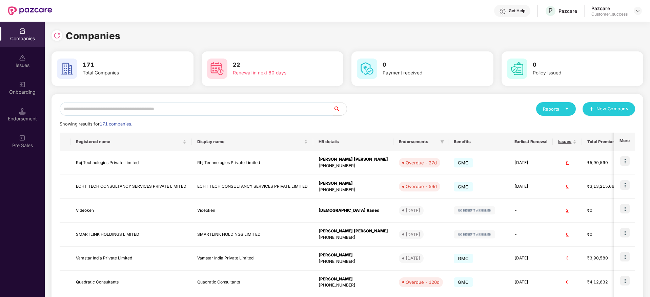
click at [169, 108] on input "text" at bounding box center [196, 109] width 273 height 14
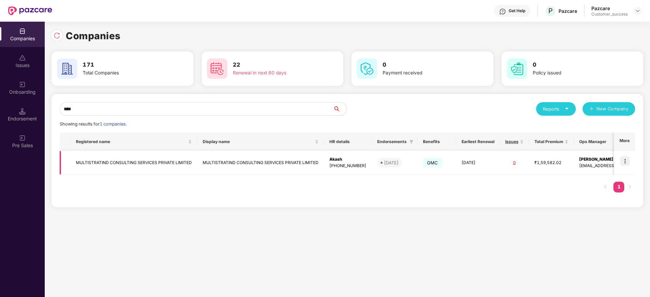
type input "****"
click at [627, 159] on img at bounding box center [624, 161] width 9 height 9
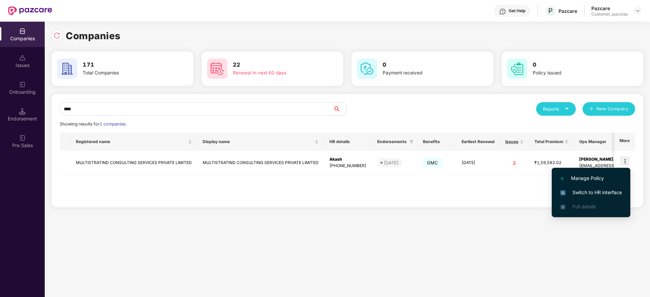
click at [611, 191] on span "Switch to HR interface" at bounding box center [591, 192] width 62 height 7
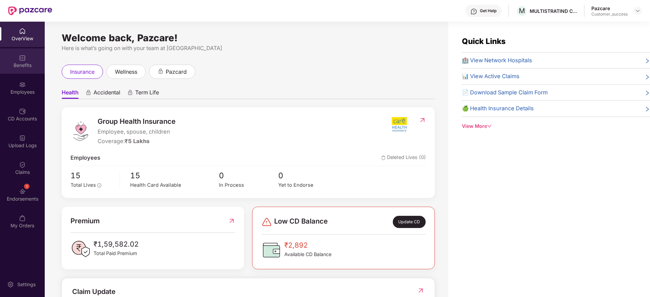
click at [33, 70] on div "Benefits" at bounding box center [22, 60] width 45 height 25
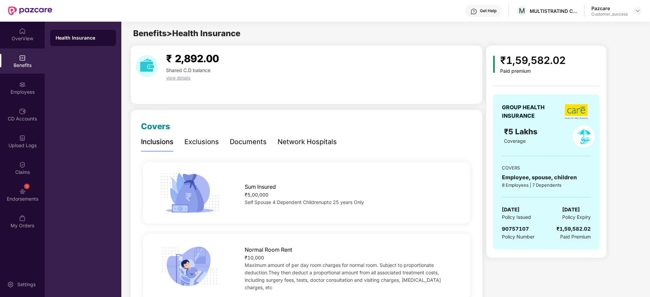
click at [254, 145] on div "Documents" at bounding box center [248, 142] width 37 height 11
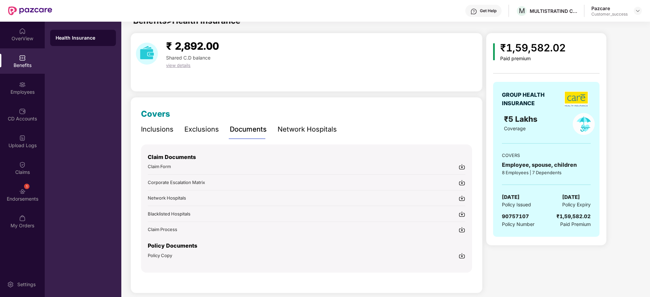
scroll to position [20, 0]
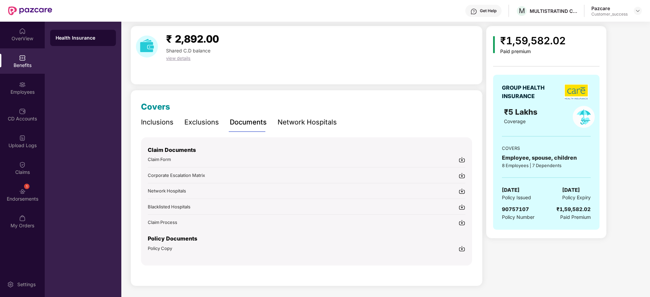
click at [460, 159] on img at bounding box center [461, 160] width 7 height 7
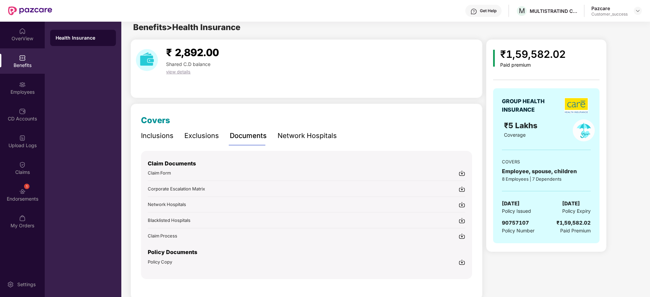
scroll to position [0, 0]
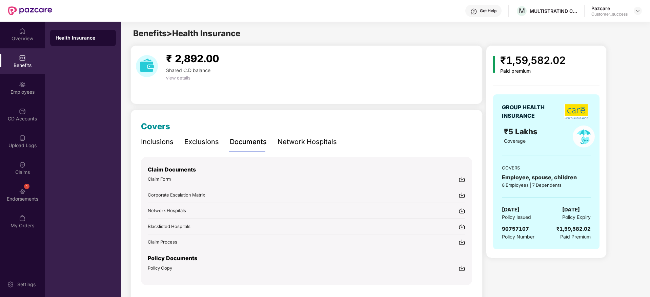
click at [634, 14] on div at bounding box center [638, 11] width 8 height 8
click at [636, 15] on div at bounding box center [638, 11] width 8 height 8
drag, startPoint x: 638, startPoint y: 11, endPoint x: 635, endPoint y: 18, distance: 7.4
click at [638, 12] on img at bounding box center [637, 10] width 5 height 5
click at [562, 16] on div "Switch to partner view" at bounding box center [562, 16] width 0 height 0
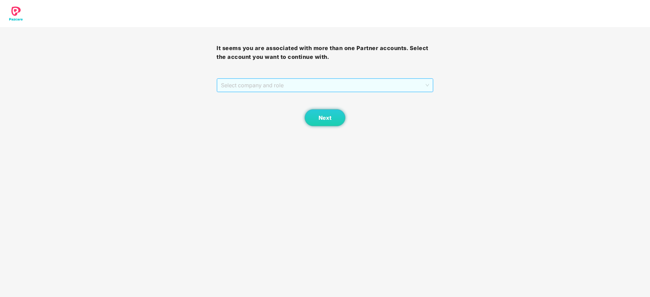
click at [421, 80] on span "Select company and role" at bounding box center [325, 85] width 208 height 13
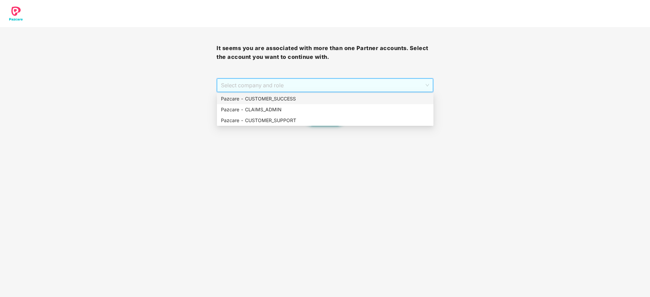
click at [413, 95] on div "Pazcare - CUSTOMER_SUCCESS" at bounding box center [325, 98] width 208 height 7
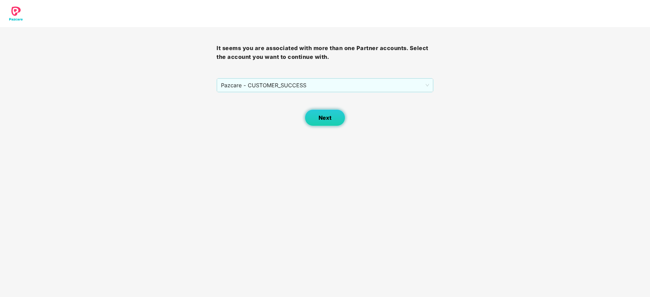
click at [320, 120] on span "Next" at bounding box center [325, 118] width 13 height 6
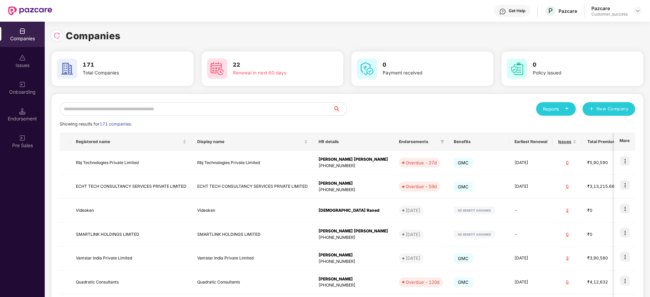
click at [212, 112] on input "text" at bounding box center [196, 109] width 273 height 14
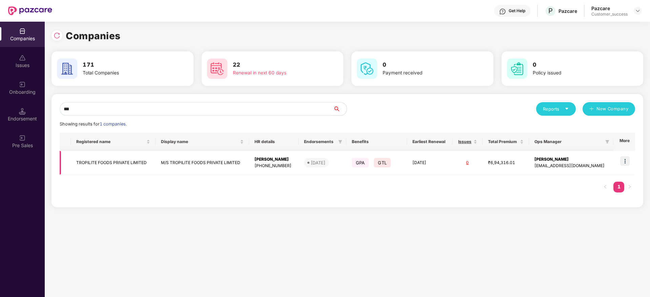
type input "***"
click at [623, 162] on img at bounding box center [624, 161] width 9 height 9
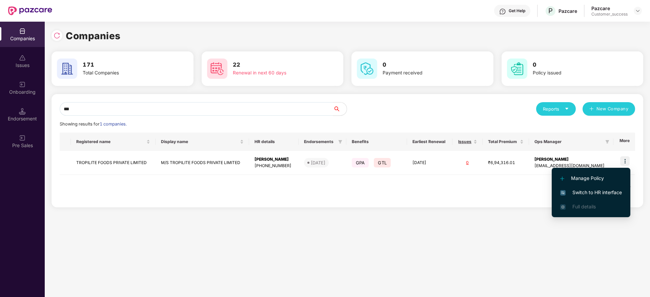
click at [614, 188] on li "Switch to HR interface" at bounding box center [591, 193] width 79 height 14
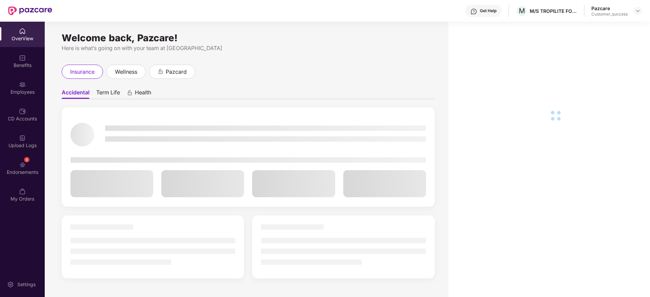
click at [26, 70] on div "Benefits" at bounding box center [22, 60] width 45 height 25
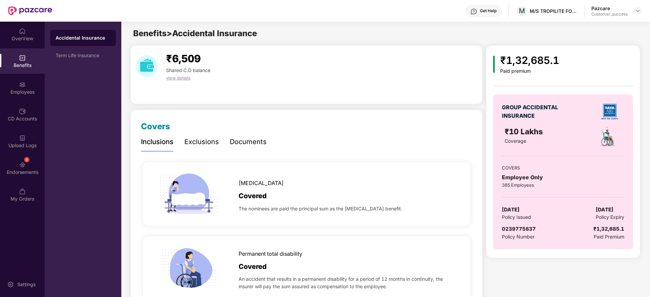
click at [25, 70] on div "Benefits" at bounding box center [22, 60] width 45 height 25
click at [638, 12] on img at bounding box center [637, 10] width 5 height 5
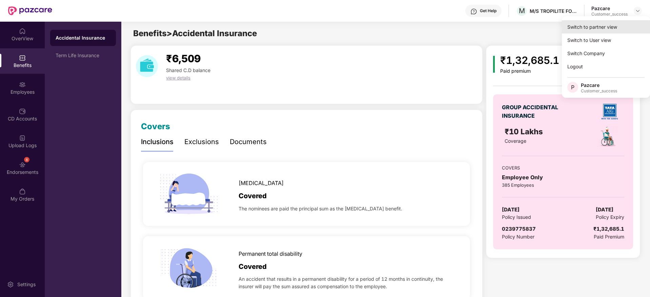
click at [633, 22] on div "Switch to partner view" at bounding box center [606, 26] width 88 height 13
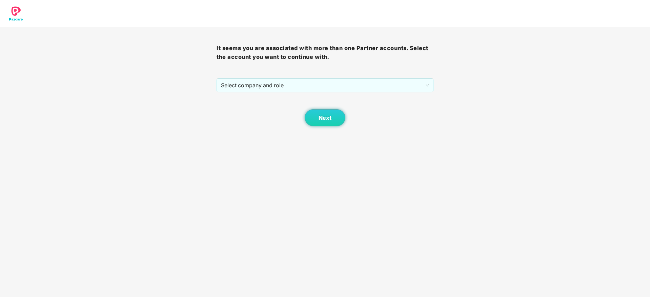
click at [333, 93] on div "Next" at bounding box center [325, 110] width 217 height 34
click at [333, 90] on span "Select company and role" at bounding box center [325, 85] width 208 height 13
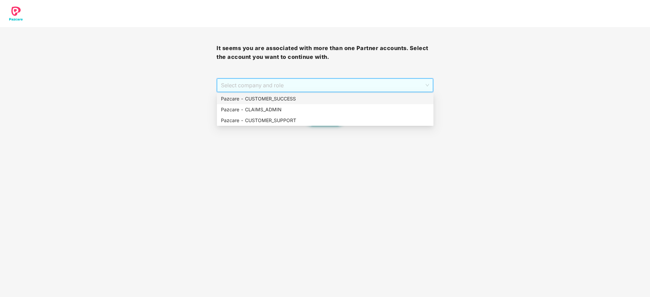
click at [333, 95] on div "Pazcare - CUSTOMER_SUCCESS" at bounding box center [325, 98] width 208 height 7
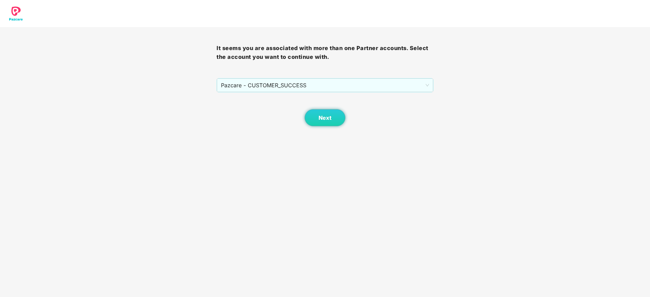
click at [325, 105] on div "Next" at bounding box center [325, 110] width 217 height 34
click at [326, 112] on button "Next" at bounding box center [325, 117] width 41 height 17
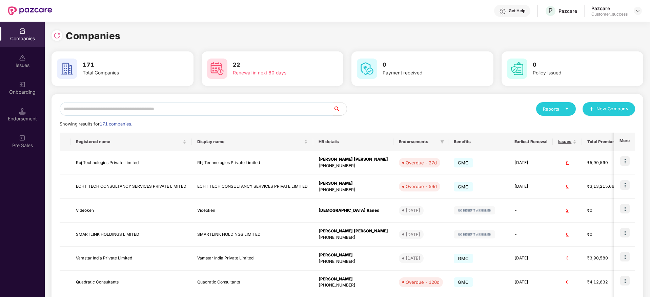
click at [270, 105] on input "text" at bounding box center [196, 109] width 273 height 14
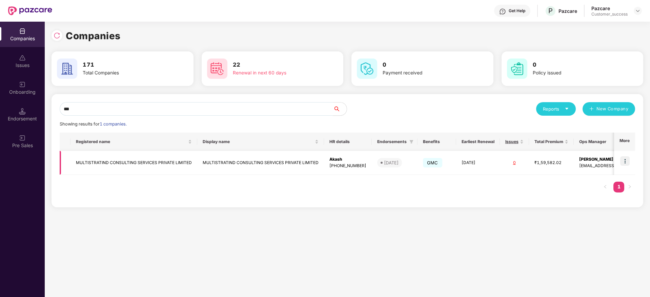
type input "***"
copy tr "MULTISTRATIND CONSULTING SERVICES PRIVATE LIMITED"
click at [244, 157] on td "MULTISTRATIND CONSULTING SERVICES PRIVATE LIMITED" at bounding box center [260, 163] width 127 height 24
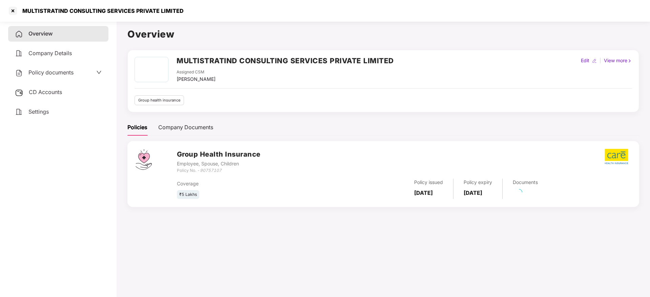
click at [65, 71] on span "Policy documents" at bounding box center [50, 72] width 45 height 7
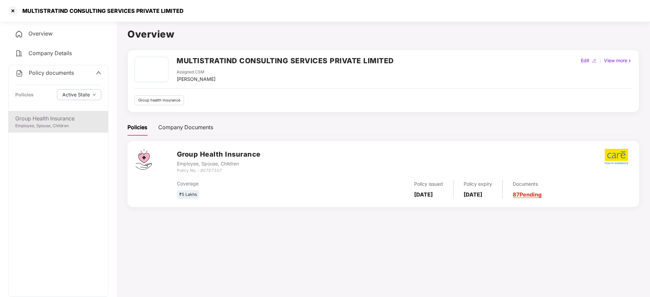
click at [65, 116] on div "Group Health Insurance" at bounding box center [58, 119] width 86 height 8
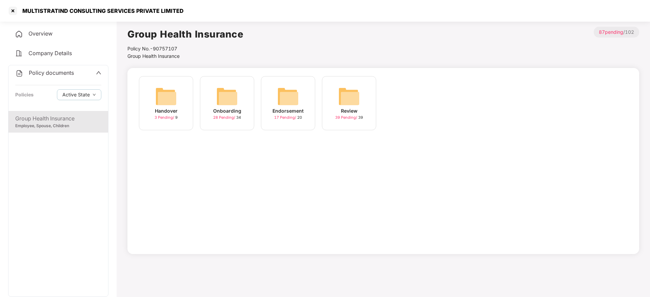
click at [205, 104] on div "Onboarding 28 Pending / 34" at bounding box center [227, 103] width 54 height 54
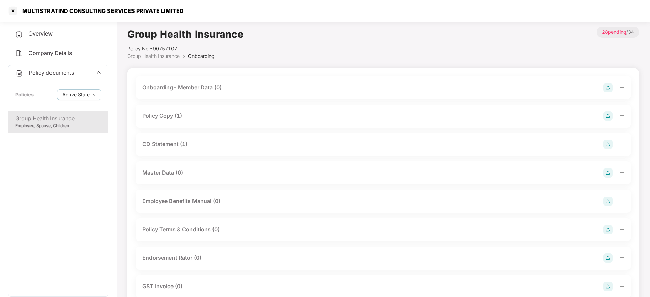
click at [185, 117] on div "Policy Copy (1)" at bounding box center [383, 115] width 482 height 9
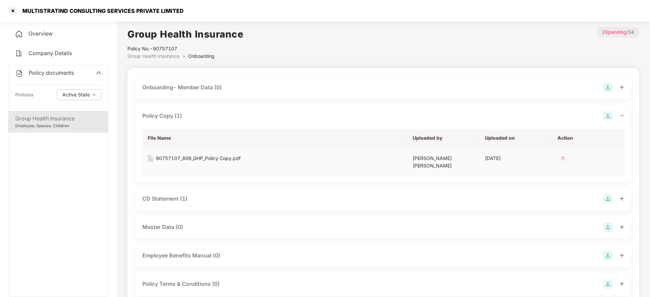
click at [188, 160] on div "90757107_606_GHP_Policy Copy.pdf" at bounding box center [198, 158] width 85 height 7
click at [13, 8] on div at bounding box center [12, 10] width 11 height 11
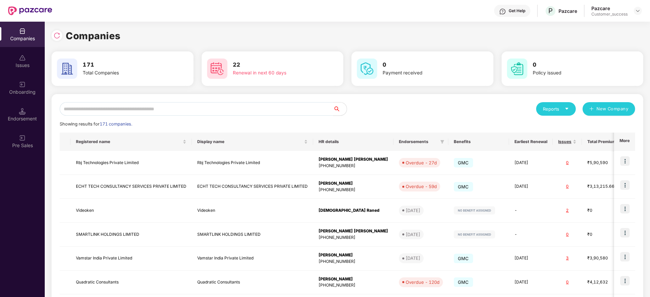
click at [134, 109] on input "text" at bounding box center [196, 109] width 273 height 14
paste input "********"
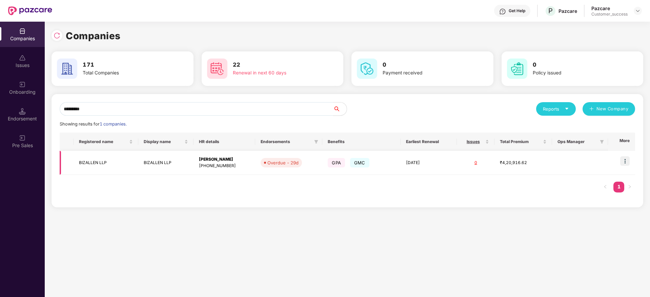
type input "********"
click at [625, 161] on img at bounding box center [624, 161] width 9 height 9
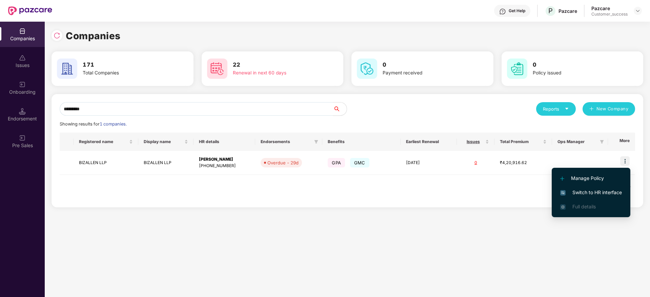
click at [606, 190] on span "Switch to HR interface" at bounding box center [591, 192] width 62 height 7
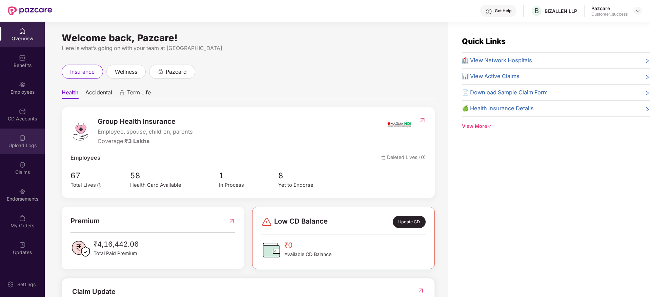
click at [28, 132] on div "Upload Logs" at bounding box center [22, 141] width 45 height 25
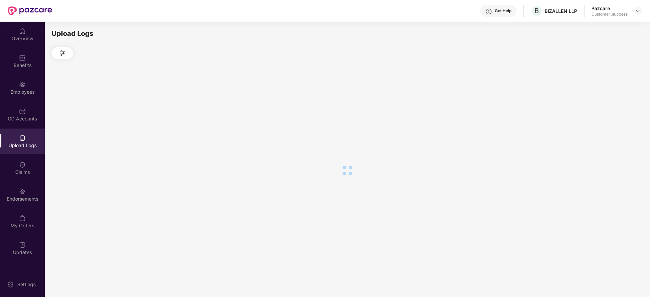
click at [28, 126] on div "CD Accounts" at bounding box center [22, 114] width 45 height 25
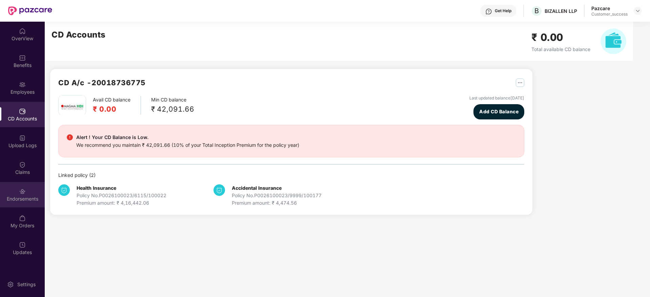
click at [28, 198] on div "Endorsements" at bounding box center [22, 199] width 45 height 7
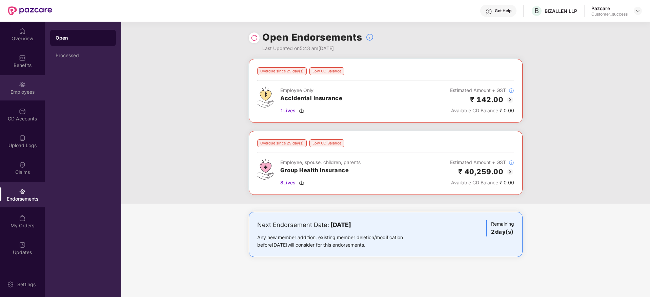
click at [13, 91] on div "Employees" at bounding box center [22, 92] width 45 height 7
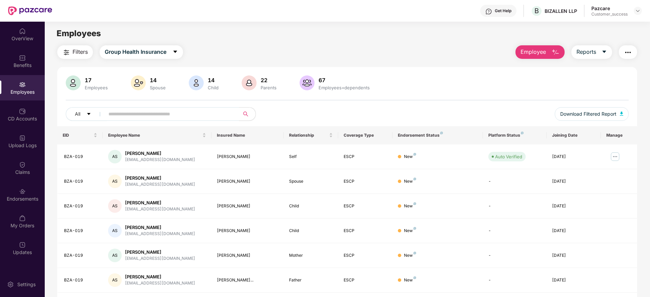
click at [627, 9] on div "Pazcare" at bounding box center [609, 8] width 36 height 6
click at [636, 12] on img at bounding box center [637, 10] width 5 height 5
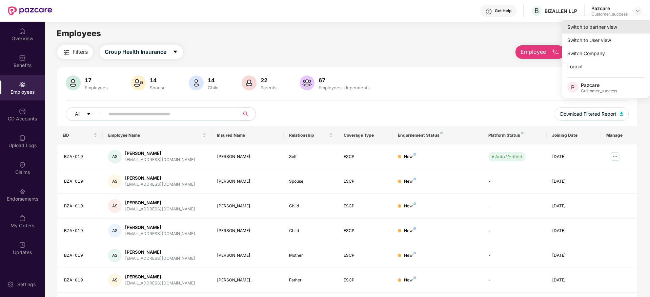
click at [624, 25] on div "Switch to partner view" at bounding box center [606, 26] width 88 height 13
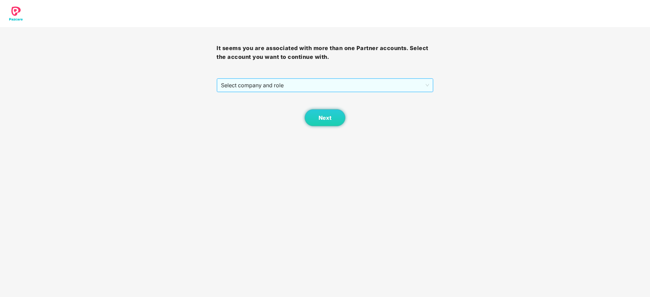
click at [399, 79] on div "Select company and role" at bounding box center [325, 86] width 216 height 14
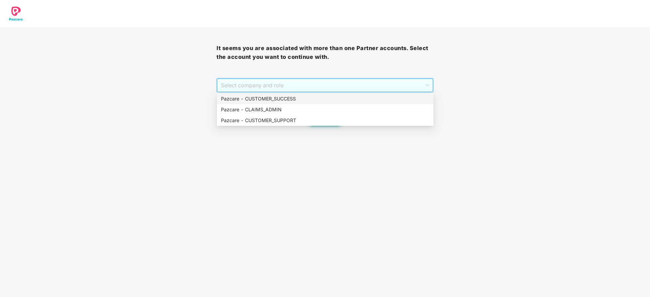
click at [393, 89] on span "Select company and role" at bounding box center [325, 85] width 208 height 13
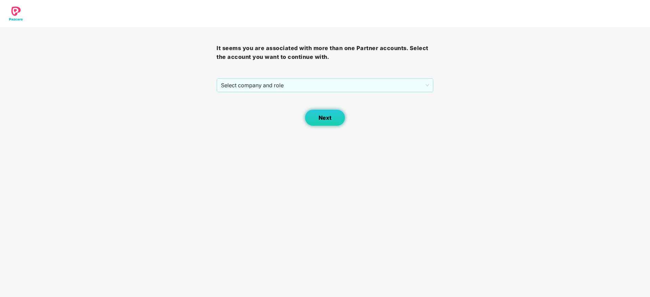
click at [326, 119] on span "Next" at bounding box center [325, 118] width 13 height 6
click at [327, 91] on span "Select company and role" at bounding box center [325, 85] width 208 height 13
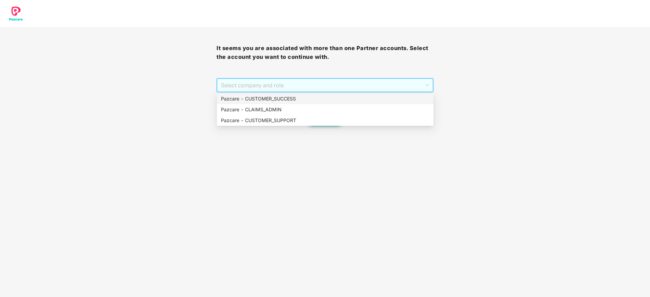
click at [323, 100] on div "Pazcare - CUSTOMER_SUCCESS" at bounding box center [325, 98] width 208 height 7
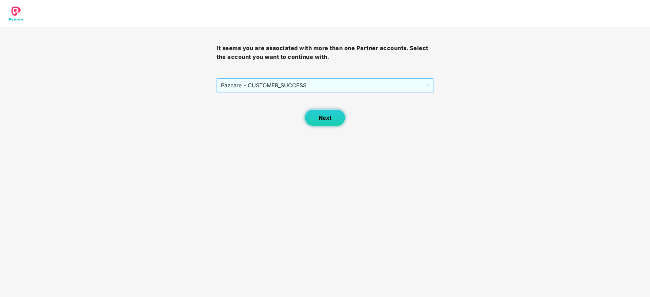
click at [316, 121] on button "Next" at bounding box center [325, 117] width 41 height 17
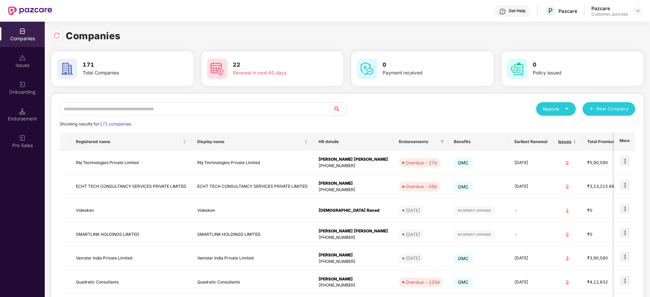
click at [281, 111] on input "text" at bounding box center [196, 109] width 273 height 14
paste input "********"
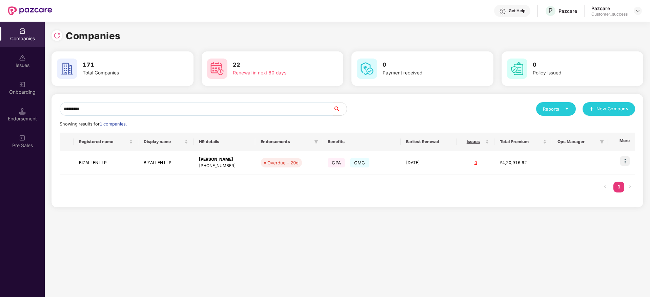
click at [219, 107] on input "********" at bounding box center [196, 109] width 273 height 14
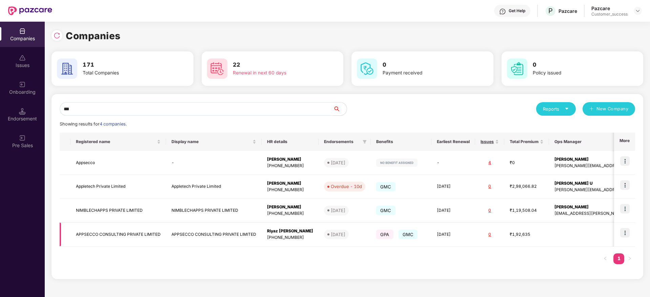
type input "***"
click at [621, 233] on img at bounding box center [624, 232] width 9 height 9
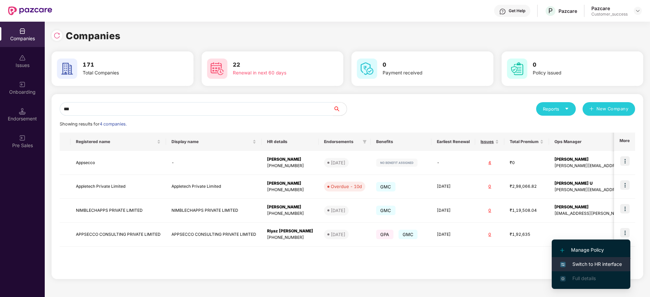
click at [609, 266] on span "Switch to HR interface" at bounding box center [591, 264] width 62 height 7
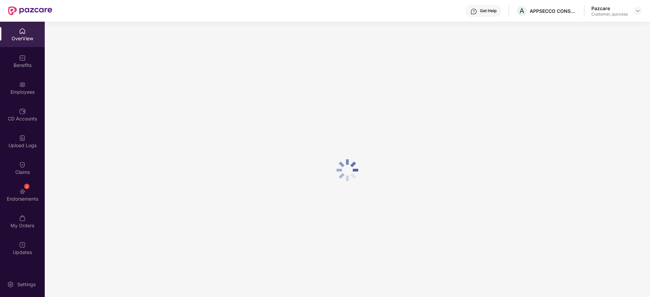
click at [3, 99] on div "Employees" at bounding box center [22, 87] width 45 height 25
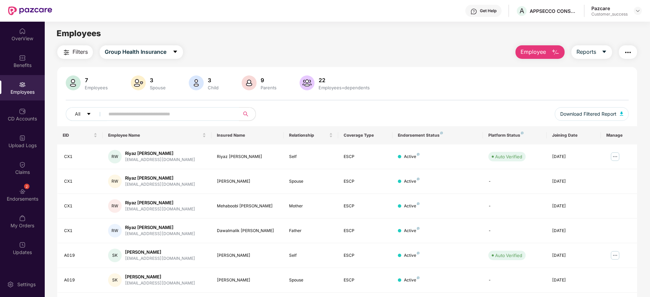
click at [80, 49] on span "Filters" at bounding box center [80, 52] width 15 height 8
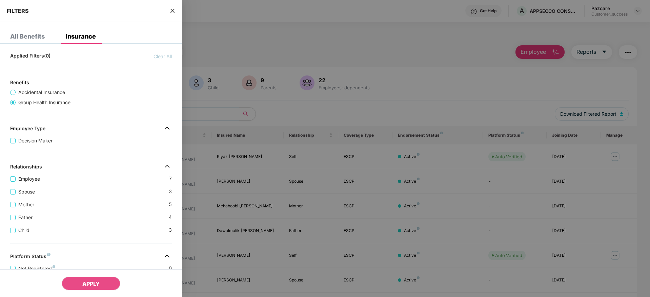
click at [171, 8] on icon "close" at bounding box center [172, 10] width 5 height 5
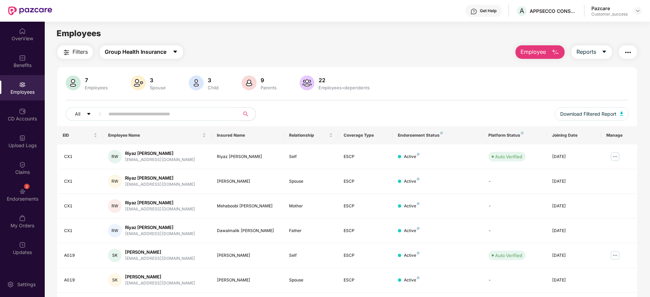
click at [167, 57] on button "Group Health Insurance" at bounding box center [141, 52] width 83 height 14
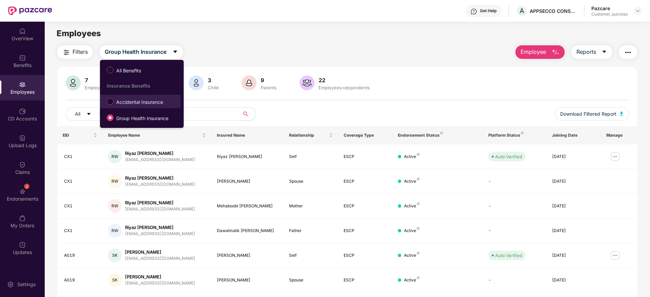
click at [150, 98] on label "Accidental Insurance" at bounding box center [136, 102] width 66 height 12
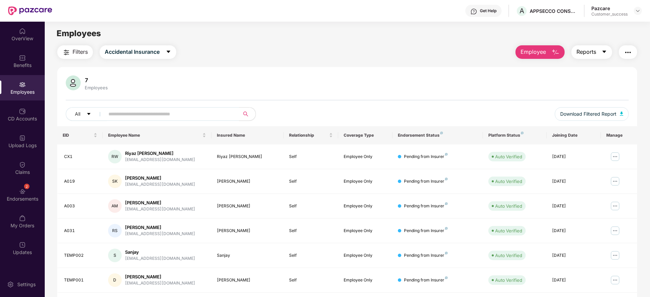
click at [583, 52] on span "Reports" at bounding box center [586, 52] width 20 height 8
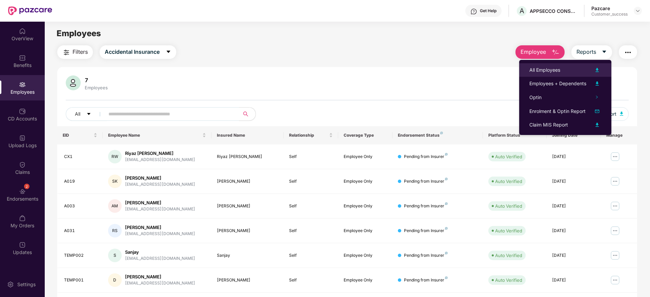
click at [562, 74] on div "All Employees" at bounding box center [565, 70] width 72 height 8
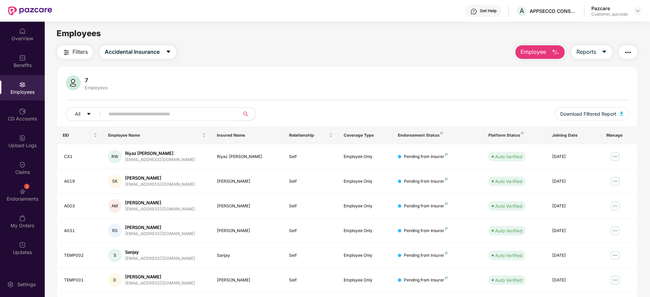
click at [637, 50] on div "Filters Accidental Insurance Employee Reports 7 Employees All Download Filtered…" at bounding box center [347, 196] width 605 height 303
click at [633, 51] on button "button" at bounding box center [628, 52] width 18 height 14
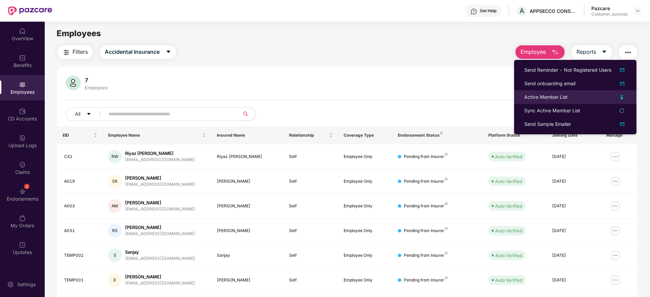
click at [551, 99] on div "Active Member List" at bounding box center [545, 97] width 43 height 7
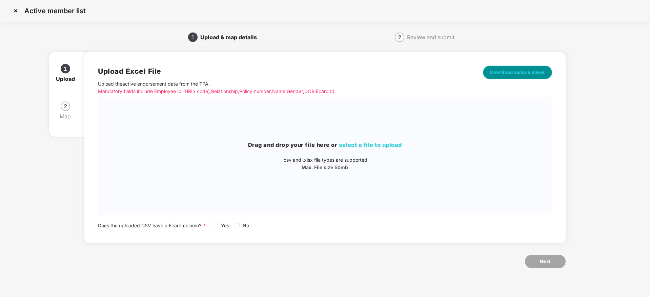
click at [533, 75] on span "Download sample sheet" at bounding box center [517, 72] width 55 height 7
click at [326, 173] on div "Drag and drop your file here or select a file to upload .csv and .xlsx file typ…" at bounding box center [324, 156] width 453 height 107
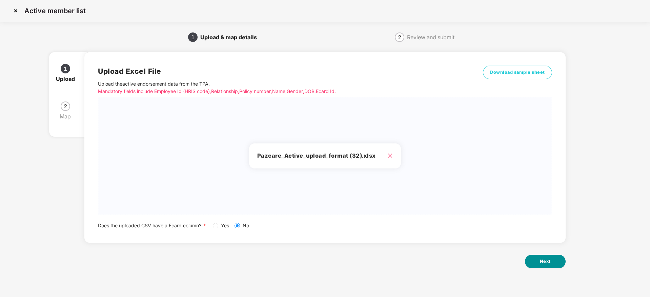
click at [555, 257] on button "Next" at bounding box center [545, 262] width 41 height 14
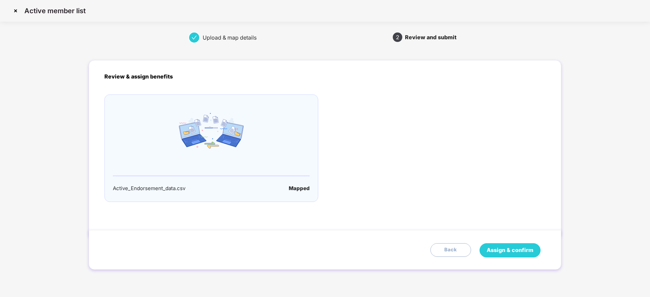
click at [525, 253] on span "Assign & confirm" at bounding box center [510, 250] width 47 height 8
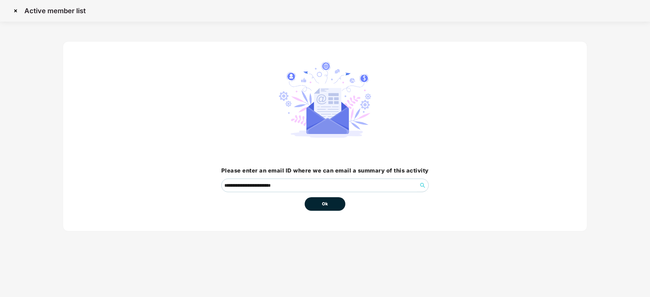
click at [325, 203] on span "Ok" at bounding box center [325, 204] width 6 height 7
click at [333, 199] on button "Ok" at bounding box center [325, 205] width 41 height 14
click at [320, 204] on button "Ok" at bounding box center [325, 205] width 41 height 14
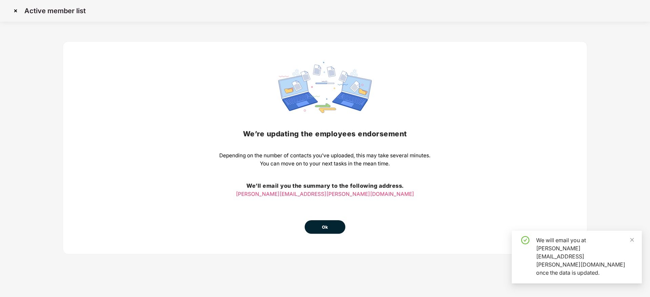
click at [317, 222] on button "Ok" at bounding box center [325, 228] width 41 height 14
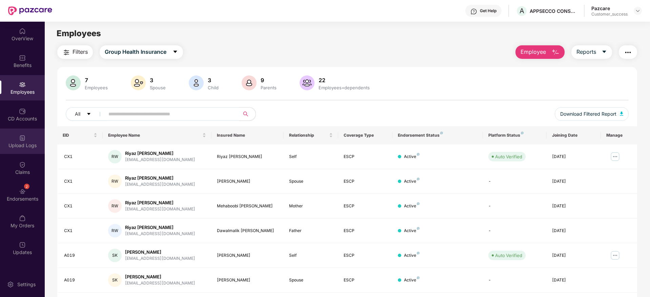
click at [24, 141] on img at bounding box center [22, 138] width 7 height 7
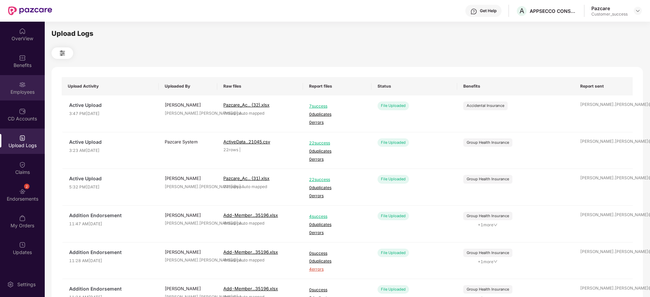
click at [16, 89] on div "Employees" at bounding box center [22, 92] width 45 height 7
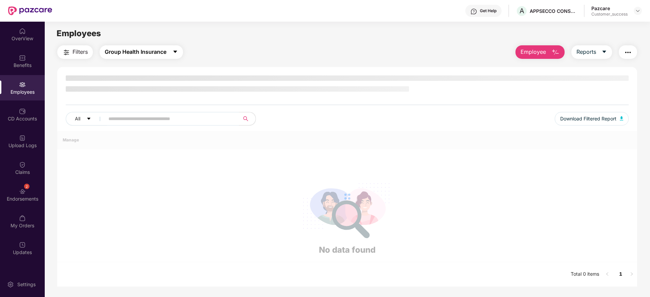
click at [140, 56] on span "Group Health Insurance" at bounding box center [136, 52] width 62 height 8
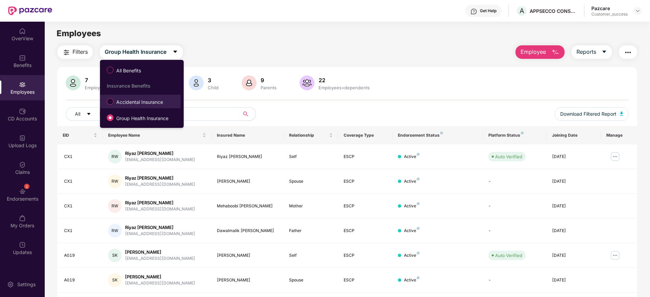
click at [132, 106] on label "Accidental Insurance" at bounding box center [136, 102] width 66 height 12
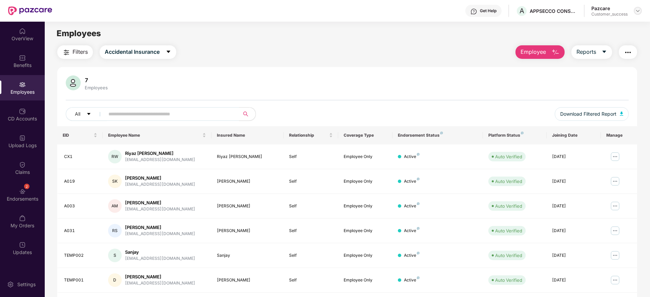
click at [638, 8] on img at bounding box center [637, 10] width 5 height 5
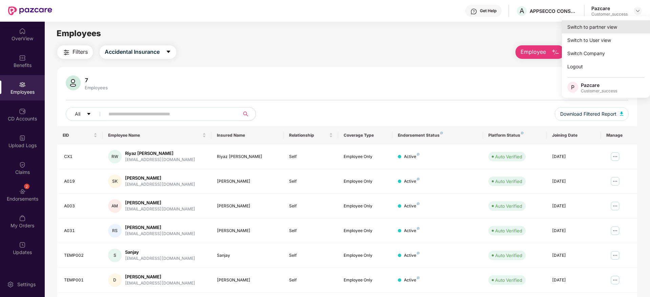
click at [630, 20] on div "Switch to partner view" at bounding box center [606, 26] width 88 height 13
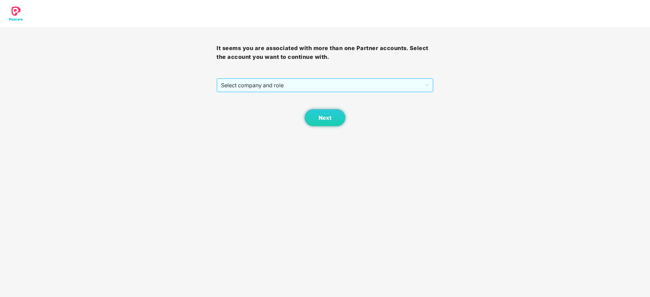
click at [375, 92] on div "Select company and role" at bounding box center [325, 85] width 217 height 14
drag, startPoint x: 374, startPoint y: 89, endPoint x: 374, endPoint y: 93, distance: 3.4
click at [375, 89] on span "Select company and role" at bounding box center [325, 85] width 208 height 13
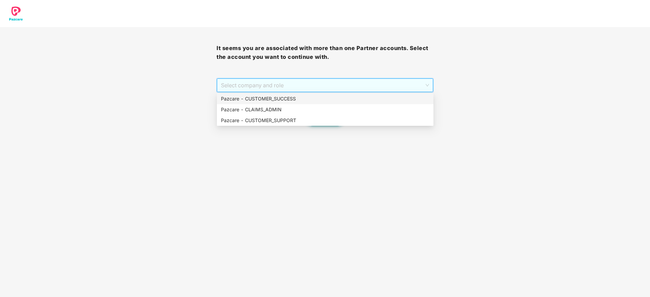
click at [372, 99] on div "Pazcare - CUSTOMER_SUCCESS" at bounding box center [325, 98] width 208 height 7
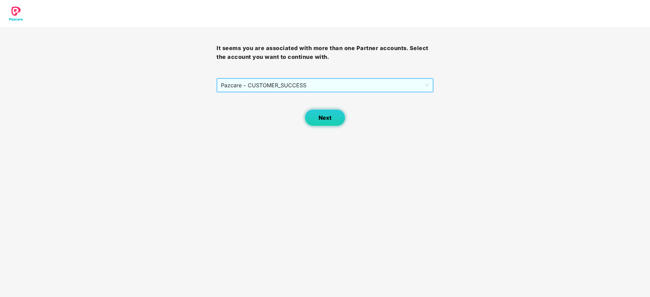
click at [329, 117] on span "Next" at bounding box center [325, 118] width 13 height 6
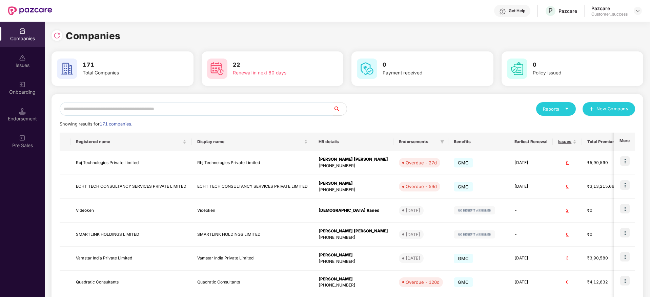
click at [18, 95] on div "Onboarding" at bounding box center [22, 92] width 45 height 7
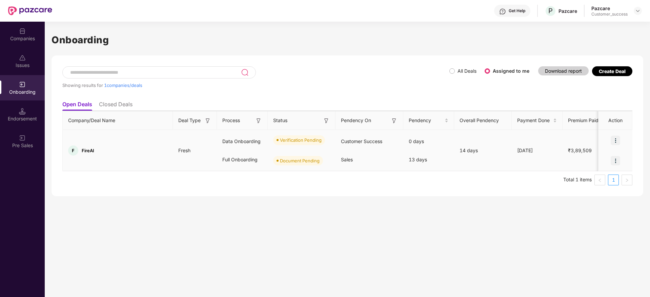
click at [89, 149] on span "FireAI" at bounding box center [88, 150] width 13 height 5
copy span "FireAI"
click at [614, 141] on img at bounding box center [615, 140] width 9 height 9
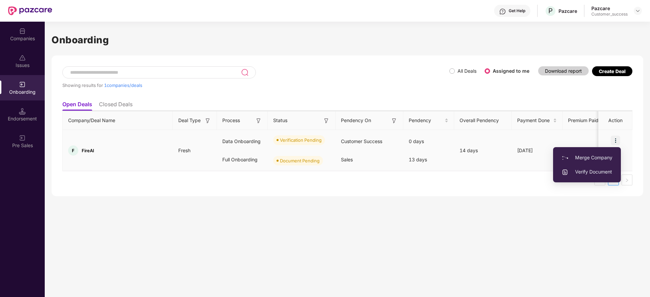
click at [590, 172] on span "Verify Document" at bounding box center [586, 171] width 51 height 7
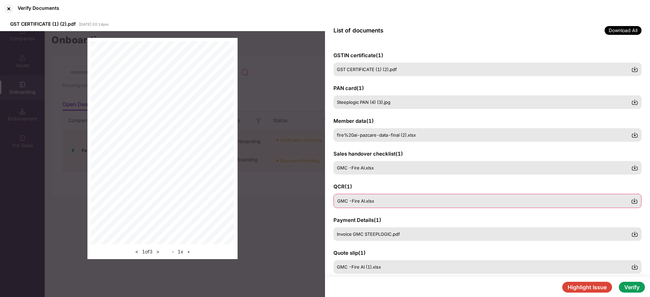
scroll to position [51, 0]
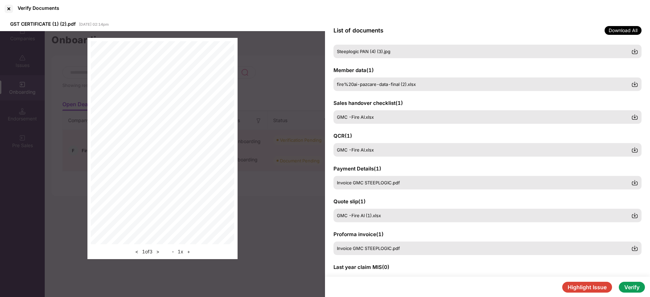
click at [387, 190] on div "GSTIN certificate ( 1 ) GST CERTIFICATE (1) (2).pdf PAN card ( 1 ) Steeplogic P…" at bounding box center [487, 160] width 325 height 234
click at [391, 183] on span "Invoice GMC STEEPLOGIC.pdf" at bounding box center [368, 183] width 63 height 5
click at [244, 111] on div "< 1 of 1 > - 1 x +" at bounding box center [162, 148] width 325 height 235
click at [8, 4] on div at bounding box center [8, 8] width 11 height 11
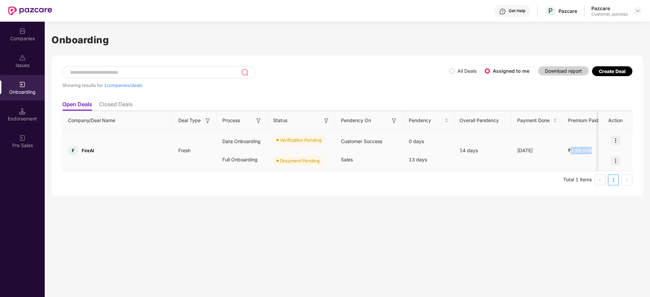
drag, startPoint x: 570, startPoint y: 151, endPoint x: 592, endPoint y: 152, distance: 21.7
click at [592, 152] on span "₹3,89,509" at bounding box center [579, 151] width 35 height 6
copy span "3,89,509"
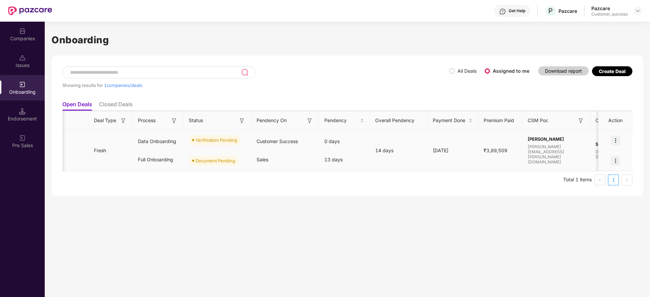
click at [286, 162] on div "Sales" at bounding box center [285, 160] width 68 height 18
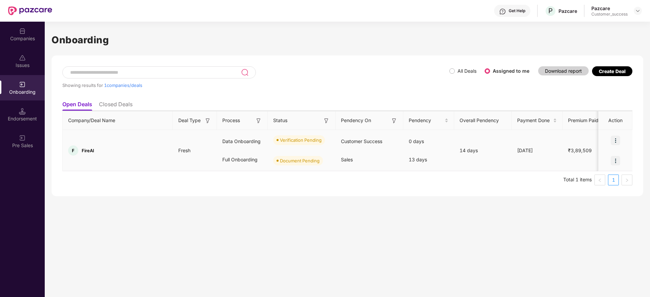
click at [90, 155] on div "F FireAI" at bounding box center [118, 151] width 110 height 10
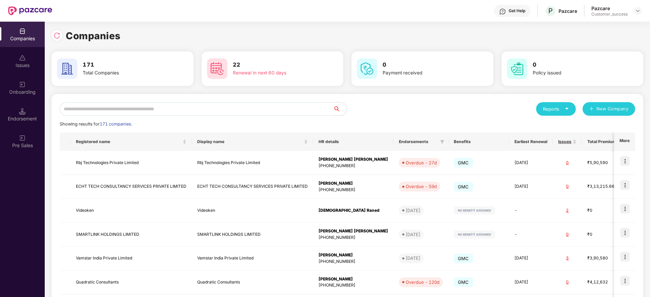
click at [193, 114] on input "text" at bounding box center [196, 109] width 273 height 14
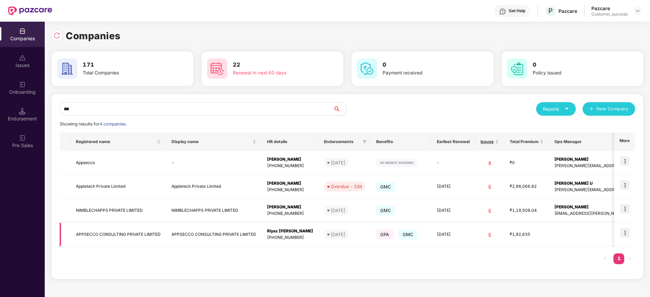
type input "***"
click at [135, 232] on td "APPSECCO CONSULTING PRIVATE LIMITED" at bounding box center [118, 235] width 96 height 24
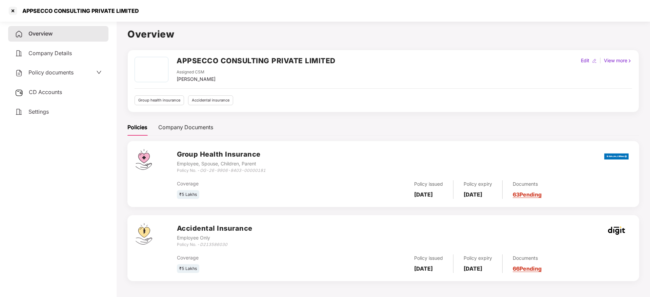
click at [53, 72] on span "Policy documents" at bounding box center [50, 72] width 45 height 7
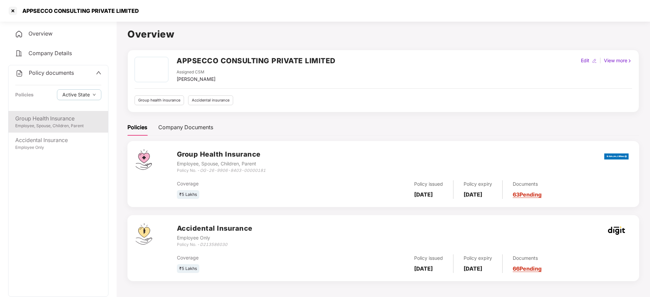
click at [64, 118] on div "Group Health Insurance" at bounding box center [58, 119] width 86 height 8
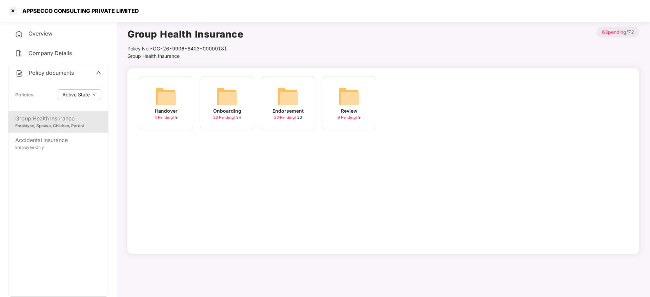
click at [229, 107] on img at bounding box center [227, 97] width 22 height 22
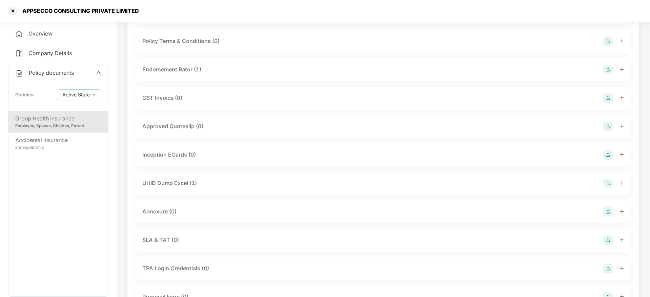
scroll to position [203, 0]
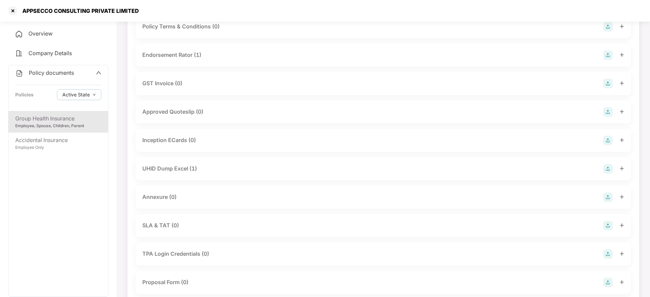
click at [194, 168] on div "UHID Dump Excel (1)" at bounding box center [169, 169] width 55 height 8
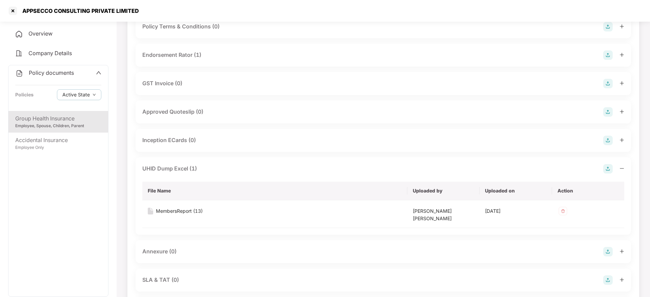
click at [194, 168] on div "UHID Dump Excel (1)" at bounding box center [169, 169] width 55 height 8
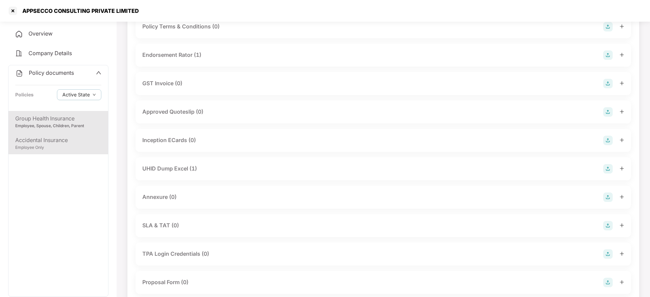
click at [68, 146] on div "Employee Only" at bounding box center [58, 148] width 86 height 6
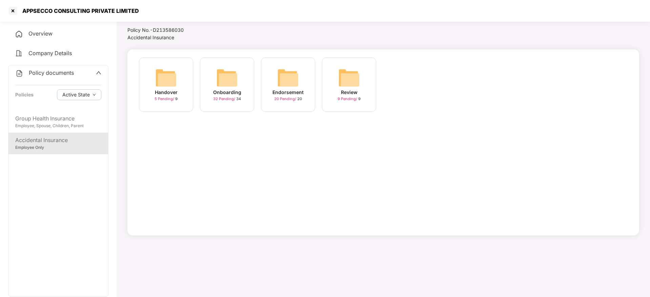
click at [208, 90] on div "Onboarding 32 Pending / 34" at bounding box center [227, 85] width 54 height 54
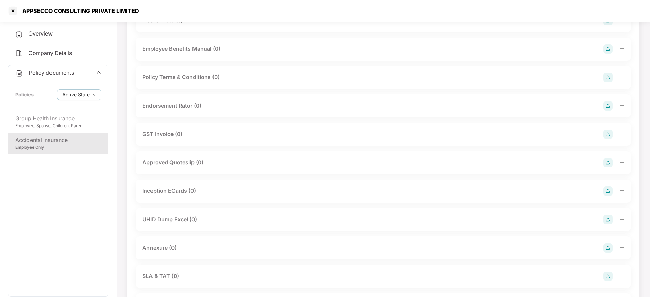
scroll to position [203, 0]
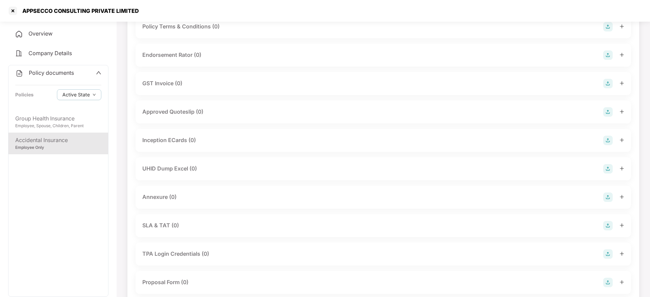
click at [184, 199] on div "Annexure (0)" at bounding box center [383, 197] width 482 height 9
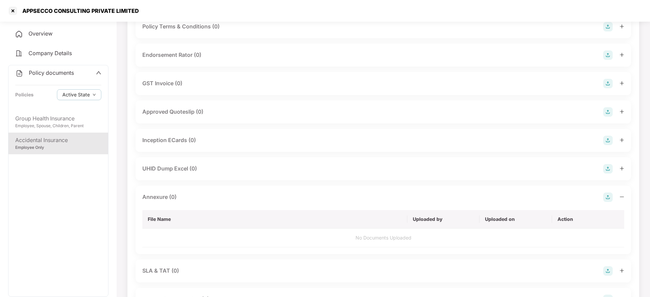
click at [607, 196] on img at bounding box center [607, 197] width 9 height 9
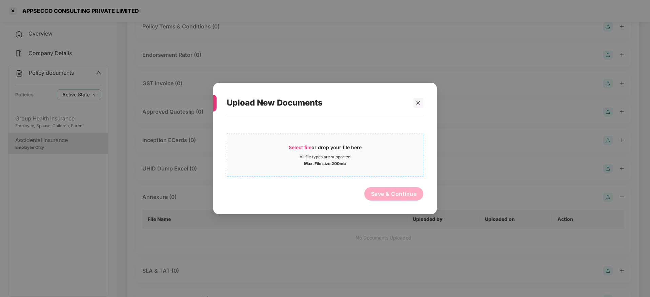
click at [321, 158] on div "All file types are supported" at bounding box center [325, 157] width 51 height 5
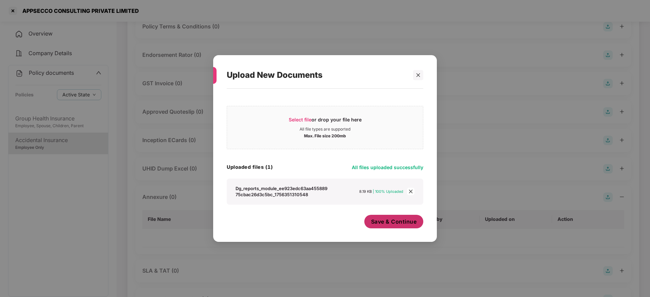
click at [396, 229] on div "Save & Continue" at bounding box center [393, 223] width 59 height 17
click at [396, 225] on span "Save & Continue" at bounding box center [394, 221] width 46 height 7
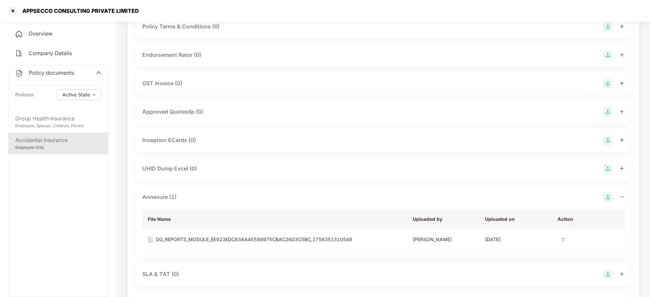
click at [41, 6] on div "APPSECCO CONSULTING PRIVATE LIMITED" at bounding box center [72, 10] width 131 height 11
click at [16, 8] on div at bounding box center [12, 10] width 11 height 11
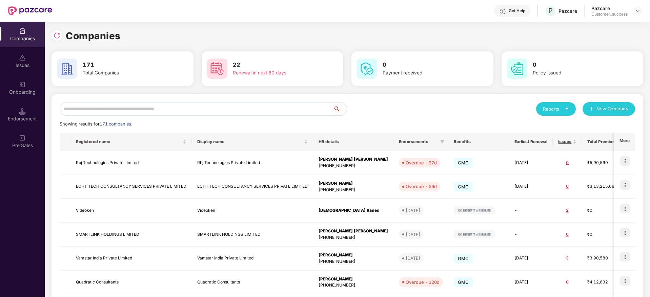
scroll to position [0, 0]
click at [129, 110] on input "text" at bounding box center [196, 109] width 273 height 14
paste input "**********"
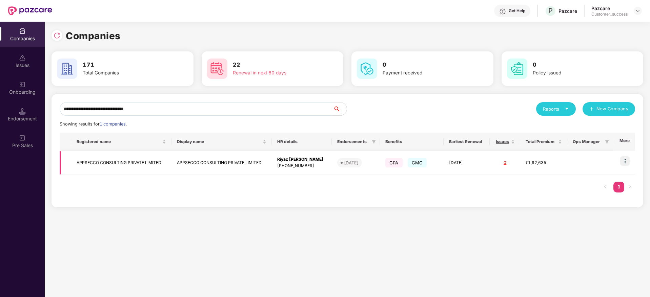
type input "**********"
drag, startPoint x: 629, startPoint y: 158, endPoint x: 619, endPoint y: 175, distance: 18.8
click at [629, 159] on img at bounding box center [624, 161] width 9 height 9
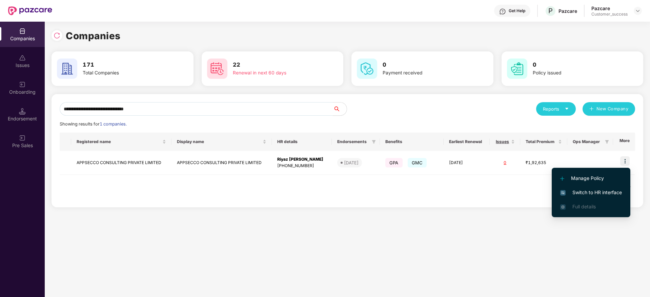
click at [608, 192] on span "Switch to HR interface" at bounding box center [591, 192] width 62 height 7
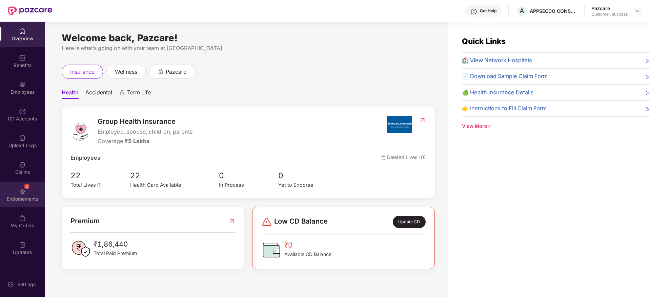
click at [11, 205] on div "2 Endorsements" at bounding box center [22, 194] width 45 height 25
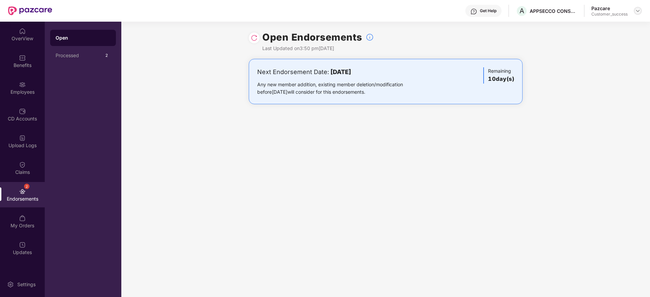
click at [635, 8] on div at bounding box center [638, 11] width 8 height 8
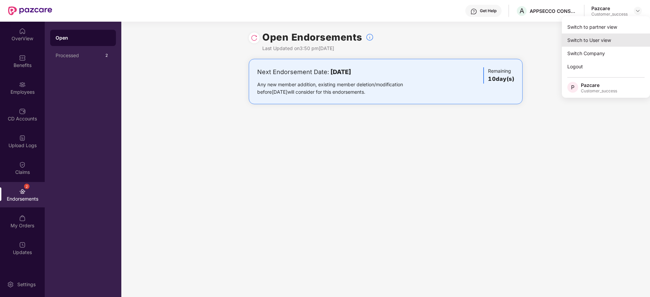
click at [623, 34] on div "Switch to User view" at bounding box center [606, 40] width 88 height 13
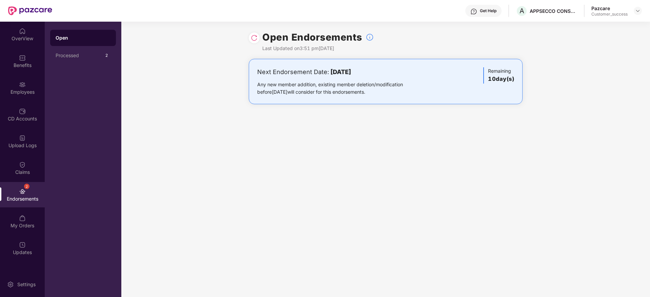
click at [634, 11] on div at bounding box center [638, 11] width 8 height 8
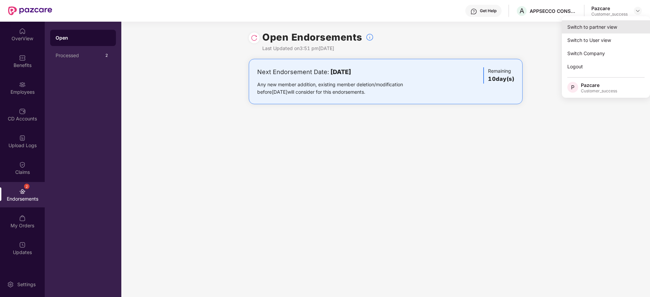
click at [627, 24] on div "Switch to partner view" at bounding box center [606, 26] width 88 height 13
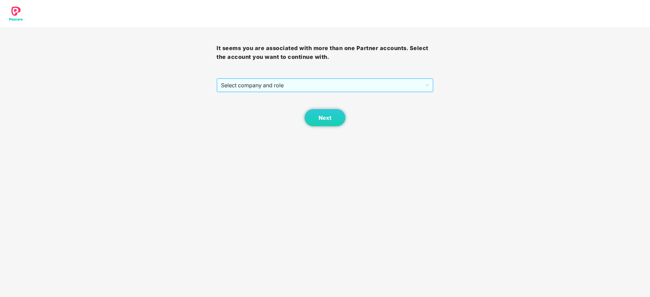
click at [398, 83] on span "Select company and role" at bounding box center [325, 85] width 208 height 13
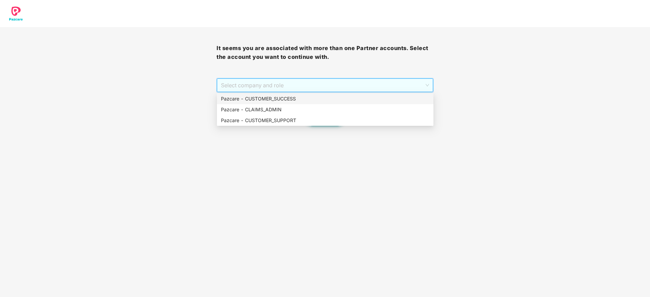
click at [388, 98] on div "Pazcare - CUSTOMER_SUCCESS" at bounding box center [325, 98] width 208 height 7
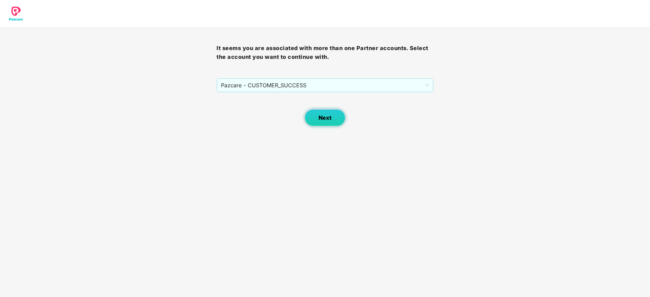
click at [334, 113] on button "Next" at bounding box center [325, 117] width 41 height 17
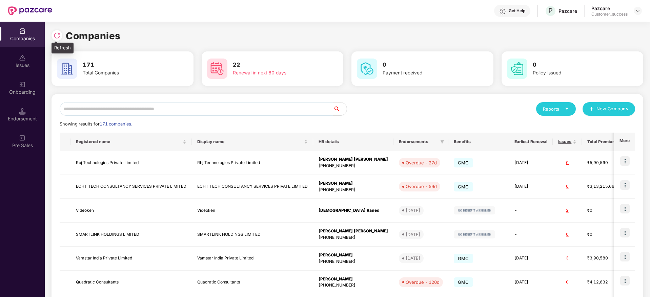
click at [54, 36] on img at bounding box center [57, 35] width 7 height 7
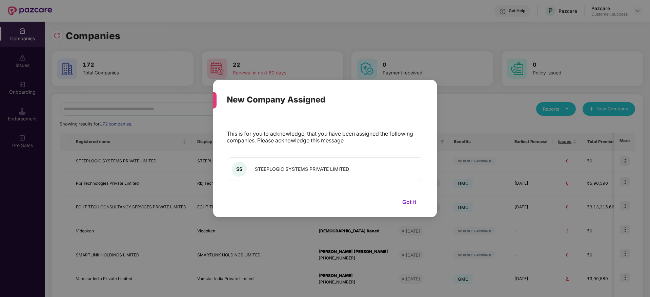
click at [407, 199] on button "Got it" at bounding box center [409, 202] width 28 height 10
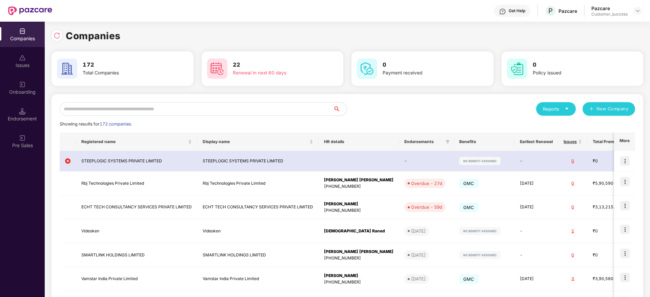
click at [179, 108] on input "text" at bounding box center [196, 109] width 273 height 14
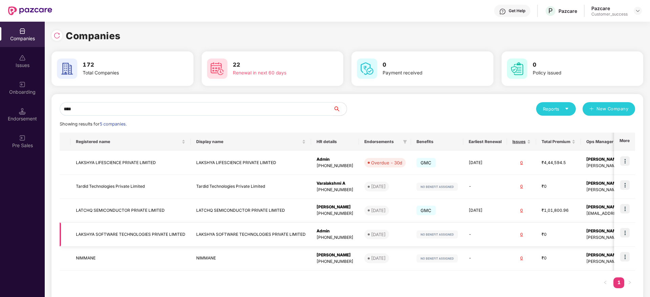
type input "****"
click at [625, 233] on img at bounding box center [624, 232] width 9 height 9
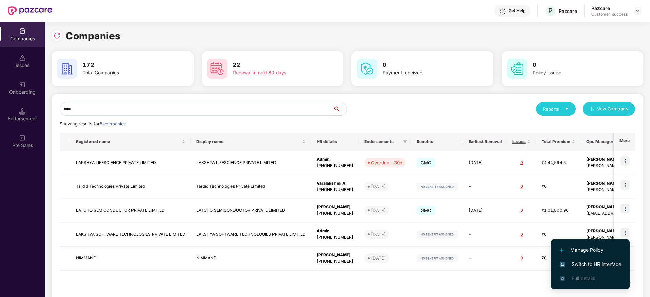
click at [602, 262] on span "Switch to HR interface" at bounding box center [590, 264] width 62 height 7
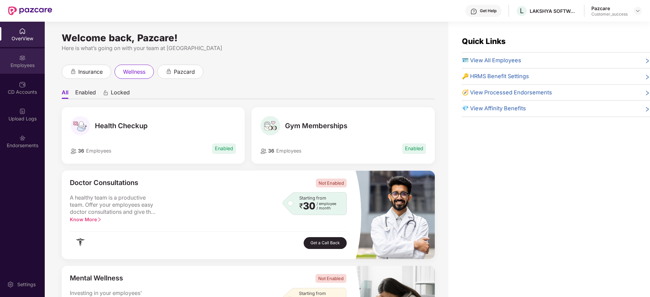
click at [27, 62] on div "Employees" at bounding box center [22, 65] width 45 height 7
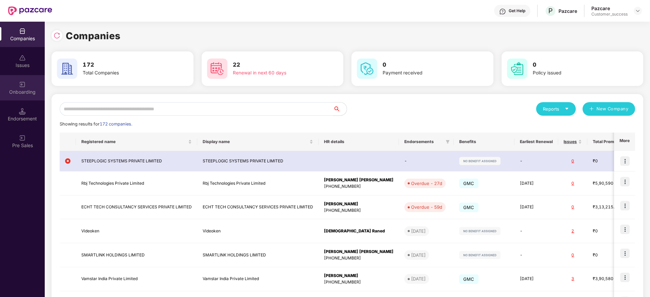
click at [26, 85] on div "Onboarding" at bounding box center [22, 87] width 45 height 25
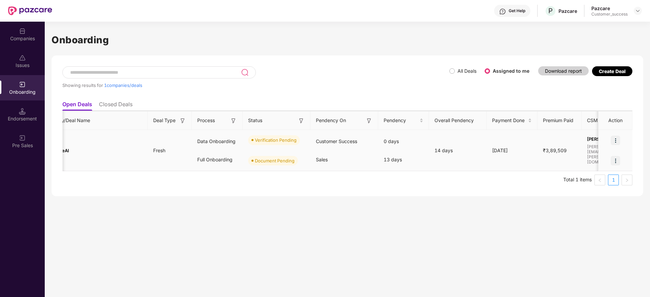
scroll to position [0, 24]
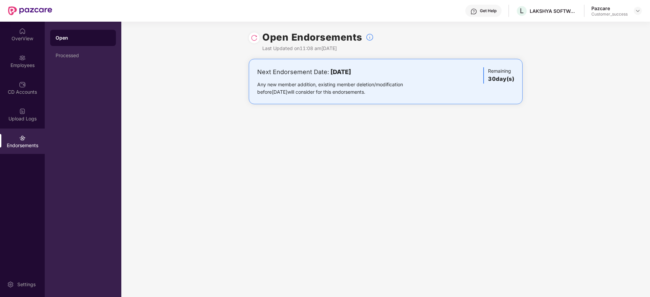
click at [630, 24] on div "Open Endorsements Last Updated on 11:08 am, 09 Jul 2025" at bounding box center [385, 40] width 529 height 37
click at [637, 11] on img at bounding box center [637, 10] width 5 height 5
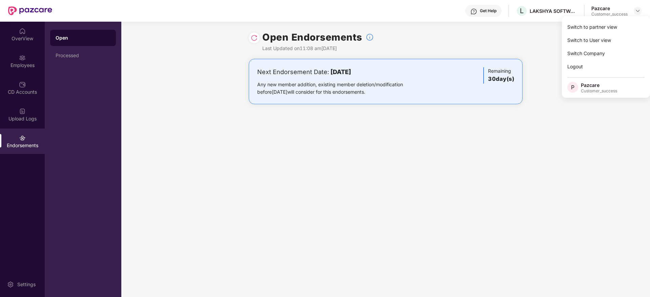
click at [628, 25] on div "Switch to partner view" at bounding box center [606, 26] width 88 height 13
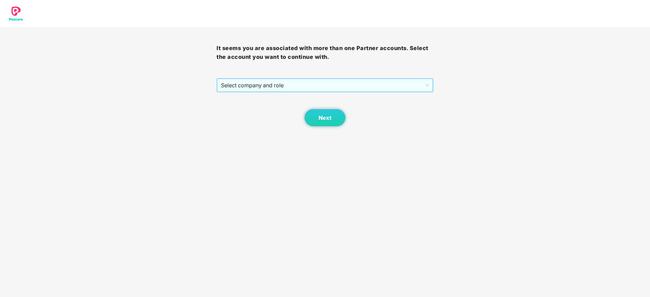
click at [396, 80] on span "Select company and role" at bounding box center [325, 85] width 208 height 13
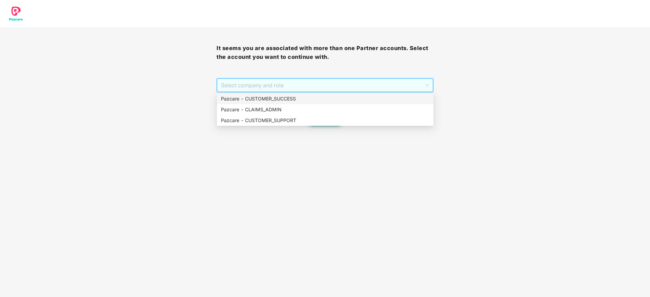
click at [389, 101] on div "Pazcare - CUSTOMER_SUCCESS" at bounding box center [325, 98] width 208 height 7
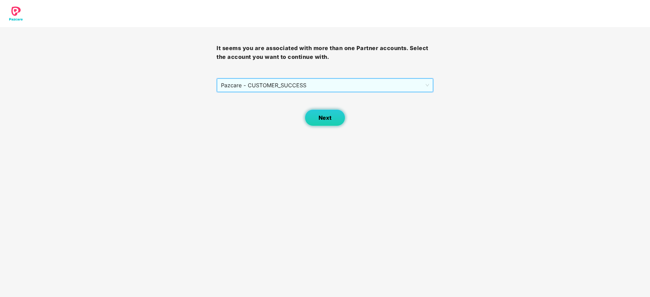
click at [338, 125] on button "Next" at bounding box center [325, 117] width 41 height 17
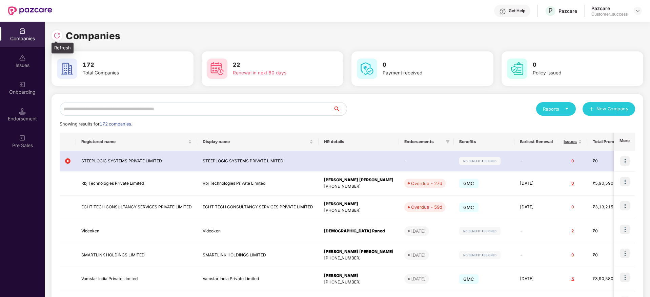
click at [60, 32] on img at bounding box center [57, 35] width 7 height 7
click at [176, 115] on input "text" at bounding box center [196, 109] width 273 height 14
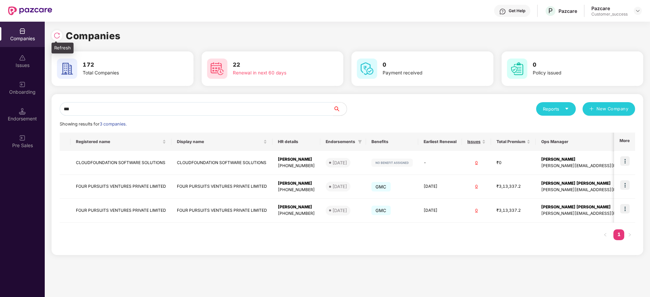
type input "***"
click at [58, 33] on img at bounding box center [57, 35] width 7 height 7
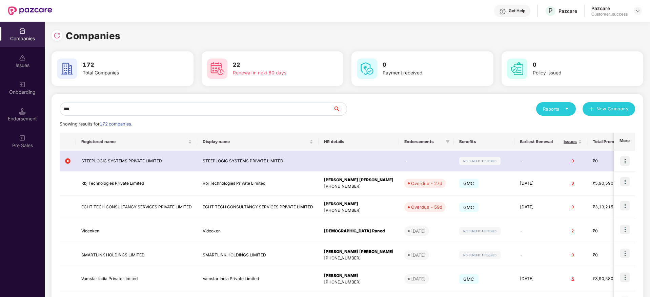
click at [133, 103] on input "***" at bounding box center [196, 109] width 273 height 14
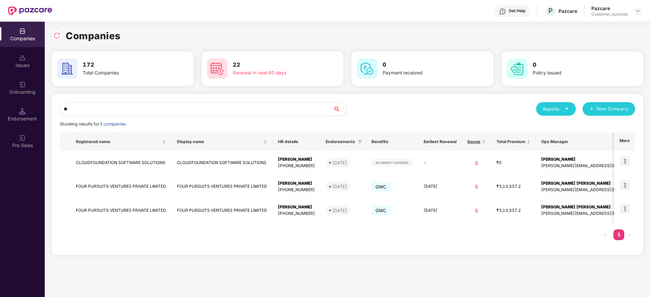
type input "***"
click at [29, 51] on div "Issues" at bounding box center [22, 60] width 45 height 25
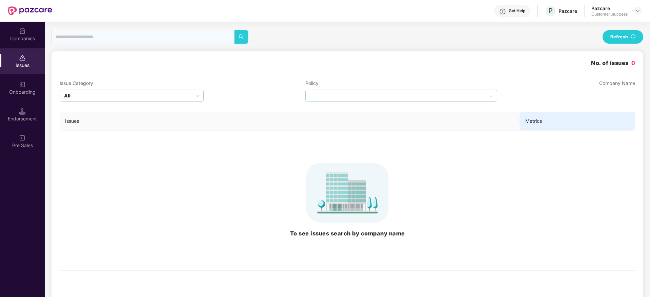
click at [26, 93] on div "Onboarding" at bounding box center [22, 92] width 45 height 7
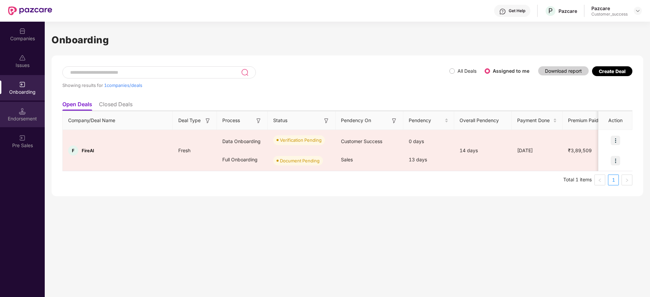
click at [31, 118] on div "Endorsement" at bounding box center [22, 119] width 45 height 7
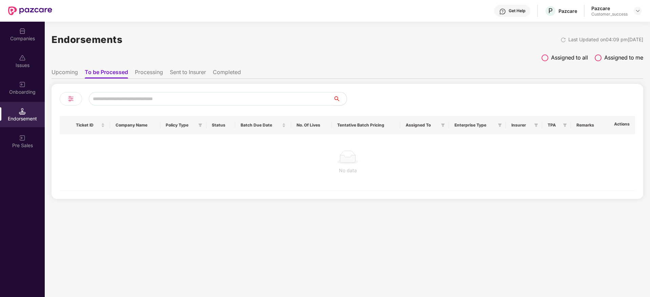
click at [33, 33] on div "Companies" at bounding box center [22, 34] width 45 height 25
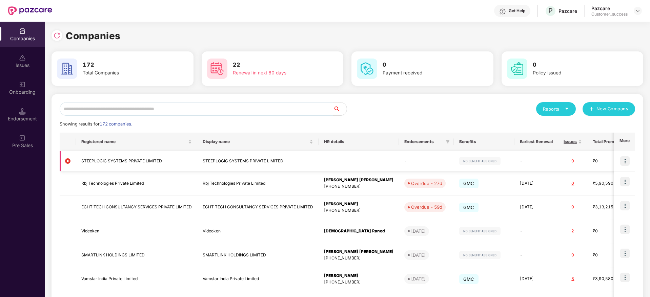
click at [629, 164] on img at bounding box center [624, 161] width 9 height 9
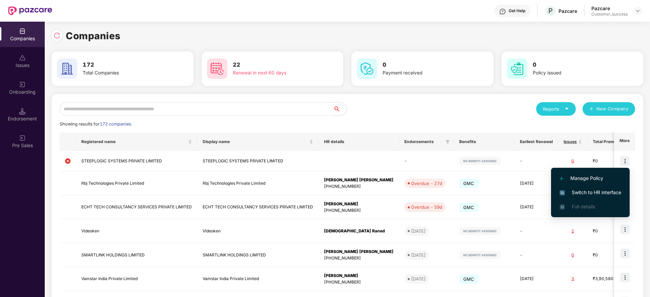
click at [605, 193] on span "Switch to HR interface" at bounding box center [590, 192] width 62 height 7
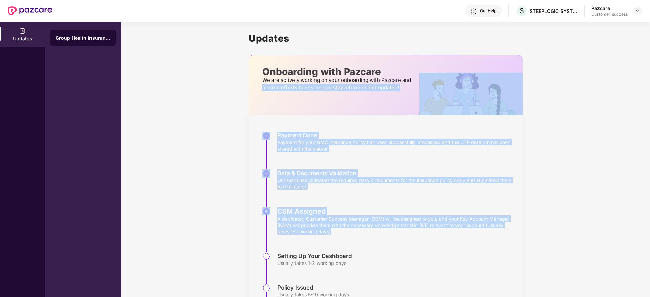
drag, startPoint x: 188, startPoint y: 94, endPoint x: 350, endPoint y: 248, distance: 223.9
click at [350, 248] on div "Updates Onboarding with Pazcare We are actively working on your onboarding with…" at bounding box center [385, 191] width 529 height 338
click at [368, 248] on div "CSM Assigned A dedicated Customer Success Manager (CSM) will be assigned to you…" at bounding box center [392, 230] width 260 height 45
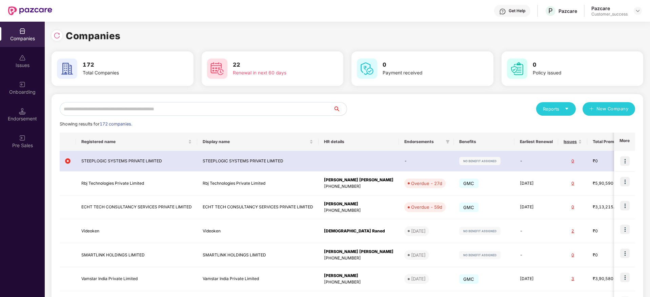
click at [214, 108] on input "text" at bounding box center [196, 109] width 273 height 14
paste input "**********"
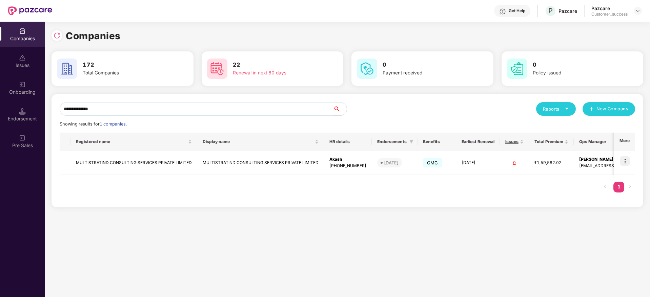
type input "**********"
click at [624, 161] on img at bounding box center [624, 161] width 9 height 9
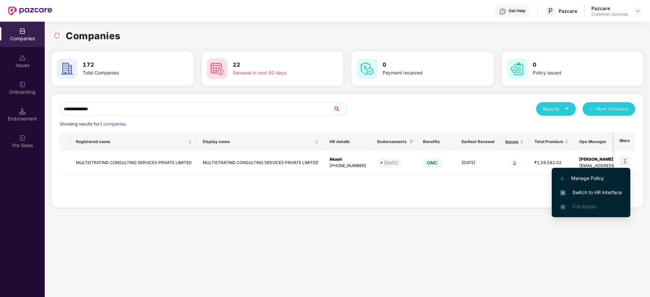
click at [618, 192] on span "Switch to HR interface" at bounding box center [591, 192] width 62 height 7
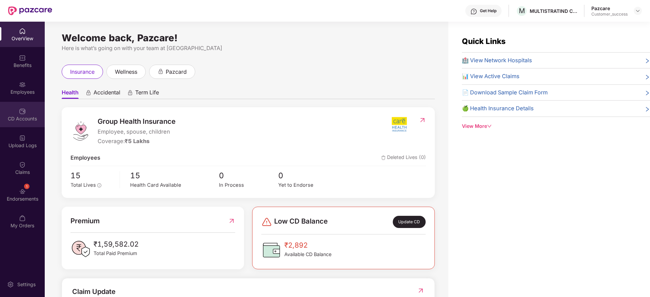
click at [28, 122] on div "CD Accounts" at bounding box center [22, 114] width 45 height 25
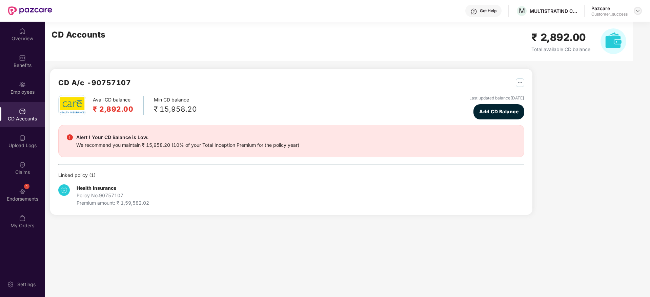
click at [636, 11] on img at bounding box center [637, 10] width 5 height 5
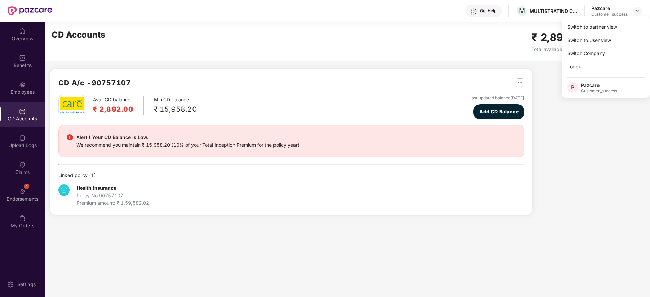
click at [621, 32] on div "Switch to partner view" at bounding box center [606, 26] width 88 height 13
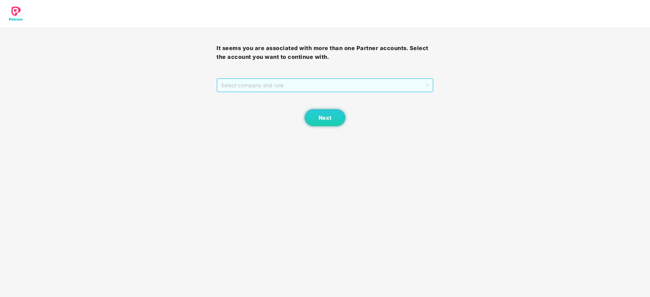
click at [358, 84] on span "Select company and role" at bounding box center [325, 85] width 208 height 13
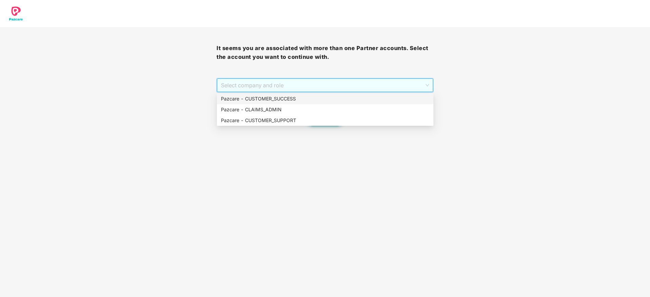
click at [350, 100] on div "Pazcare - CUSTOMER_SUCCESS" at bounding box center [325, 98] width 208 height 7
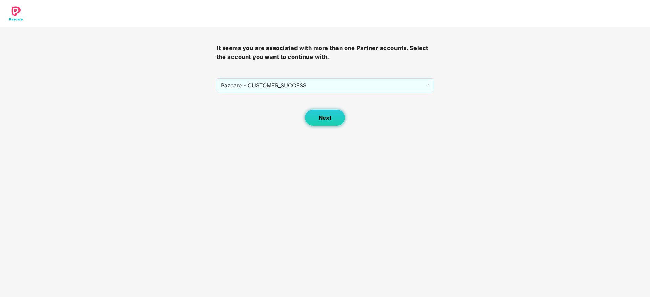
click at [333, 113] on button "Next" at bounding box center [325, 117] width 41 height 17
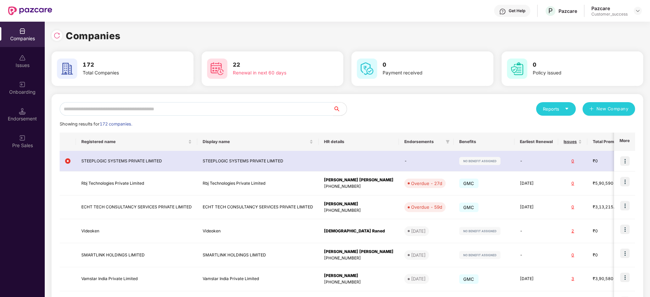
click at [260, 108] on input "text" at bounding box center [196, 109] width 273 height 14
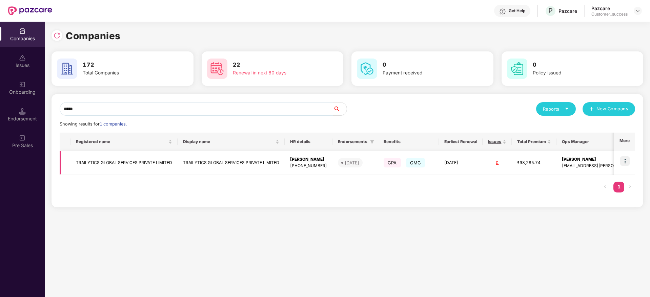
type input "*****"
click at [621, 158] on img at bounding box center [624, 161] width 9 height 9
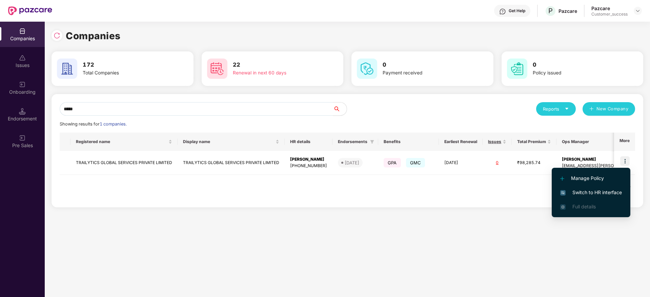
click at [608, 192] on span "Switch to HR interface" at bounding box center [591, 192] width 62 height 7
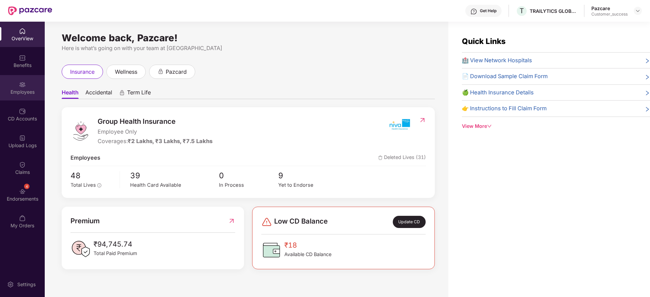
click at [0, 89] on div "Employees" at bounding box center [22, 92] width 45 height 7
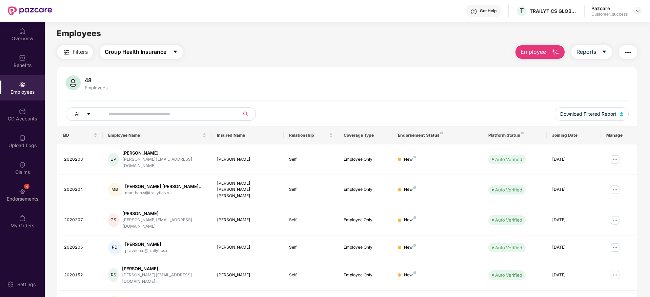
click at [148, 56] on span "Group Health Insurance" at bounding box center [136, 52] width 62 height 8
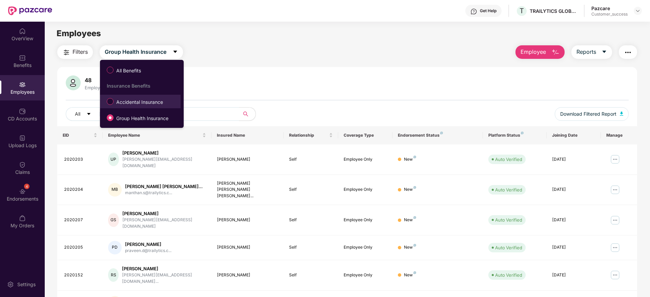
click at [144, 100] on span "Accidental Insurance" at bounding box center [140, 102] width 52 height 7
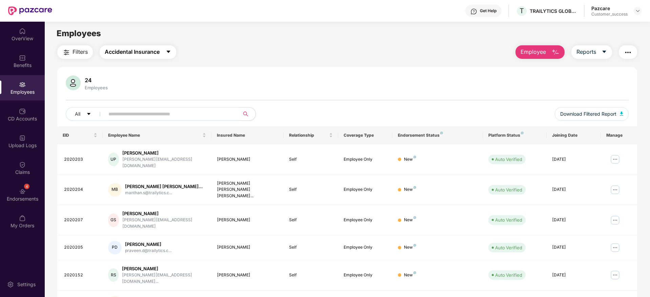
click at [147, 50] on span "Accidental Insurance" at bounding box center [132, 52] width 55 height 8
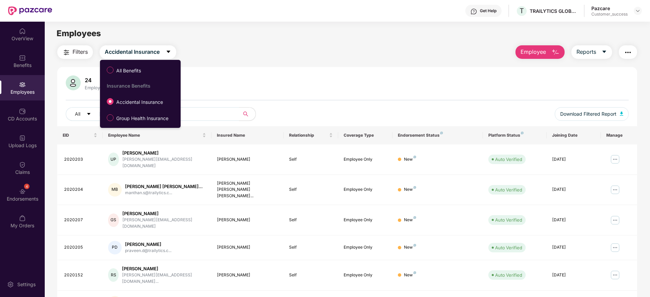
click at [144, 63] on ul "All Benefits Insurance Benefits Accidental Insurance Group Health Insurance" at bounding box center [140, 94] width 81 height 68
click at [143, 69] on span "All Benefits" at bounding box center [129, 70] width 30 height 7
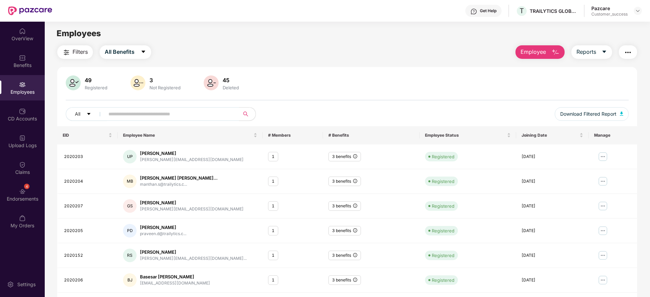
click at [546, 51] on button "Employee" at bounding box center [539, 52] width 49 height 14
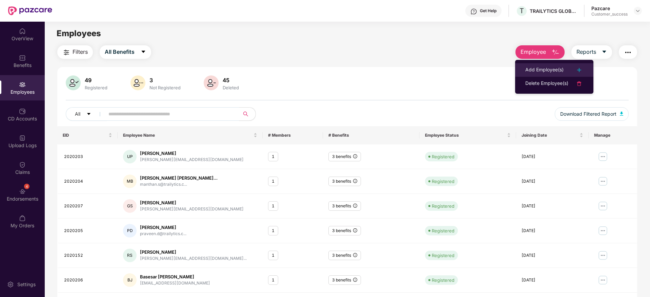
click at [538, 67] on div "Add Employee(s)" at bounding box center [544, 70] width 38 height 8
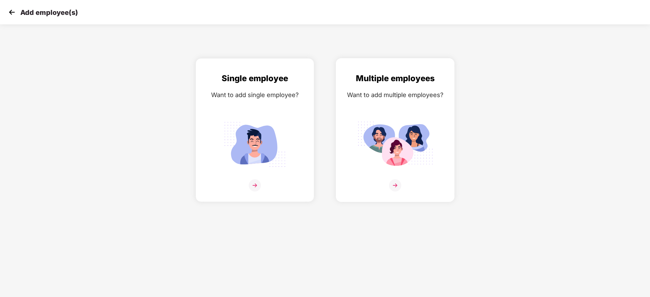
click at [413, 155] on img at bounding box center [395, 144] width 76 height 53
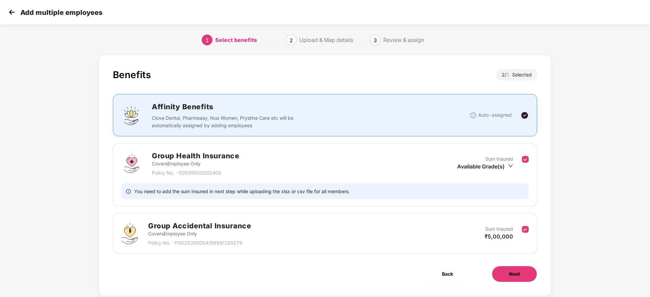
click at [516, 270] on button "Next" at bounding box center [514, 274] width 45 height 16
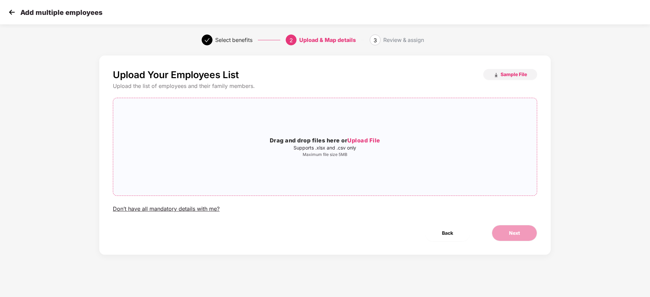
click at [354, 148] on p "Supports .xlsx and .csv only" at bounding box center [325, 147] width 424 height 5
click at [515, 238] on button "Next" at bounding box center [514, 233] width 45 height 16
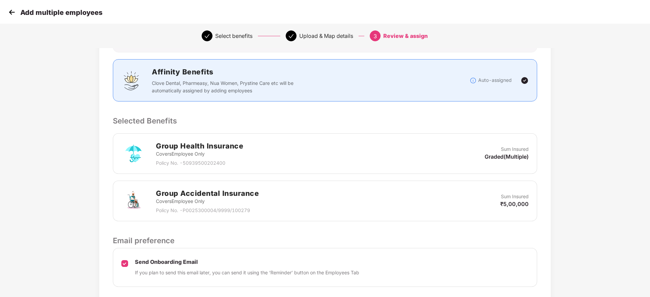
scroll to position [128, 0]
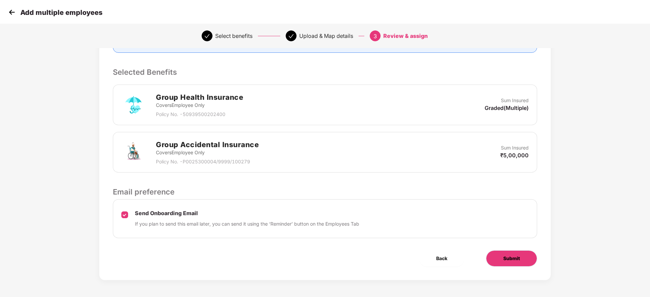
click at [518, 254] on button "Submit" at bounding box center [511, 259] width 51 height 16
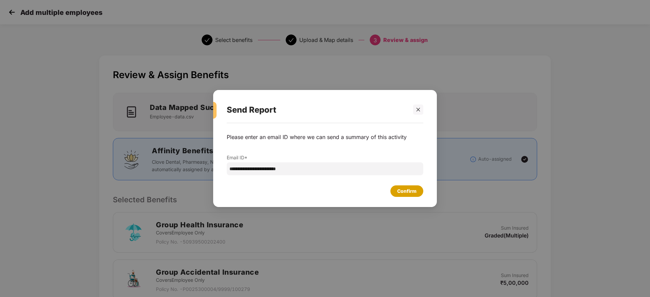
click at [416, 194] on div "Confirm" at bounding box center [406, 192] width 33 height 12
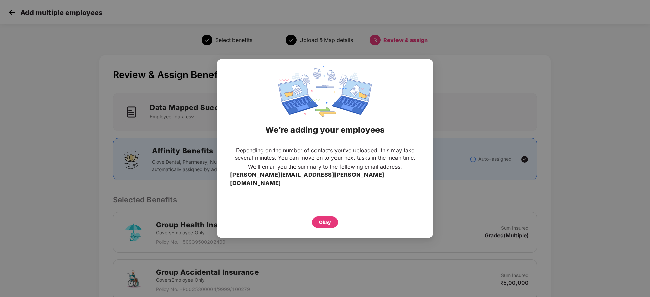
click at [334, 219] on div "Okay" at bounding box center [325, 223] width 26 height 12
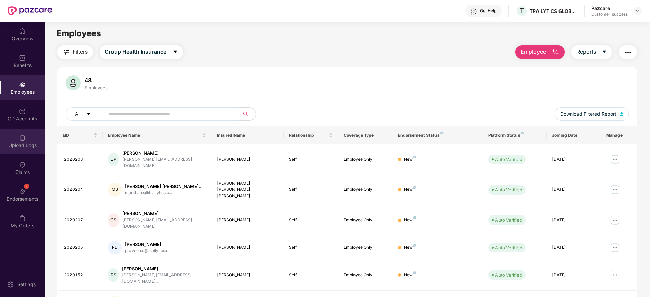
click at [25, 144] on div "Upload Logs" at bounding box center [22, 145] width 45 height 7
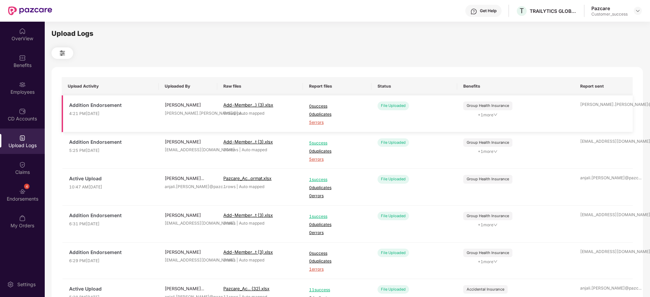
click at [322, 122] on span "5 errors" at bounding box center [337, 123] width 56 height 6
click at [20, 91] on div "Employees" at bounding box center [22, 92] width 45 height 7
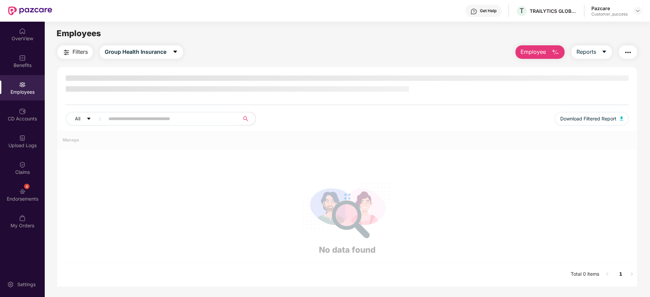
click at [206, 119] on span at bounding box center [169, 119] width 139 height 14
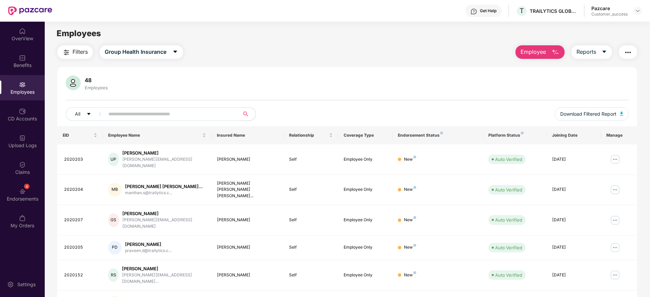
paste input "*******"
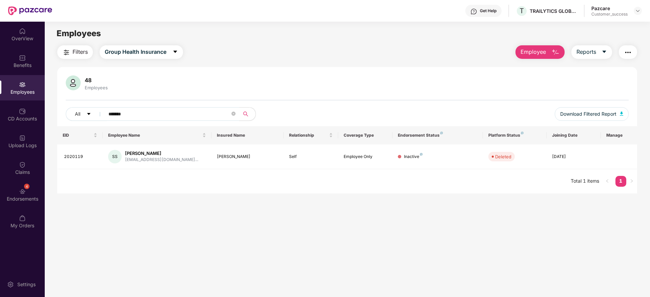
click at [182, 109] on input "*******" at bounding box center [169, 114] width 122 height 10
click at [182, 111] on input "*******" at bounding box center [169, 114] width 122 height 10
paste input "**********"
type input "**********"
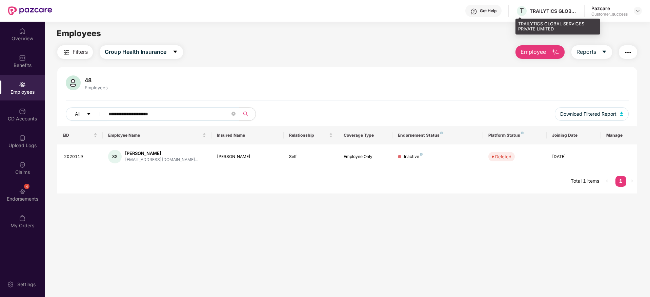
click at [555, 8] on div "TRAILYTICS GLOBAL SERVICES PRIVATE LIMITED" at bounding box center [553, 11] width 47 height 6
click at [637, 10] on img at bounding box center [637, 10] width 5 height 5
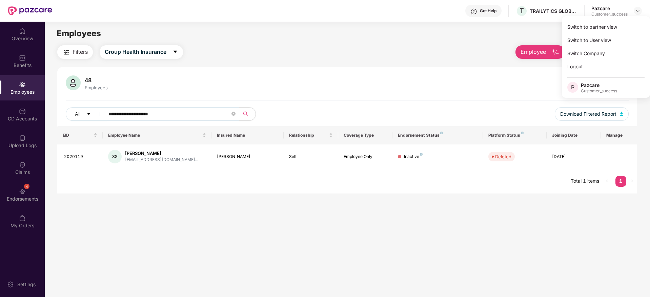
click at [632, 19] on div "Switch to partner view Switch to User view Switch Company Logout P Pazcare Cust…" at bounding box center [606, 57] width 88 height 82
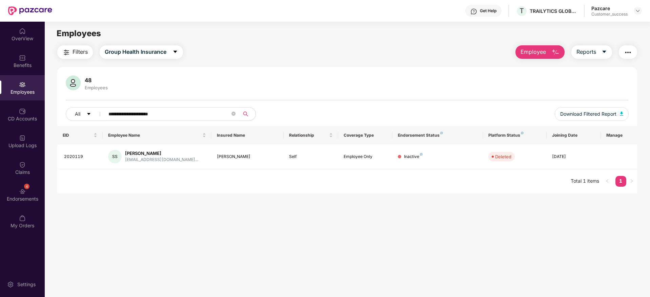
click at [631, 27] on div "Employees" at bounding box center [347, 33] width 605 height 13
click at [637, 13] on img at bounding box center [637, 10] width 5 height 5
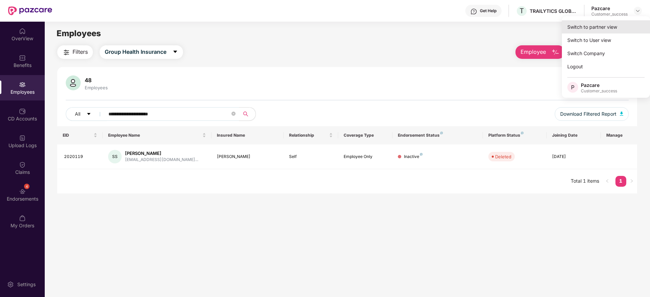
click at [630, 24] on div "Switch to partner view" at bounding box center [606, 26] width 88 height 13
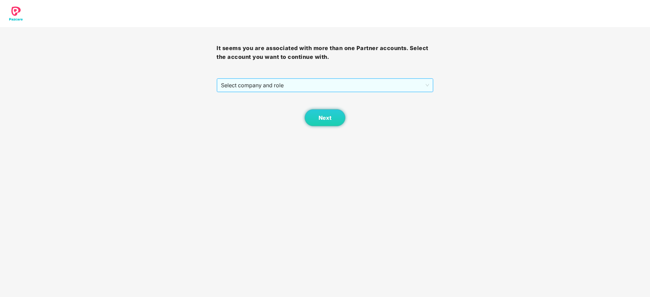
click at [366, 90] on span "Select company and role" at bounding box center [325, 85] width 208 height 13
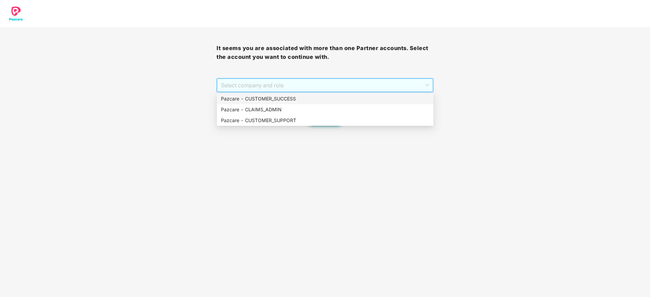
click at [365, 95] on div "Pazcare - CUSTOMER_SUCCESS" at bounding box center [325, 99] width 217 height 11
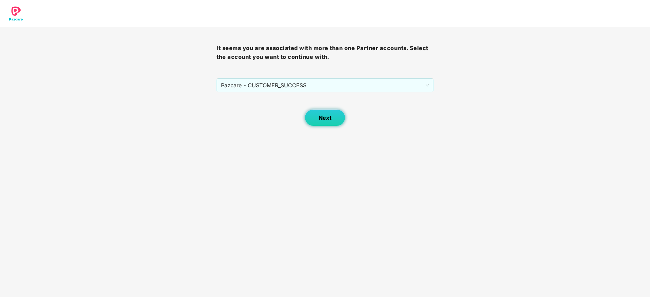
click at [312, 122] on button "Next" at bounding box center [325, 117] width 41 height 17
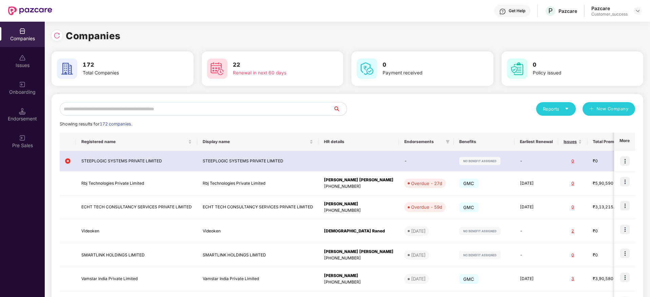
click at [302, 100] on div "Reports New Company Showing results for 172 companies. Registered name Display …" at bounding box center [348, 257] width 592 height 326
click at [303, 102] on input "text" at bounding box center [196, 109] width 273 height 14
paste input "**********"
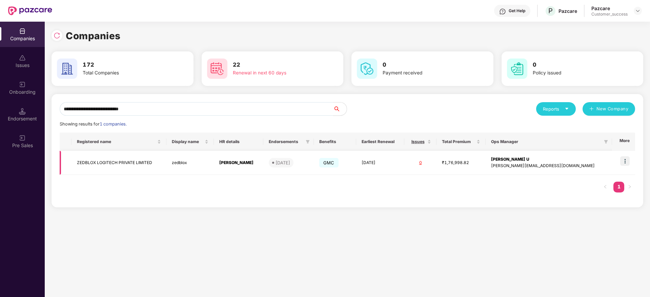
type input "**********"
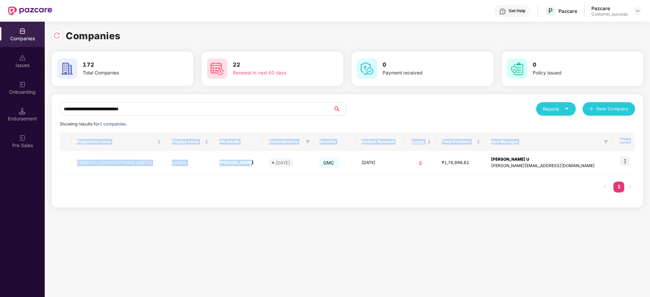
drag, startPoint x: 273, startPoint y: 166, endPoint x: 235, endPoint y: 201, distance: 51.6
click at [235, 201] on div "**********" at bounding box center [348, 151] width 592 height 114
click at [629, 164] on img at bounding box center [624, 161] width 9 height 9
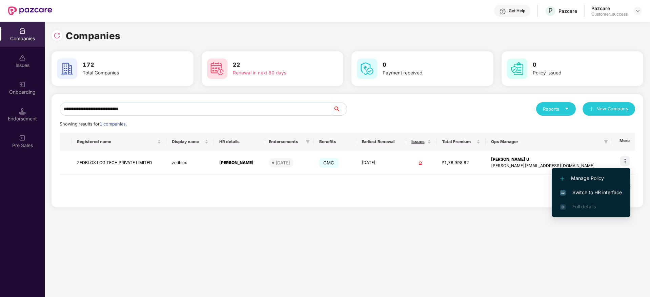
click at [612, 191] on span "Switch to HR interface" at bounding box center [591, 192] width 62 height 7
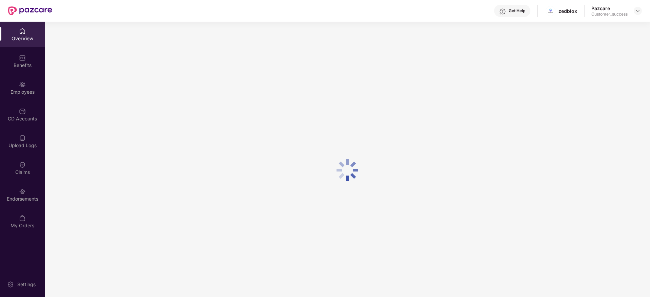
click at [22, 85] on img at bounding box center [22, 84] width 7 height 7
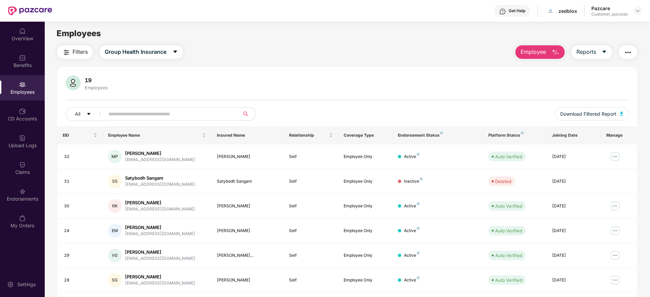
click at [156, 108] on span at bounding box center [169, 114] width 139 height 14
paste input "**********"
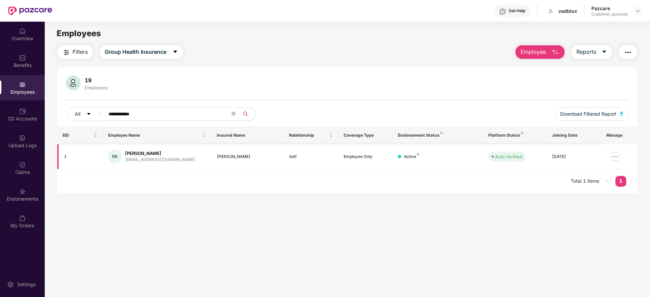
type input "**********"
click at [608, 160] on td at bounding box center [619, 157] width 36 height 25
click at [618, 161] on img at bounding box center [615, 156] width 11 height 11
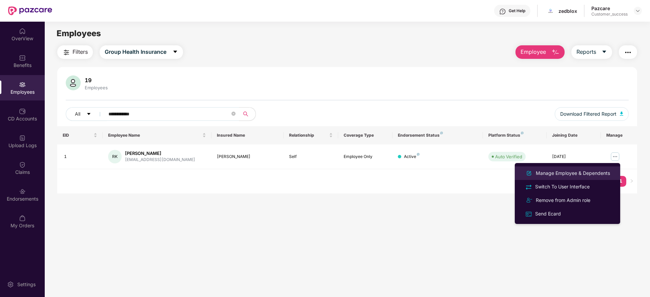
click at [566, 175] on div "Manage Employee & Dependents" at bounding box center [572, 173] width 77 height 7
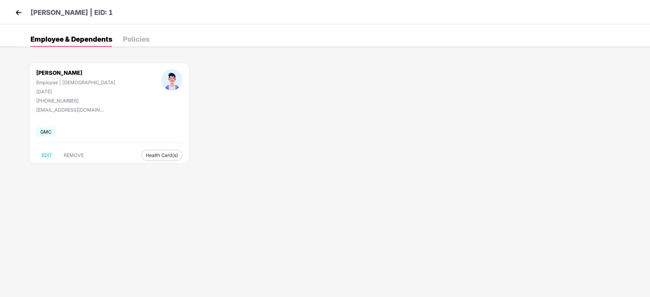
click at [17, 8] on img at bounding box center [19, 12] width 10 height 10
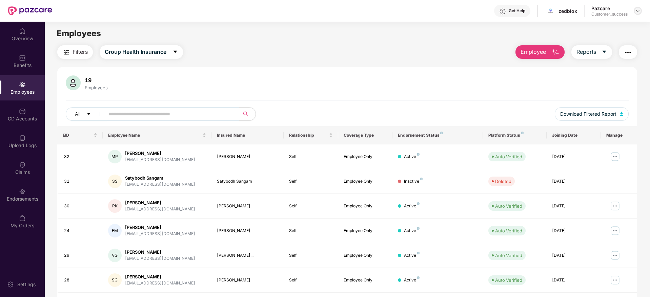
click at [639, 14] on div at bounding box center [638, 11] width 8 height 8
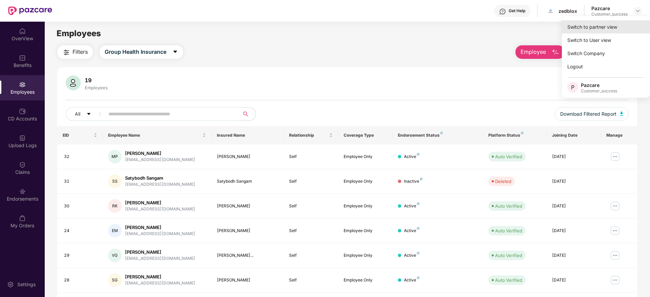
click at [635, 23] on div "Switch to partner view" at bounding box center [606, 26] width 88 height 13
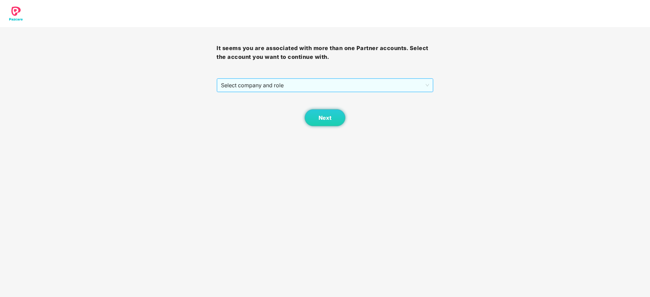
click at [397, 87] on span "Select company and role" at bounding box center [325, 85] width 208 height 13
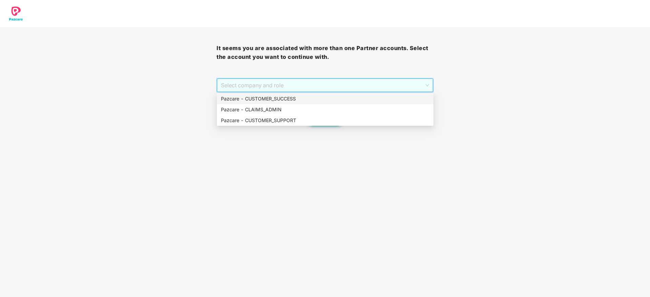
click at [394, 98] on div "Pazcare - CUSTOMER_SUCCESS" at bounding box center [325, 98] width 208 height 7
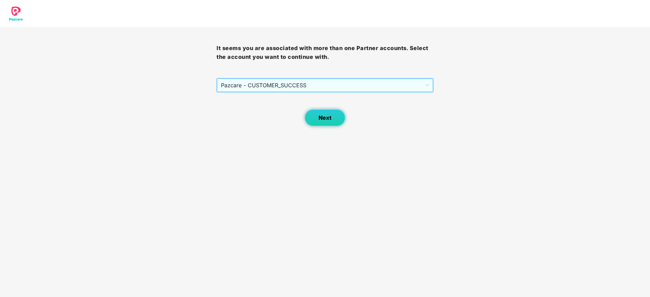
click at [329, 115] on span "Next" at bounding box center [325, 118] width 13 height 6
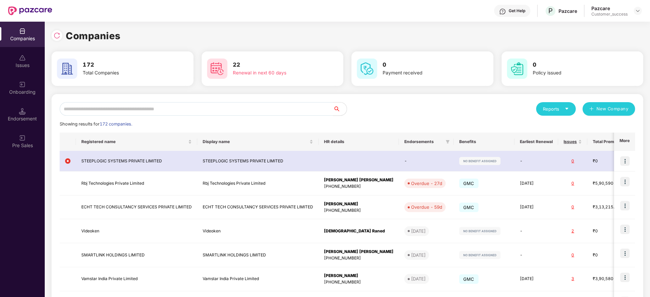
click at [303, 91] on div "Companies 172 Total Companies 22 Renewal in next 60 days 0 Payment received 0 P…" at bounding box center [348, 226] width 592 height 397
click at [305, 113] on input "text" at bounding box center [196, 109] width 273 height 14
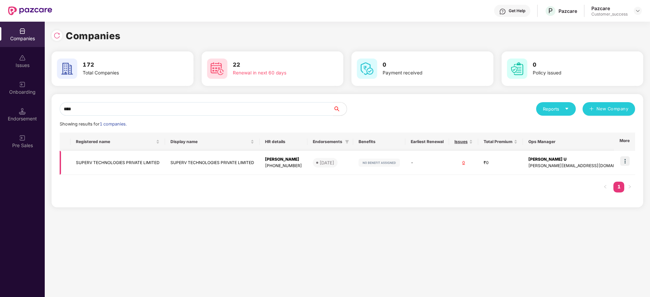
type input "****"
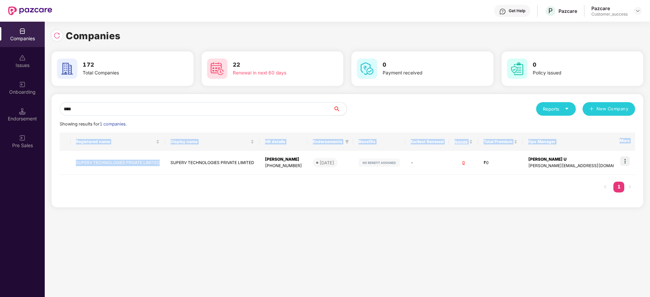
drag, startPoint x: 165, startPoint y: 164, endPoint x: 70, endPoint y: 188, distance: 98.0
click at [70, 188] on div "Registered name Display name HR details Endorsements Benefits Earliest Renewal …" at bounding box center [347, 166] width 575 height 67
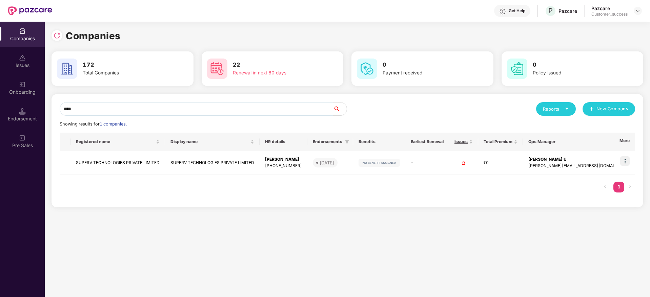
click at [455, 124] on div "Showing results for 1 companies." at bounding box center [347, 124] width 575 height 7
click at [450, 120] on div "**** Reports New Company Showing results for 1 companies. Registered name Displ…" at bounding box center [347, 150] width 575 height 97
click at [197, 105] on input "****" at bounding box center [196, 109] width 273 height 14
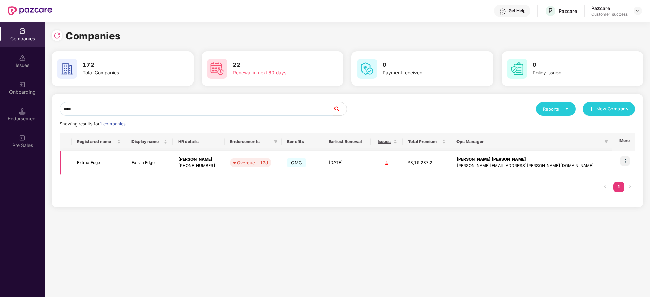
type input "****"
click at [624, 159] on img at bounding box center [624, 161] width 9 height 9
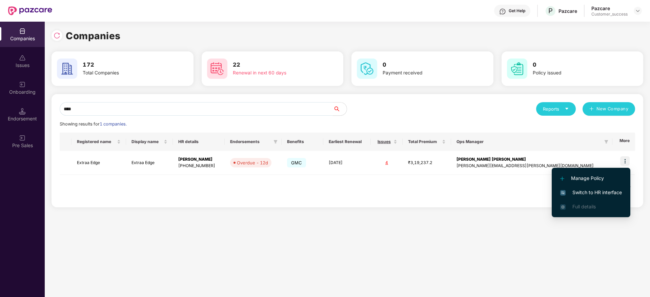
click at [619, 189] on span "Switch to HR interface" at bounding box center [591, 192] width 62 height 7
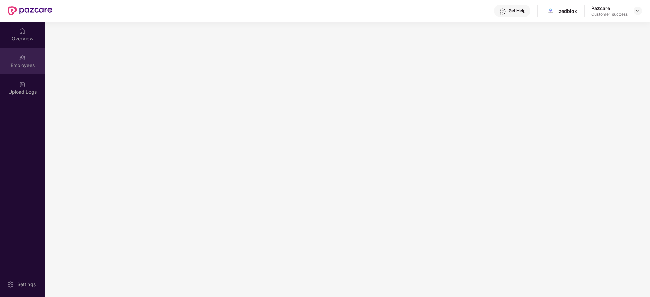
click at [29, 70] on div "Employees" at bounding box center [22, 60] width 45 height 25
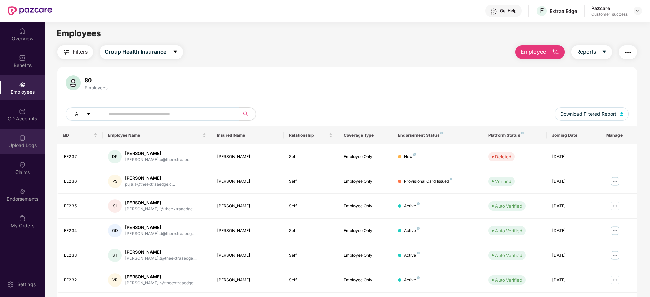
click at [31, 149] on div "Upload Logs" at bounding box center [22, 141] width 45 height 25
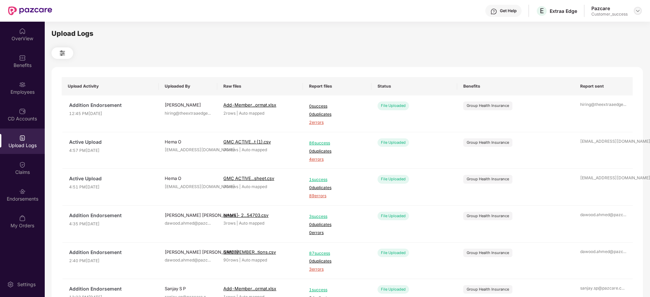
click at [636, 7] on div at bounding box center [638, 11] width 8 height 8
click at [630, 25] on div "Switch to partner view" at bounding box center [606, 26] width 88 height 13
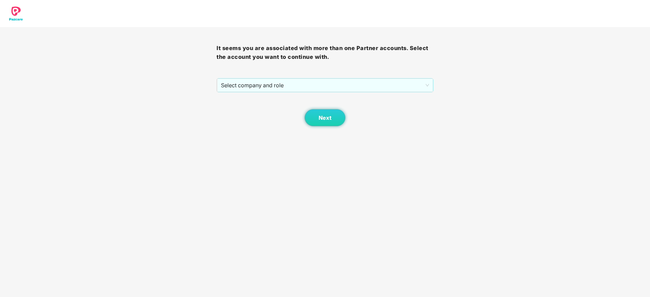
click at [344, 93] on div "Next" at bounding box center [325, 110] width 217 height 34
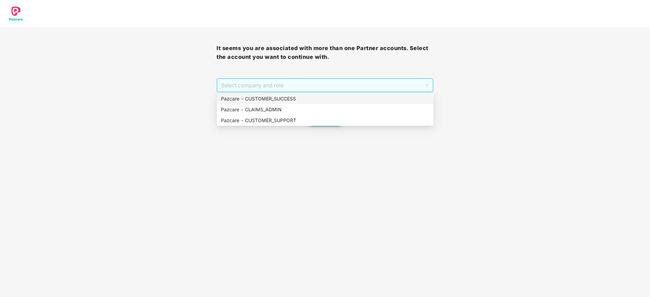
click at [342, 81] on span "Select company and role" at bounding box center [325, 85] width 208 height 13
click at [336, 99] on div "Pazcare - CUSTOMER_SUCCESS" at bounding box center [325, 98] width 208 height 7
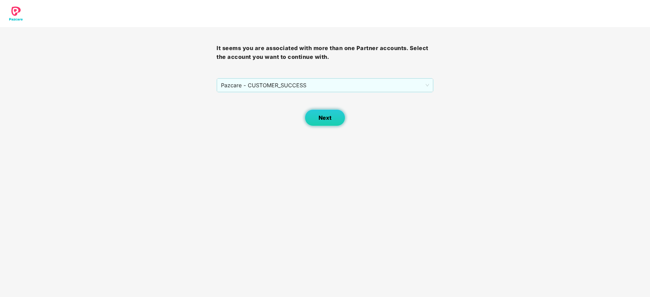
click at [322, 114] on button "Next" at bounding box center [325, 117] width 41 height 17
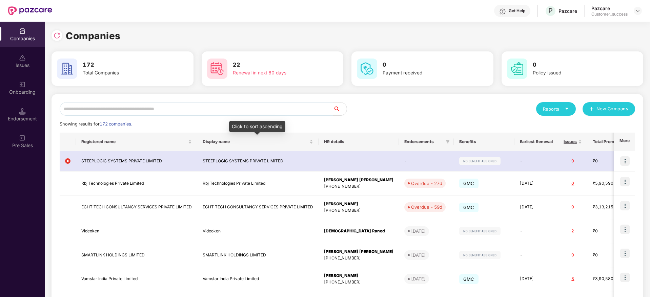
click at [291, 121] on div "Showing results for 172 companies." at bounding box center [347, 124] width 575 height 7
click at [292, 118] on div "Reports New Company Showing results for 172 companies. Registered name Display …" at bounding box center [347, 256] width 575 height 309
click at [292, 116] on div "Reports New Company Showing results for 172 companies. Registered name Display …" at bounding box center [347, 256] width 575 height 309
click at [293, 109] on input "text" at bounding box center [196, 109] width 273 height 14
paste input "********"
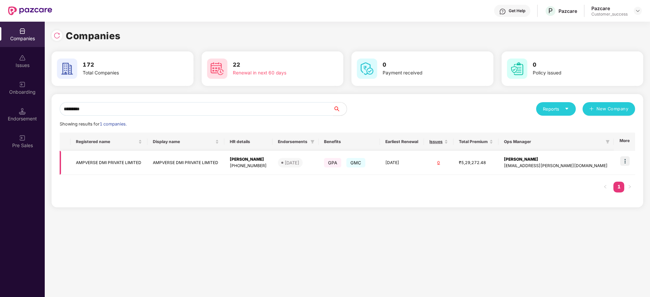
type input "********"
click at [290, 168] on td "[DATE]" at bounding box center [295, 163] width 46 height 24
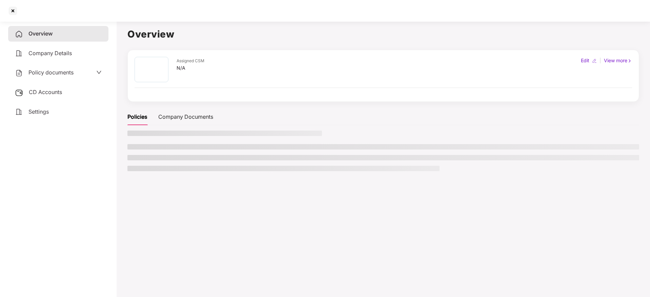
click at [65, 75] on span "Policy documents" at bounding box center [50, 72] width 45 height 7
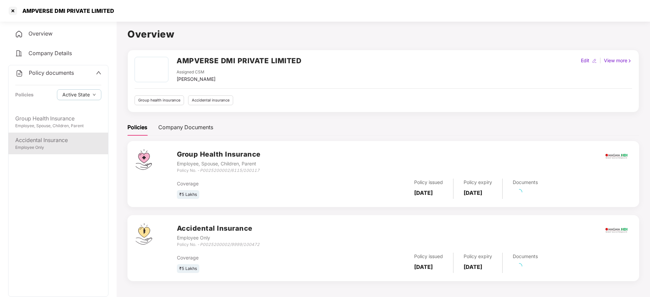
click at [72, 141] on div "Accidental Insurance" at bounding box center [58, 140] width 86 height 8
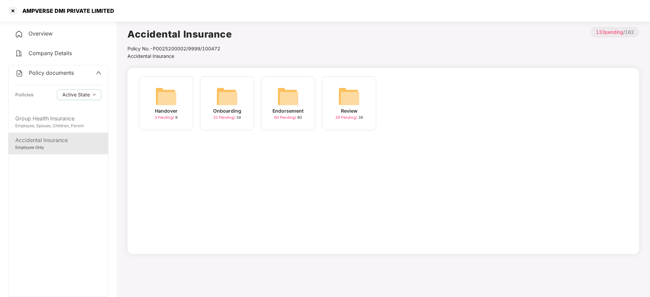
click at [240, 111] on div "Onboarding" at bounding box center [227, 110] width 28 height 7
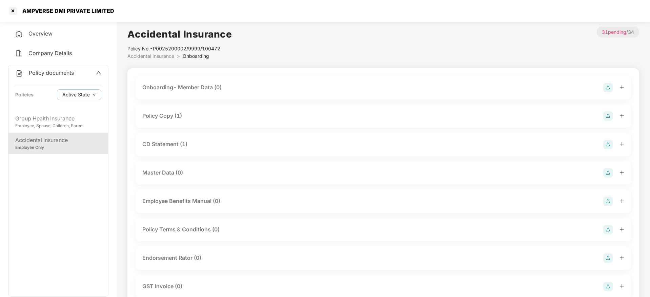
click at [179, 116] on div "Policy Copy (1)" at bounding box center [162, 116] width 40 height 8
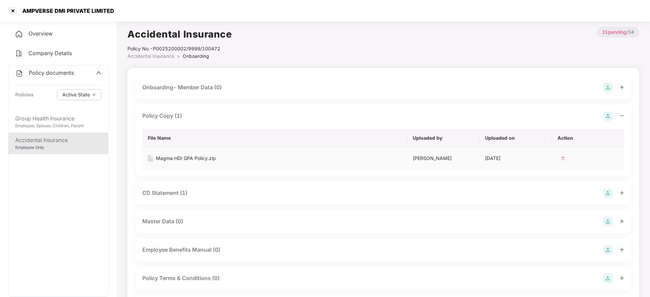
click at [179, 157] on div "Magma HDI GPA Policy.zip" at bounding box center [186, 158] width 60 height 7
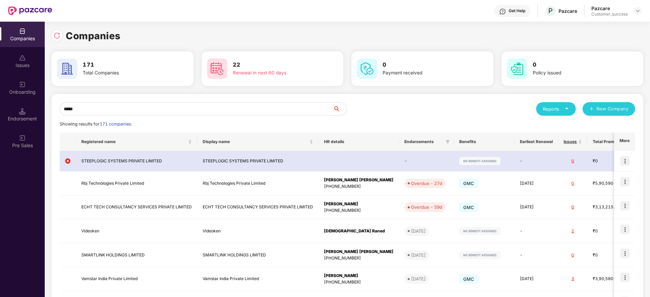
click at [306, 110] on input "*****" at bounding box center [196, 109] width 273 height 14
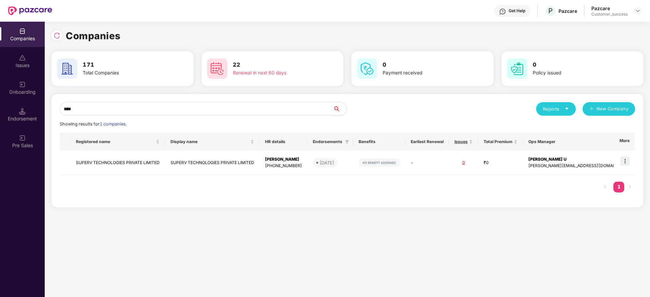
type input "*****"
click at [302, 161] on div "[PERSON_NAME]" at bounding box center [283, 160] width 37 height 6
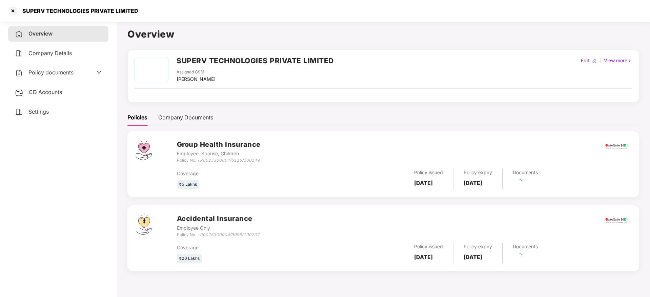
click at [67, 68] on div "Policy documents" at bounding box center [44, 72] width 59 height 9
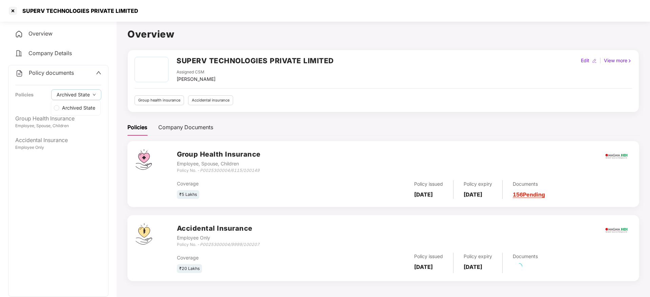
click at [72, 101] on div "Archived State" at bounding box center [76, 108] width 50 height 16
click at [75, 108] on span "Archived State" at bounding box center [78, 107] width 39 height 7
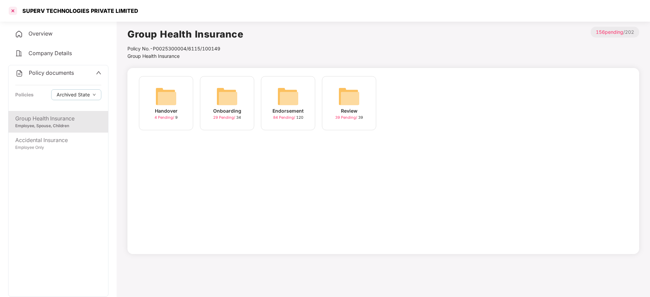
click at [12, 13] on div at bounding box center [12, 10] width 11 height 11
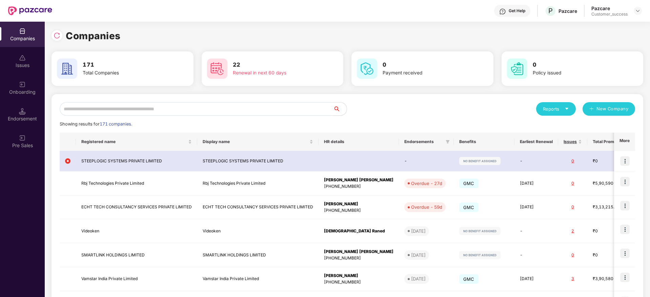
click at [259, 106] on input "text" at bounding box center [196, 109] width 273 height 14
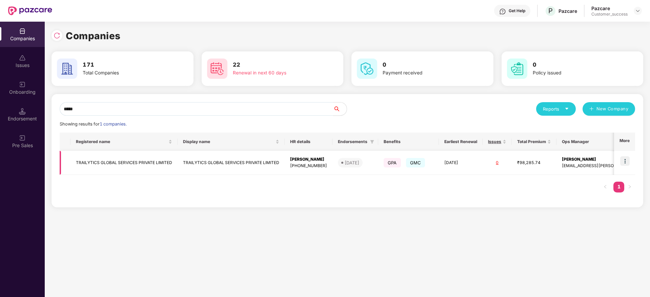
type input "*****"
click at [624, 161] on img at bounding box center [624, 161] width 9 height 9
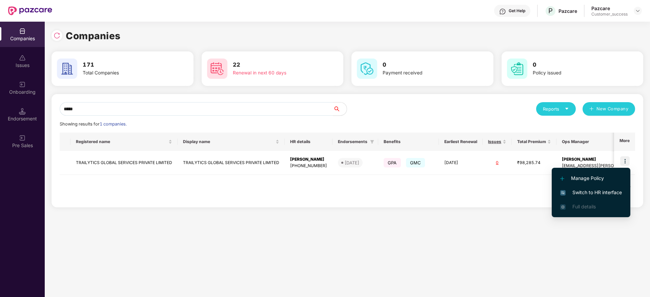
click at [604, 192] on span "Switch to HR interface" at bounding box center [591, 192] width 62 height 7
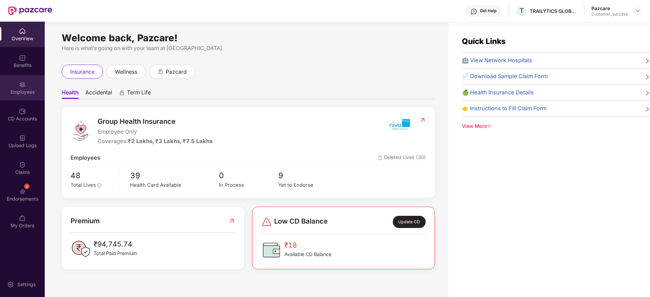
click at [27, 78] on div "Employees" at bounding box center [22, 87] width 45 height 25
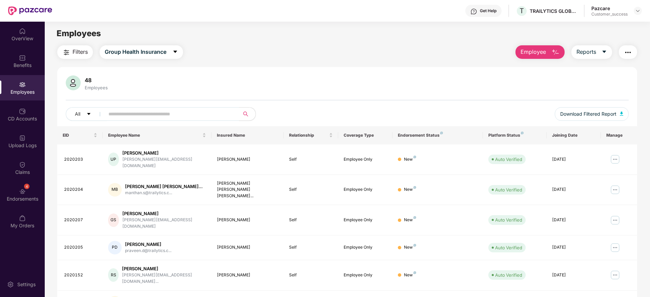
click at [555, 50] on img "button" at bounding box center [555, 52] width 8 height 8
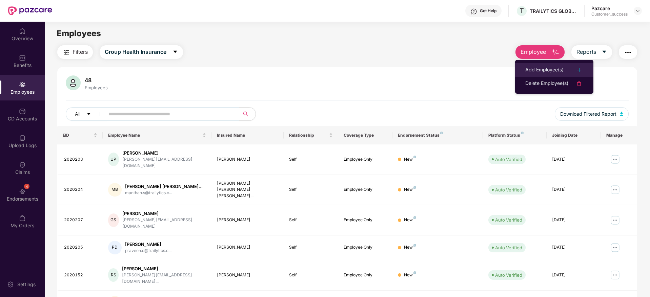
click at [538, 68] on div "Add Employee(s)" at bounding box center [544, 70] width 38 height 8
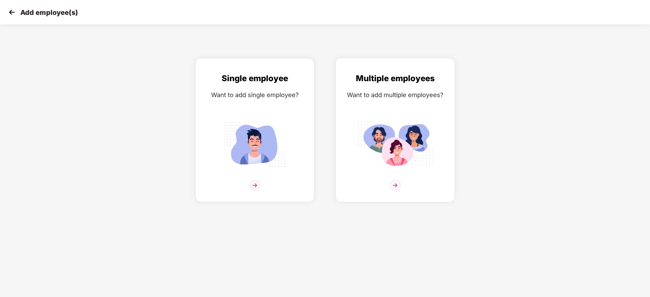
click at [396, 121] on img at bounding box center [395, 144] width 76 height 53
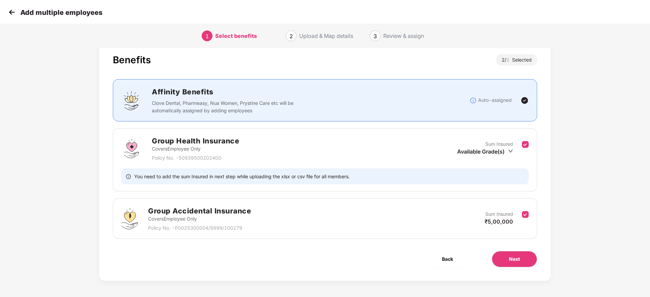
scroll to position [16, 0]
click at [511, 256] on span "Next" at bounding box center [514, 258] width 11 height 7
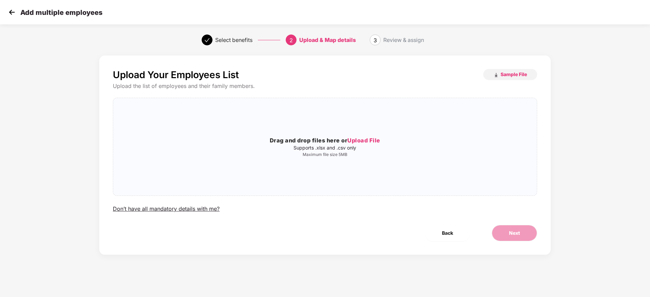
scroll to position [0, 0]
click at [361, 156] on p "Maximum file size 5MB" at bounding box center [325, 154] width 424 height 5
click at [299, 156] on p "Maximum file size 5MB" at bounding box center [325, 154] width 424 height 5
click at [263, 159] on div "Drag and drop files here or Upload File Supports .xlsx and .csv only Maximum fi…" at bounding box center [325, 147] width 424 height 87
click at [499, 233] on button "Next" at bounding box center [514, 233] width 45 height 16
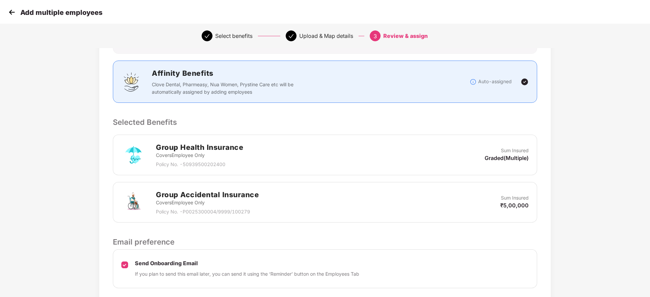
scroll to position [128, 0]
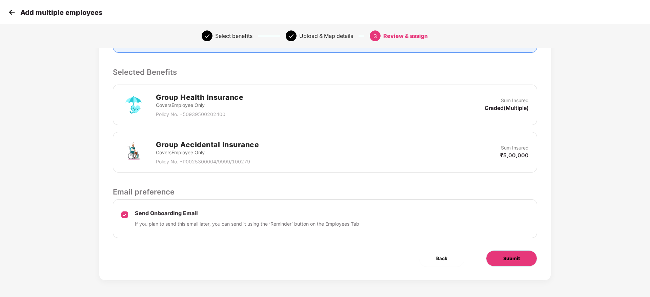
click at [495, 256] on button "Submit" at bounding box center [511, 259] width 51 height 16
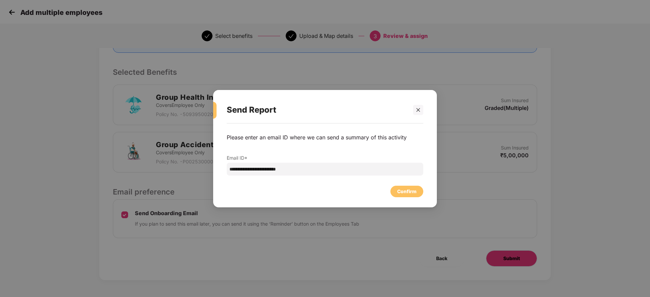
scroll to position [0, 0]
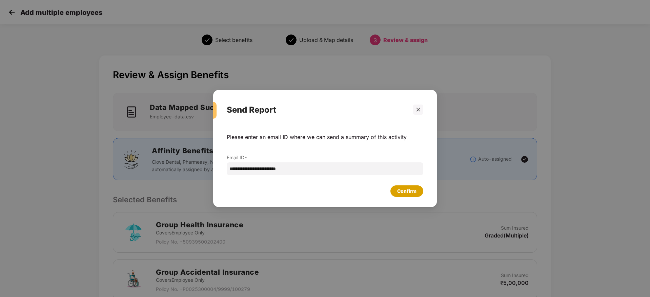
click at [416, 193] on div "Confirm" at bounding box center [406, 191] width 19 height 7
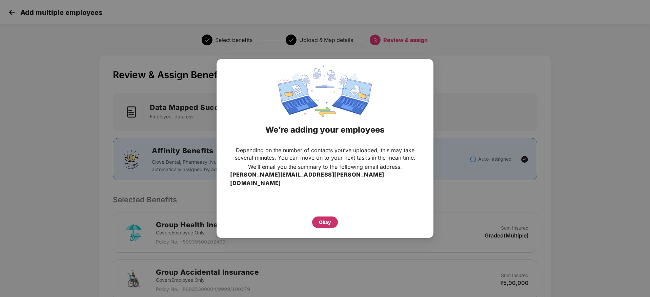
click at [332, 217] on div "Okay" at bounding box center [325, 223] width 26 height 12
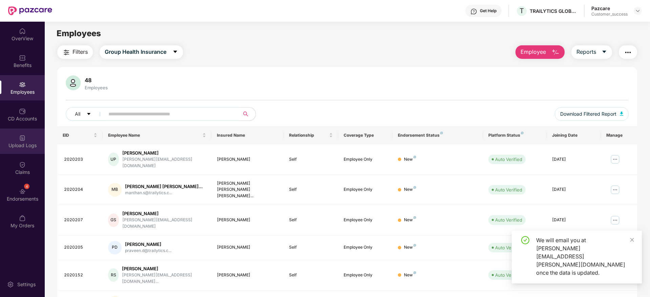
click at [34, 142] on div "Upload Logs" at bounding box center [22, 141] width 45 height 25
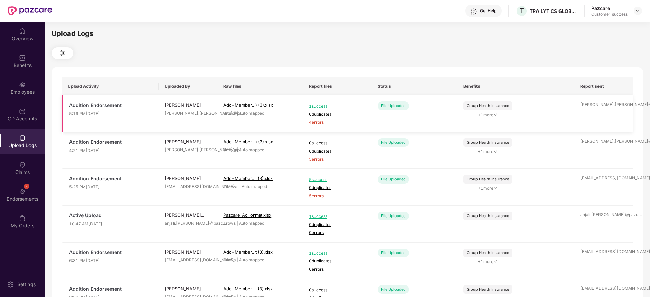
click at [310, 121] on span "4 errors" at bounding box center [337, 123] width 56 height 6
click at [33, 80] on div "Employees" at bounding box center [22, 87] width 45 height 25
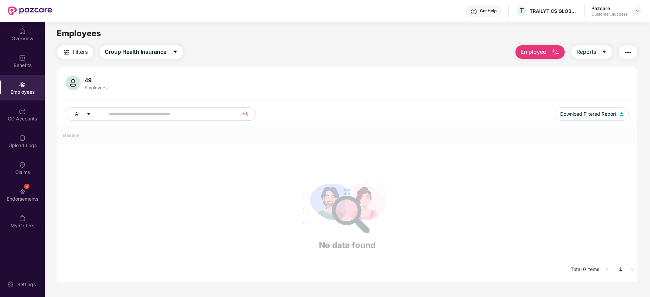
click at [173, 116] on input "text" at bounding box center [169, 114] width 122 height 10
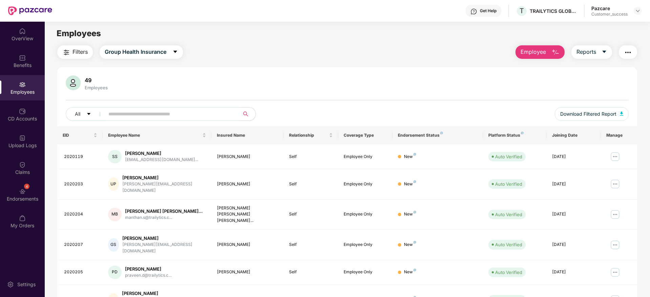
paste input "*******"
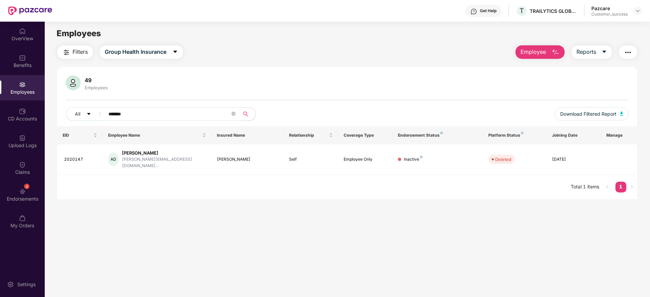
click at [191, 118] on input "*******" at bounding box center [169, 114] width 122 height 10
paste input "text"
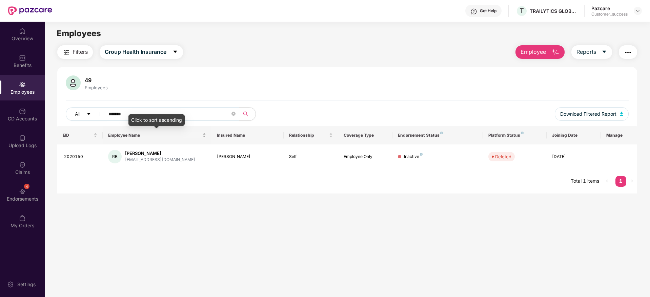
paste input "text"
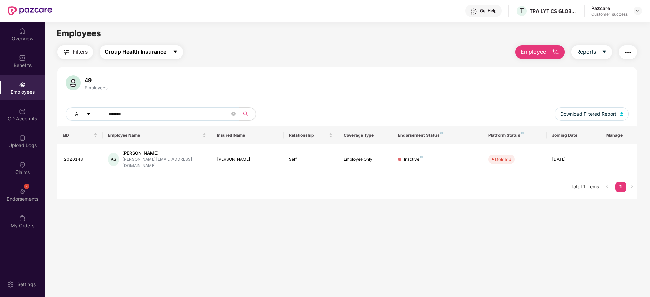
type input "*******"
click at [152, 55] on span "Group Health Insurance" at bounding box center [136, 52] width 62 height 8
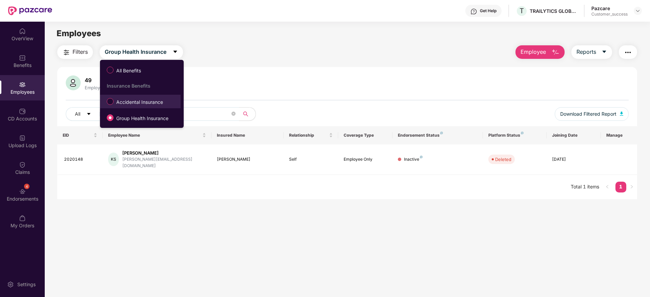
click at [143, 101] on span "Accidental Insurance" at bounding box center [140, 102] width 52 height 7
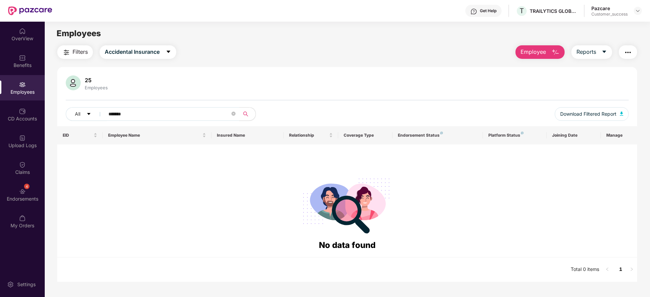
click at [154, 110] on input "*******" at bounding box center [169, 114] width 122 height 10
click at [153, 53] on span "Accidental Insurance" at bounding box center [132, 52] width 55 height 8
click at [100, 60] on span "All Benefits" at bounding box center [100, 60] width 0 height 0
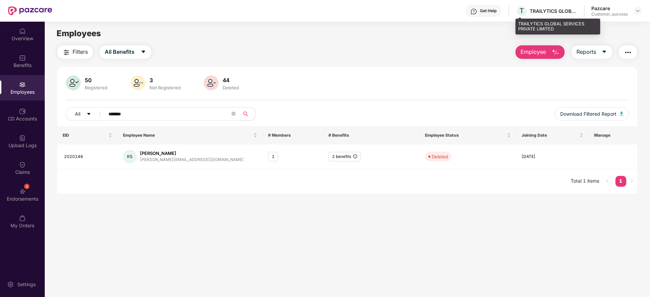
click at [547, 12] on div "TRAILYTICS GLOBAL SERVICES PRIVATE LIMITED" at bounding box center [553, 11] width 47 height 6
copy div "TRAILYTICS GLOBAL SERVICES PRIVATE LIMITED"
click at [566, 27] on div "Employees" at bounding box center [347, 33] width 605 height 13
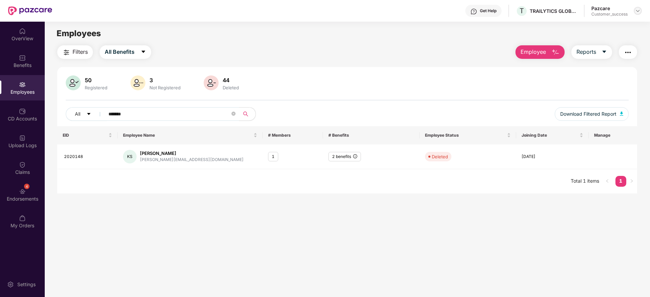
click at [635, 11] on img at bounding box center [637, 10] width 5 height 5
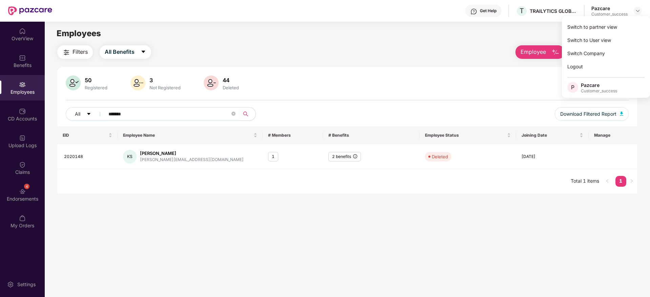
click at [631, 19] on div "Switch to partner view Switch to User view Switch Company Logout P Pazcare Cust…" at bounding box center [606, 57] width 88 height 82
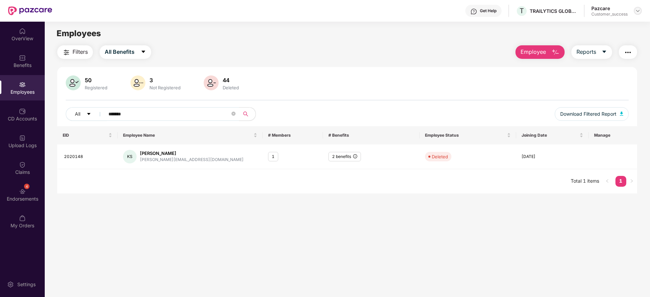
click at [638, 9] on img at bounding box center [637, 10] width 5 height 5
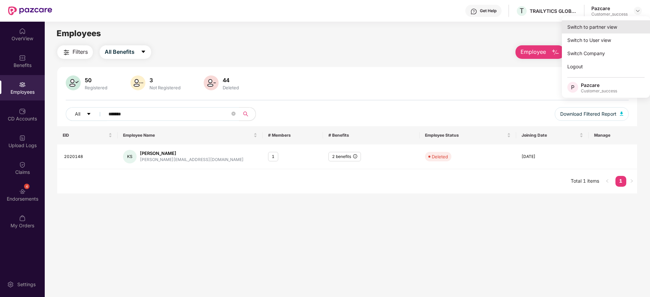
click at [628, 25] on div "Switch to partner view" at bounding box center [606, 26] width 88 height 13
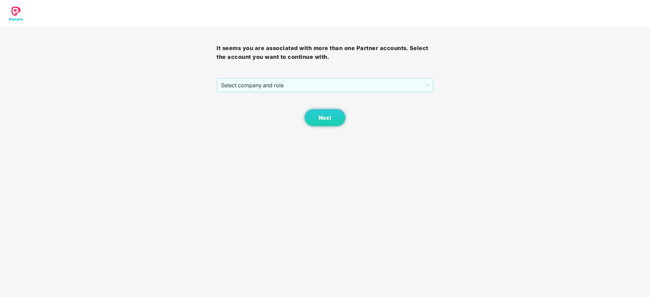
click at [338, 96] on div "Next" at bounding box center [325, 110] width 217 height 34
click at [341, 79] on span "Select company and role" at bounding box center [325, 85] width 208 height 13
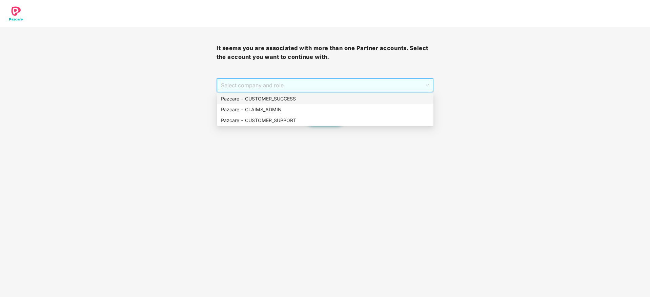
click at [343, 99] on div "Pazcare - CUSTOMER_SUCCESS" at bounding box center [325, 98] width 208 height 7
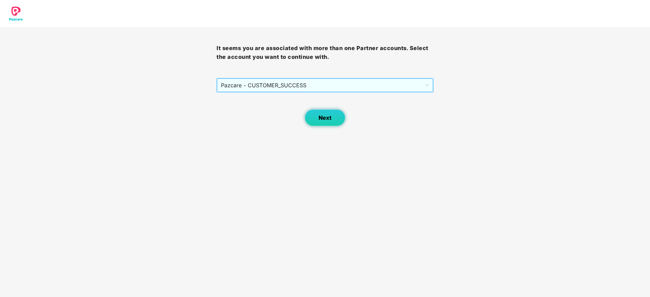
click at [324, 117] on span "Next" at bounding box center [325, 118] width 13 height 6
